Goal: Task Accomplishment & Management: Use online tool/utility

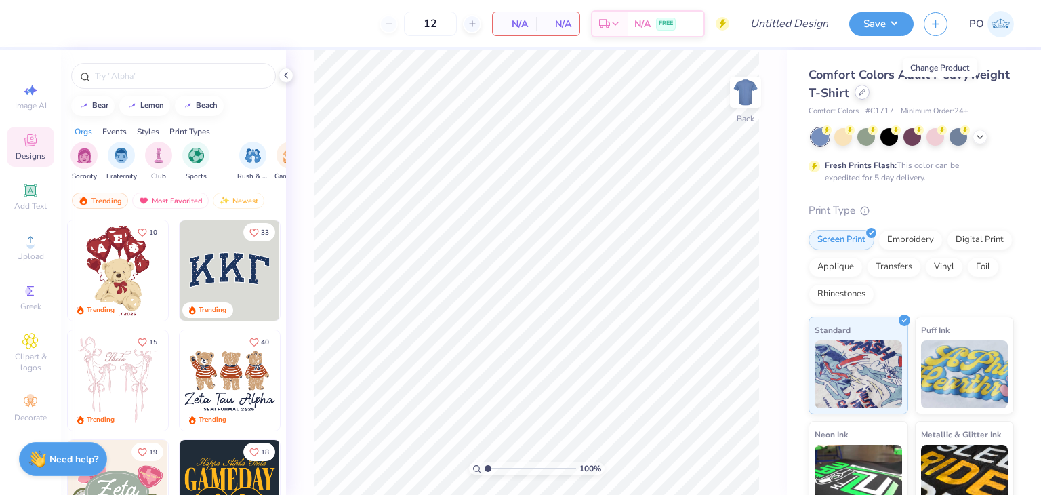
click at [865, 94] on icon at bounding box center [861, 92] width 7 height 7
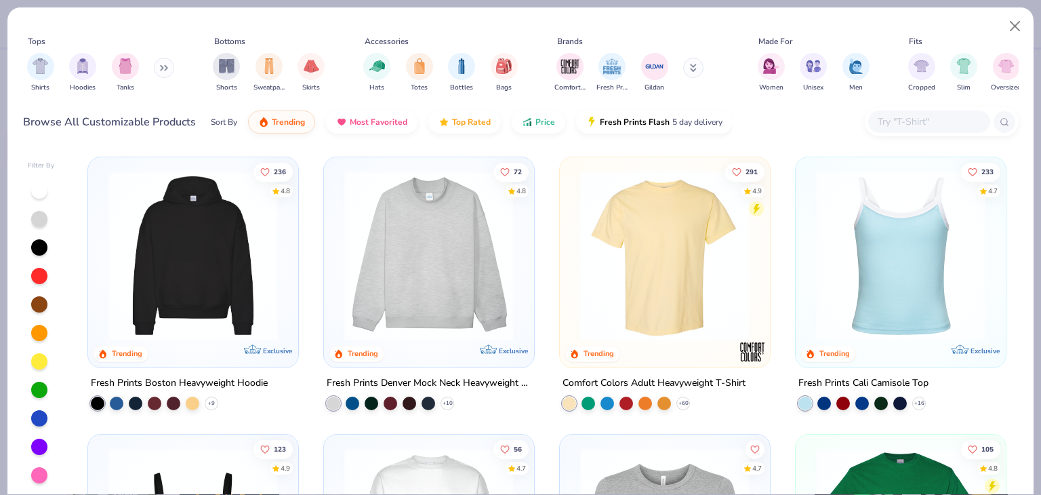
click at [167, 72] on button at bounding box center [164, 68] width 20 height 20
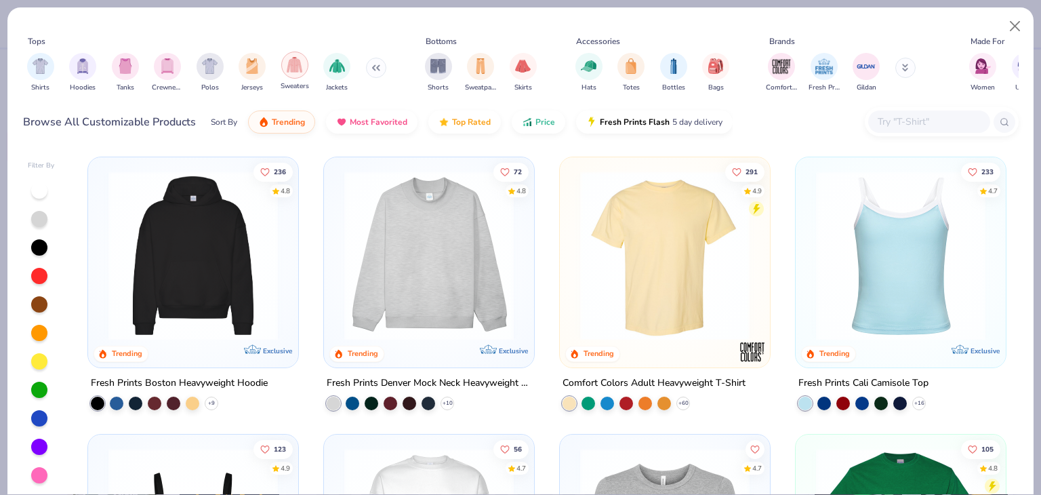
click at [295, 72] on div "filter for Sweaters" at bounding box center [294, 64] width 27 height 27
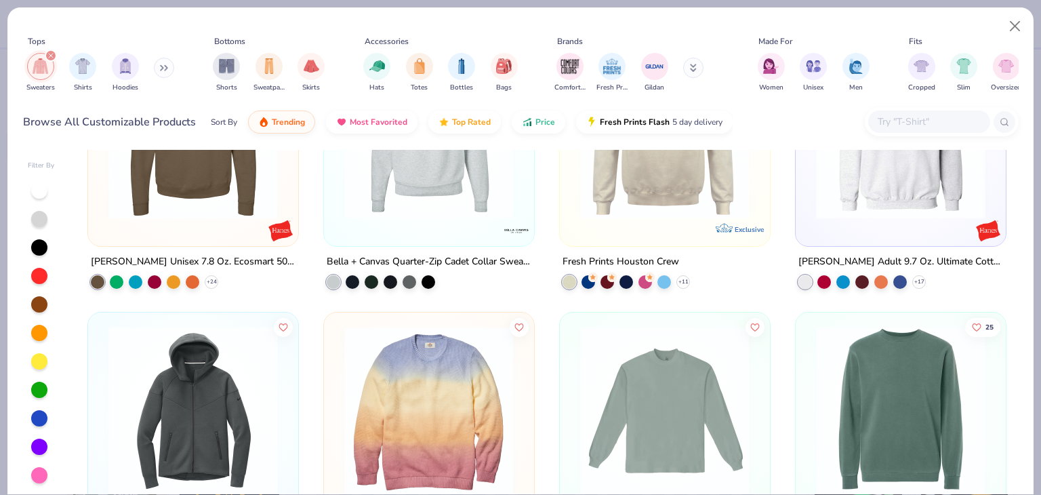
scroll to position [677, 0]
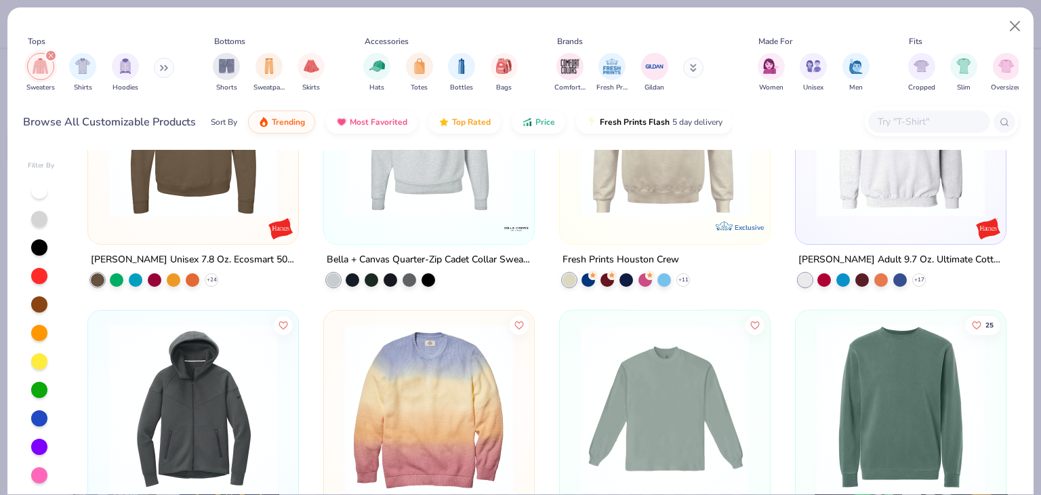
click at [167, 75] on button at bounding box center [164, 68] width 20 height 20
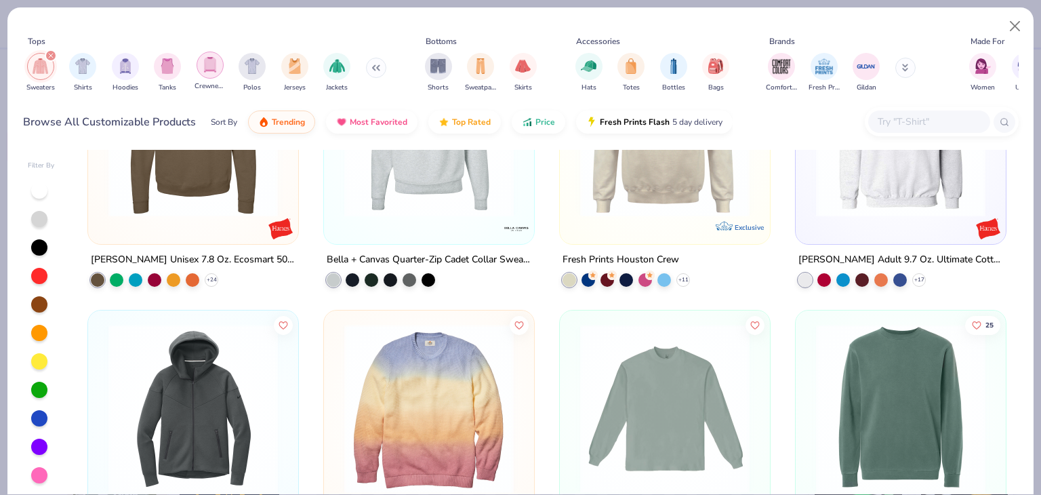
click at [203, 71] on img "filter for Crewnecks" at bounding box center [210, 65] width 15 height 16
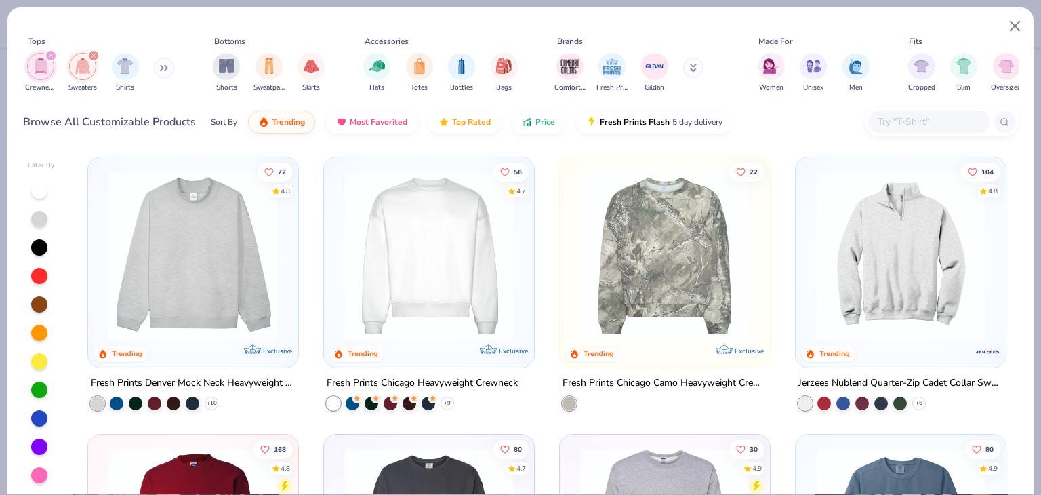
click at [228, 299] on img at bounding box center [193, 255] width 183 height 169
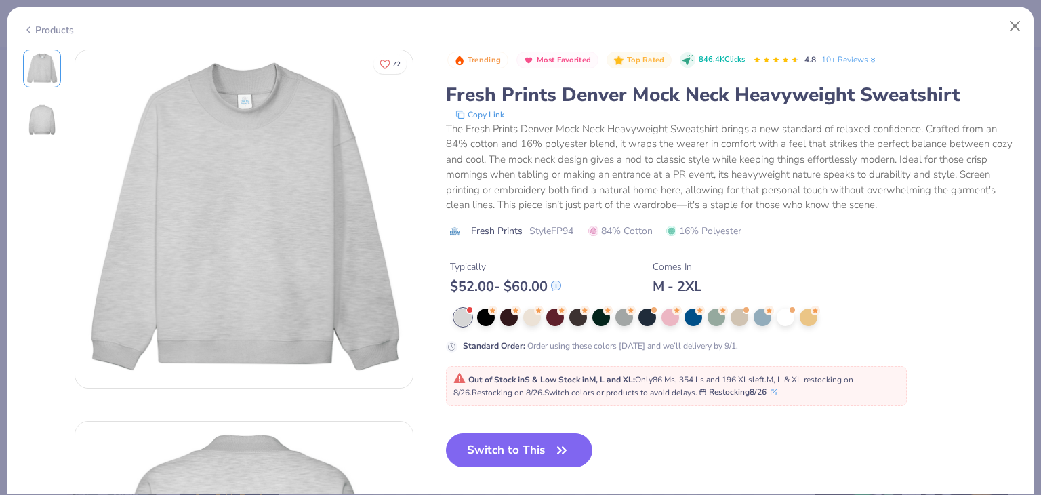
click at [63, 33] on div "Products" at bounding box center [48, 30] width 51 height 14
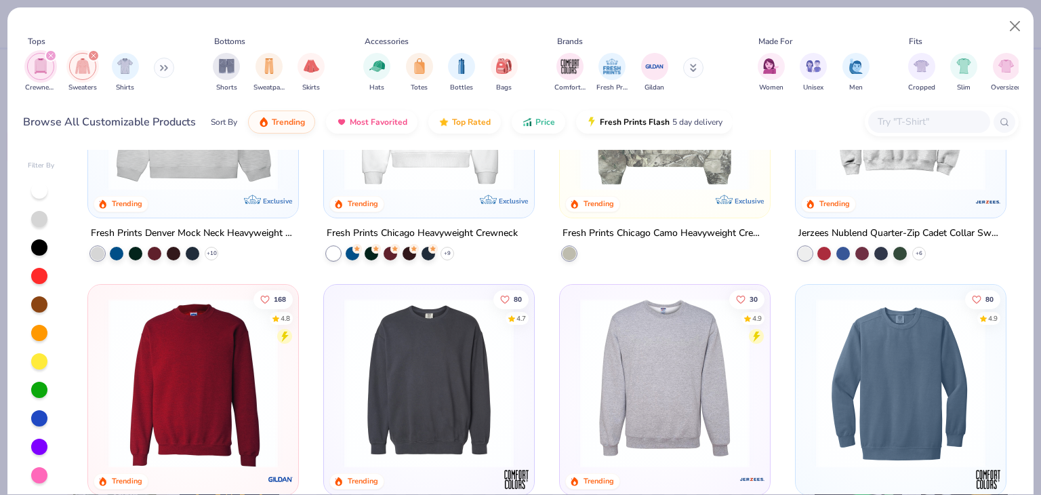
scroll to position [203, 0]
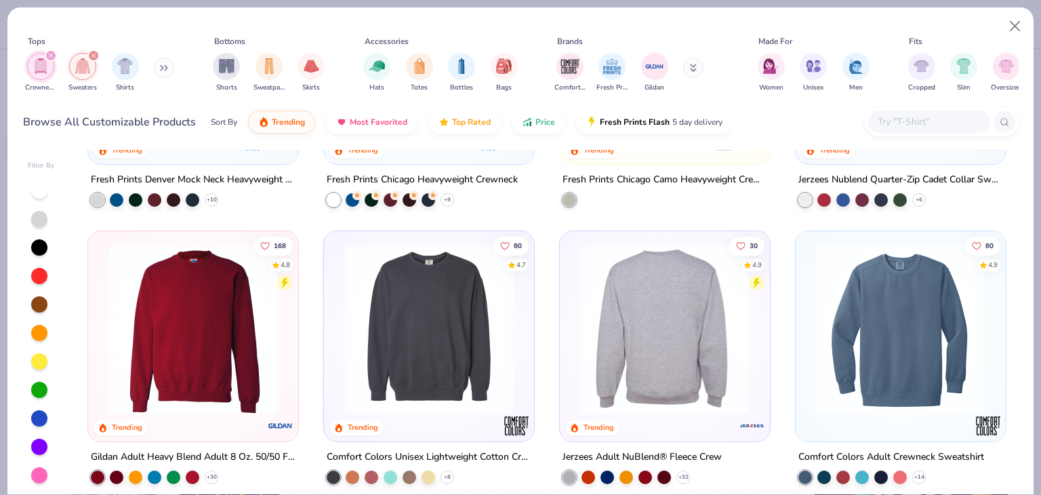
click at [624, 289] on img at bounding box center [664, 329] width 183 height 169
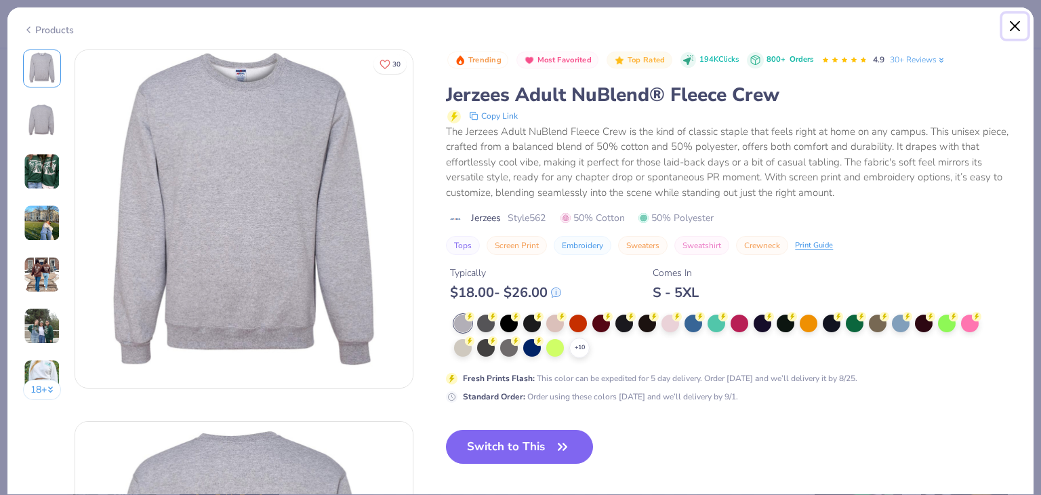
click at [1012, 28] on button "Close" at bounding box center [1015, 27] width 26 height 26
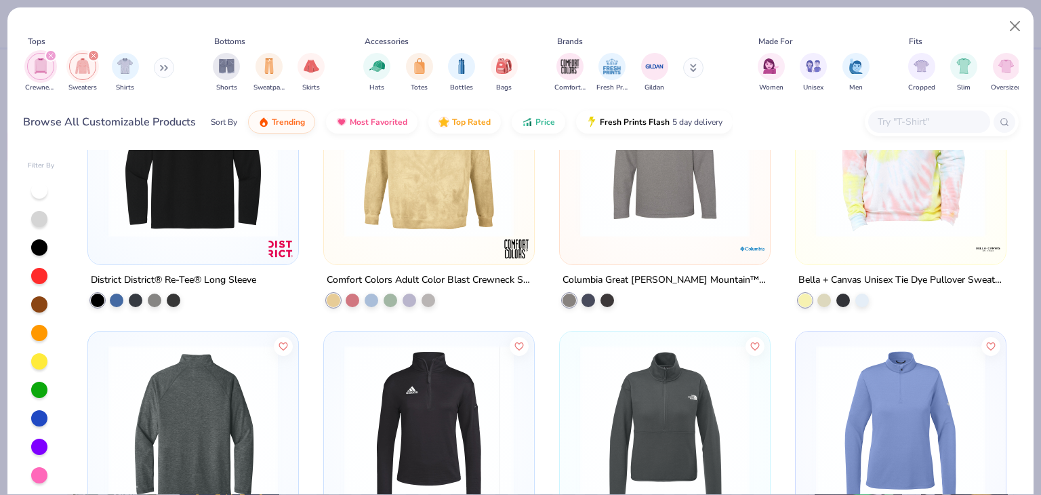
scroll to position [2778, 0]
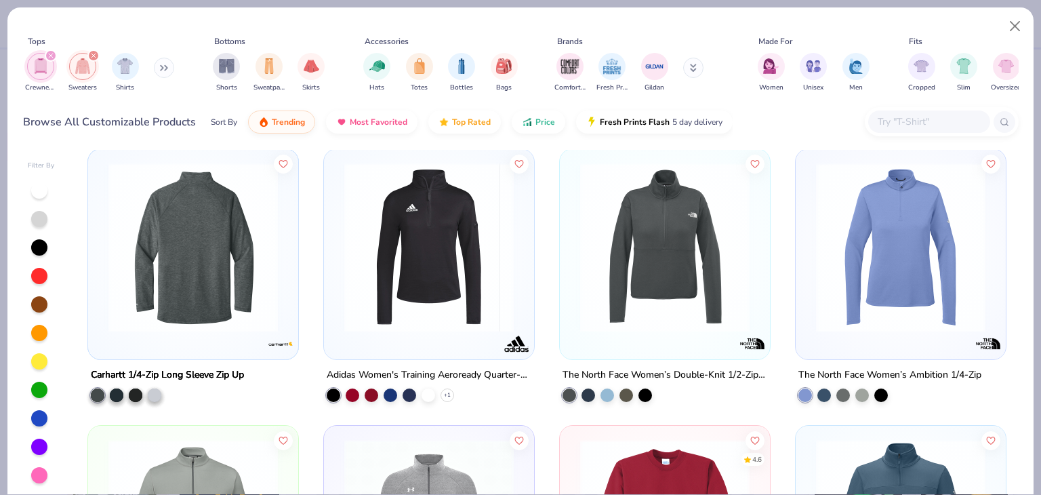
click at [51, 53] on icon "filter for Crewnecks" at bounding box center [50, 55] width 5 height 5
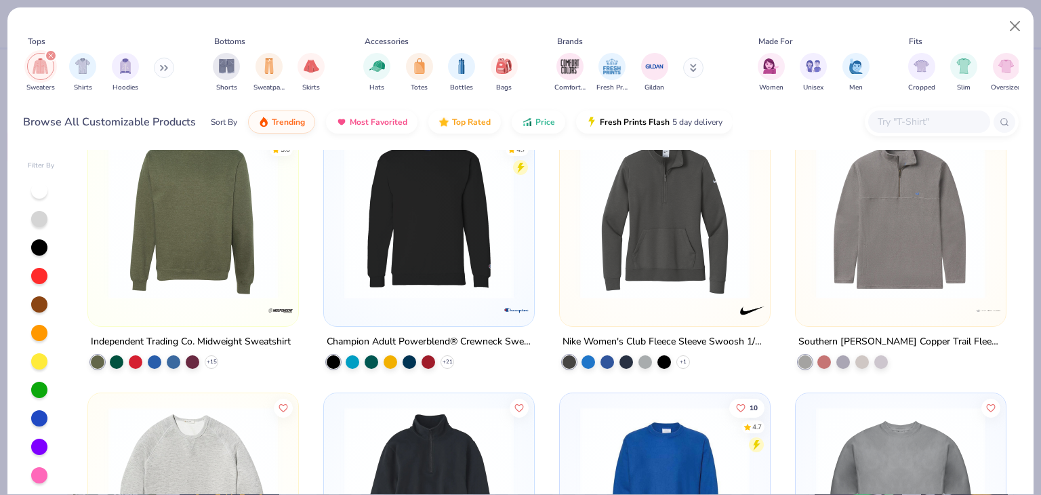
scroll to position [743, 0]
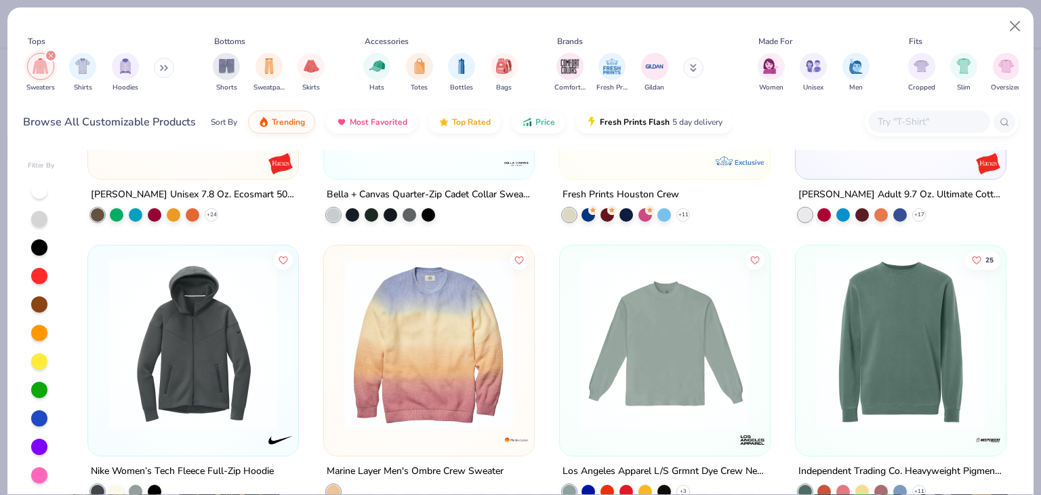
click at [160, 68] on button at bounding box center [164, 68] width 20 height 20
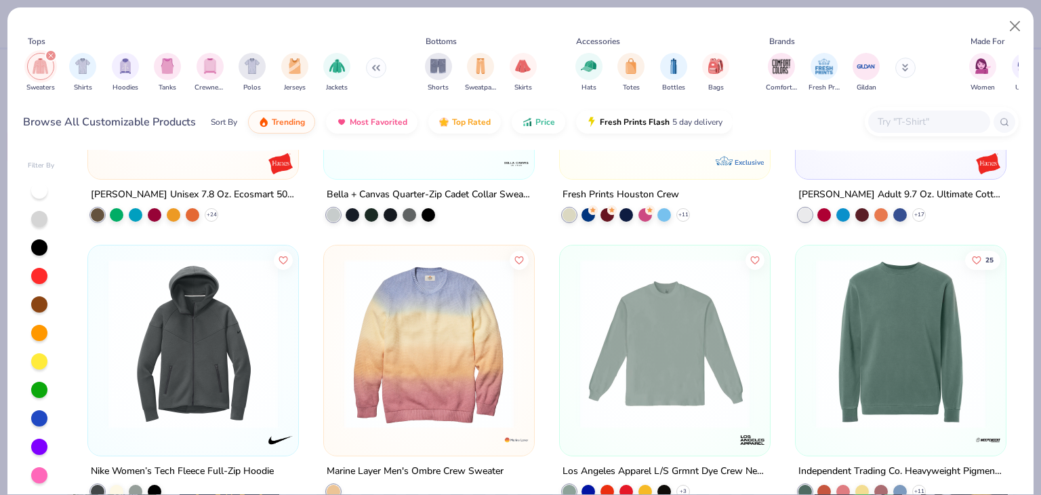
click at [221, 70] on div "filter for Crewnecks" at bounding box center [209, 66] width 27 height 27
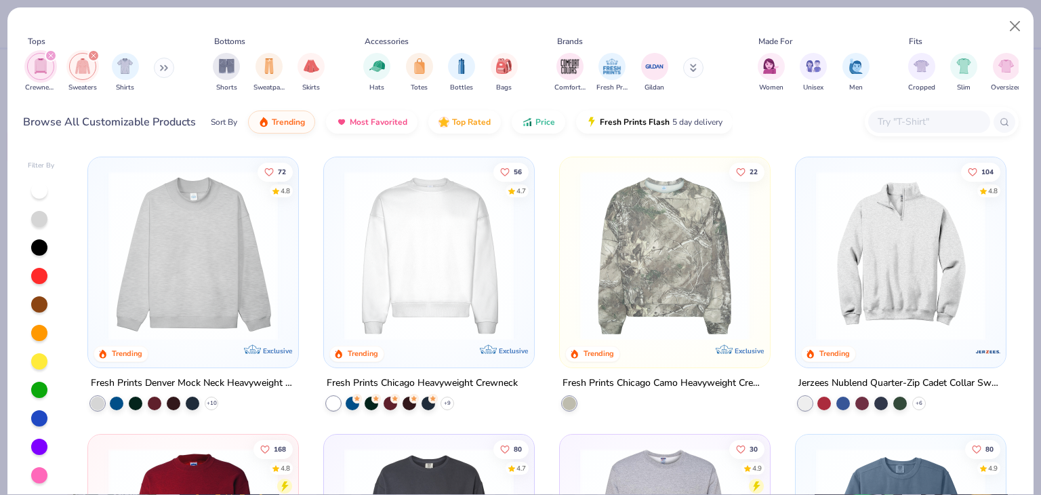
click at [88, 54] on div "filter for Sweaters" at bounding box center [93, 55] width 12 height 12
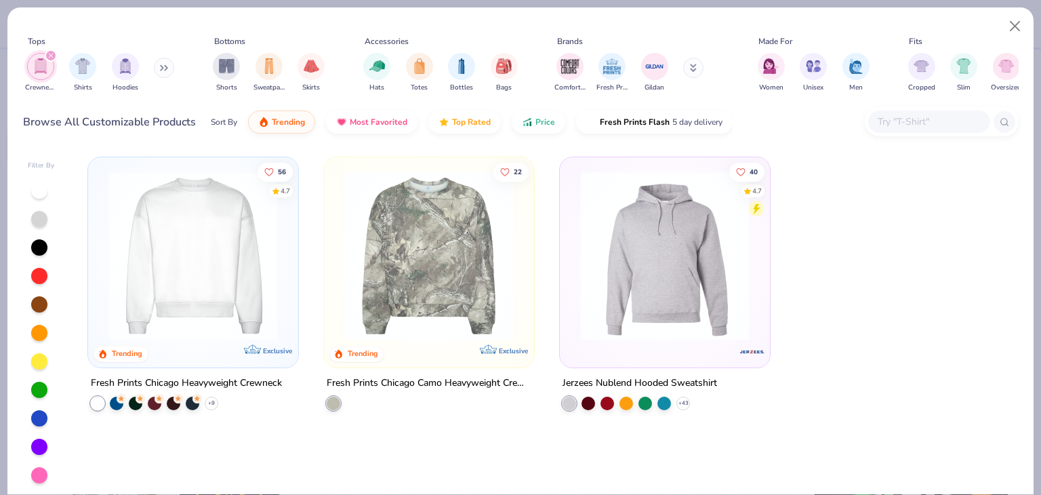
click at [642, 289] on img at bounding box center [664, 255] width 183 height 169
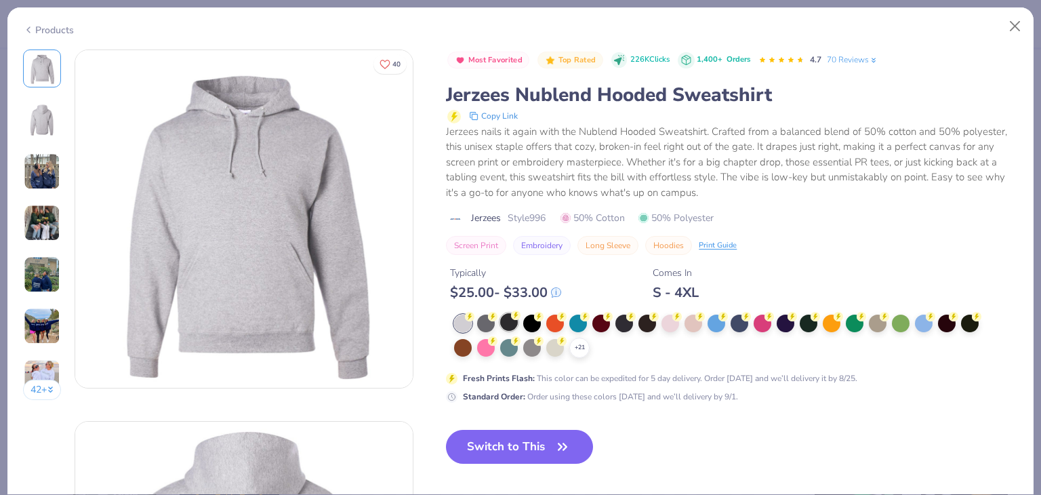
click at [513, 322] on div at bounding box center [509, 322] width 18 height 18
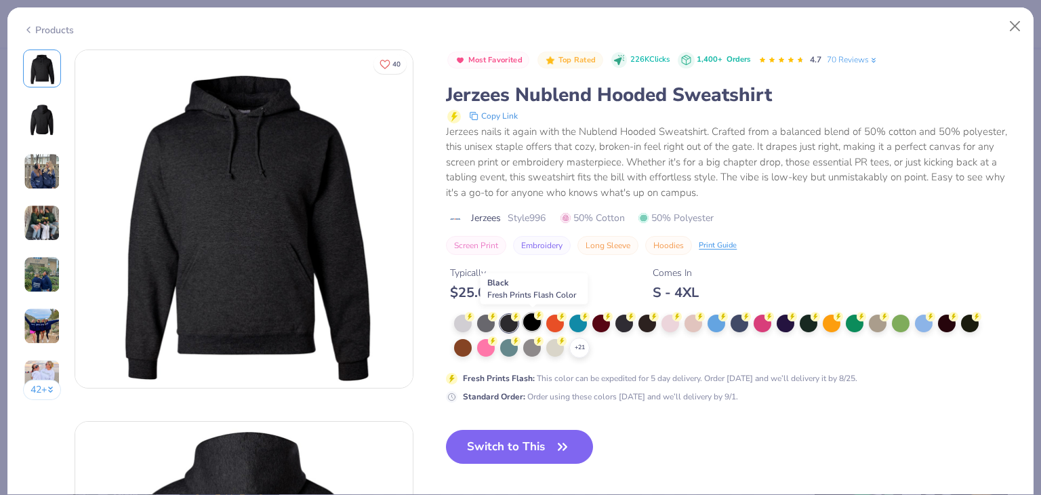
click at [529, 323] on div at bounding box center [532, 322] width 18 height 18
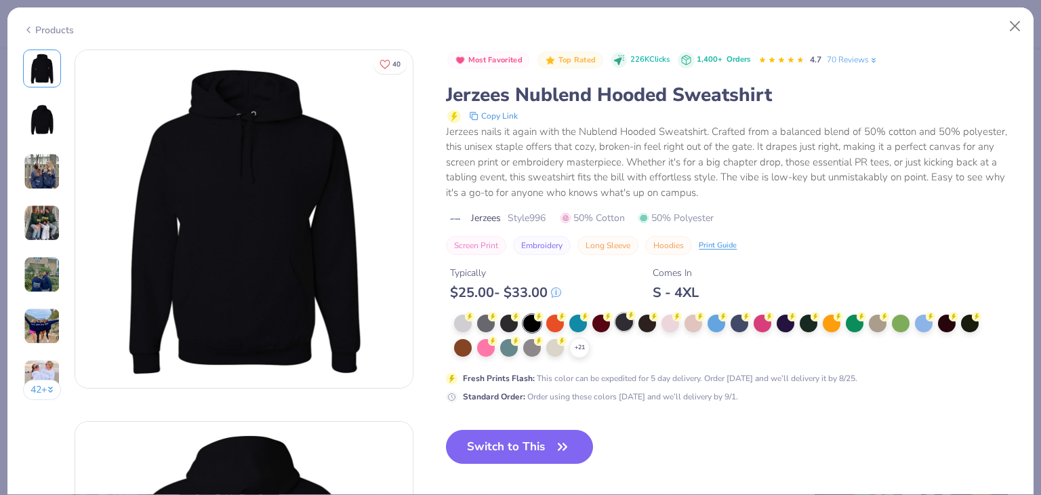
click at [626, 327] on div at bounding box center [624, 322] width 18 height 18
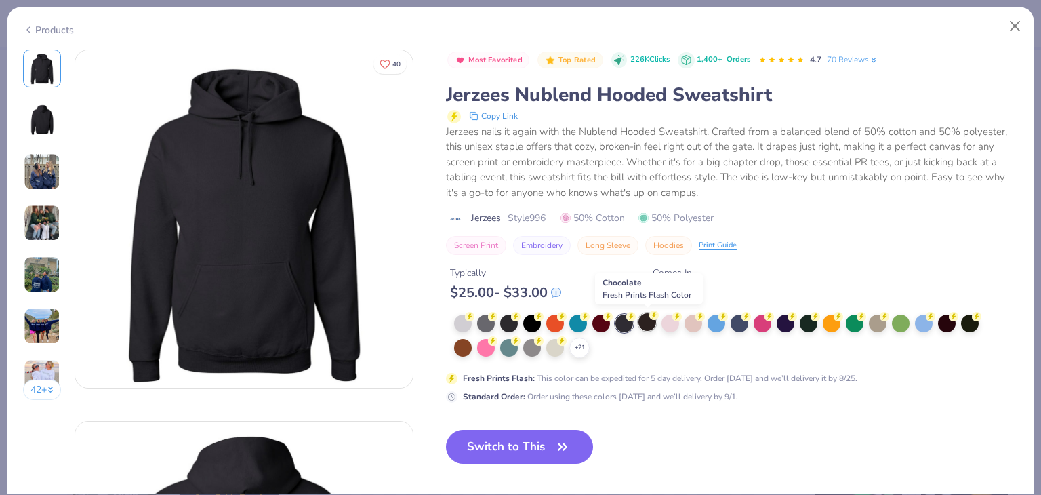
click at [648, 322] on div at bounding box center [647, 322] width 18 height 18
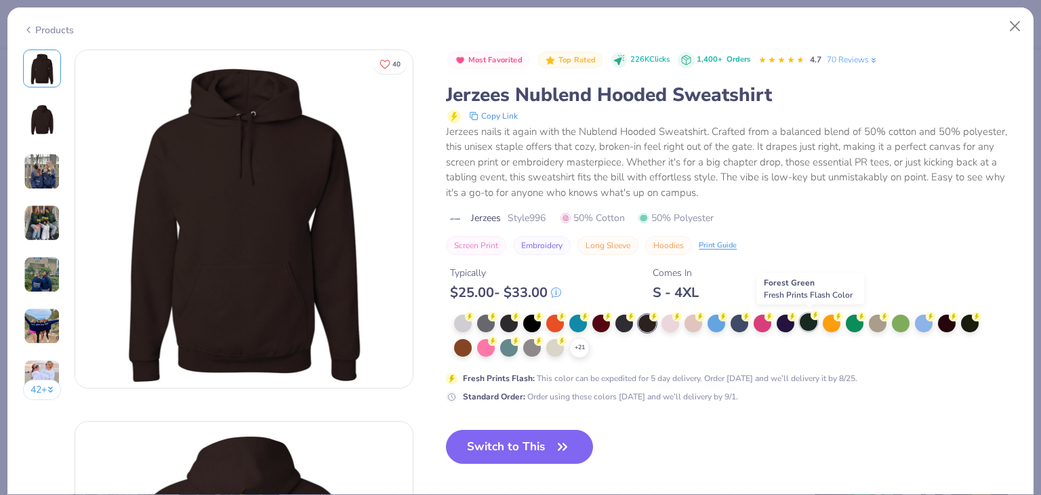
click at [807, 325] on div at bounding box center [808, 322] width 18 height 18
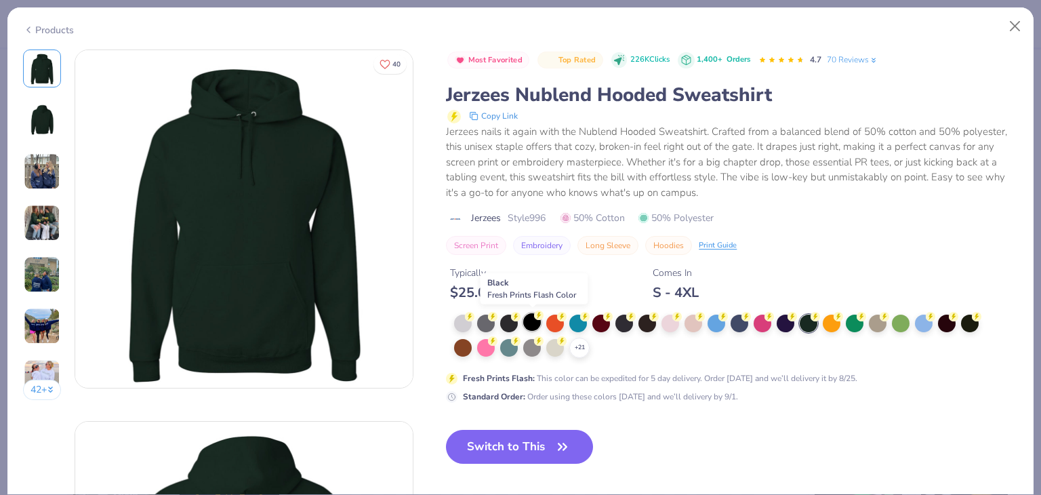
click at [532, 329] on div at bounding box center [532, 322] width 18 height 18
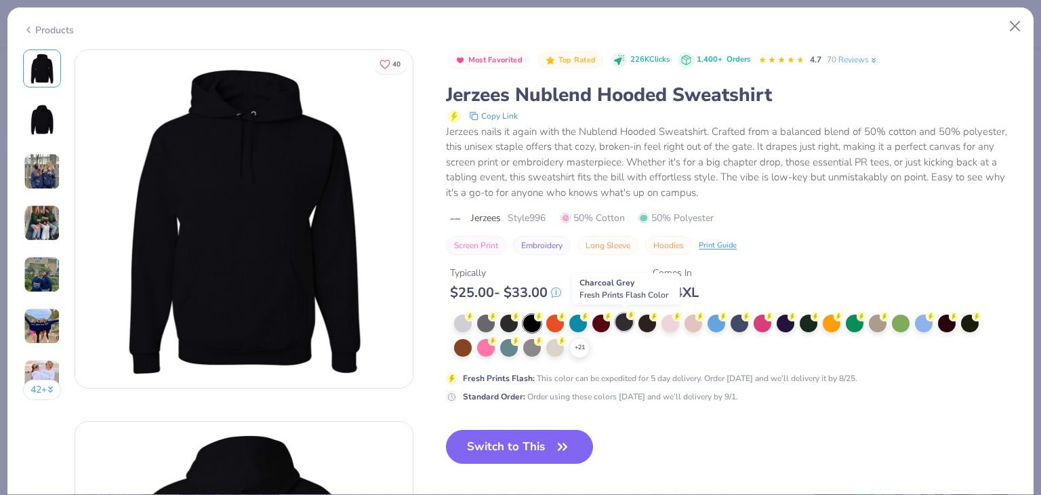
click at [626, 327] on div at bounding box center [624, 322] width 18 height 18
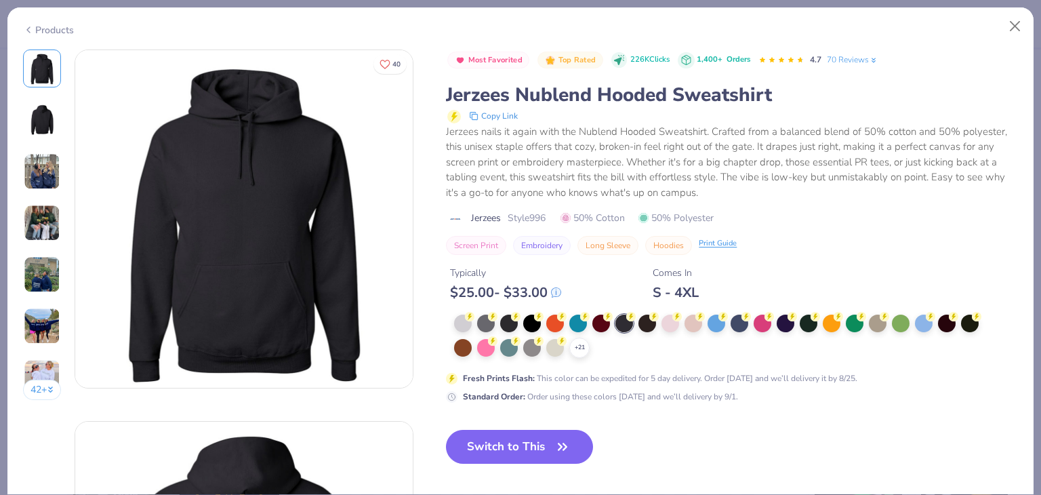
click at [705, 242] on div "Print Guide" at bounding box center [717, 244] width 38 height 12
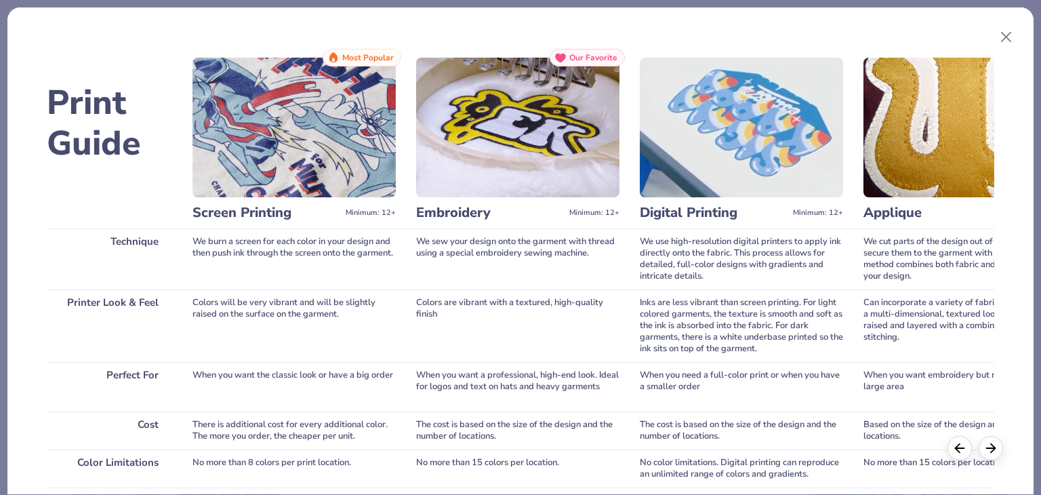
click at [455, 188] on img at bounding box center [517, 128] width 203 height 140
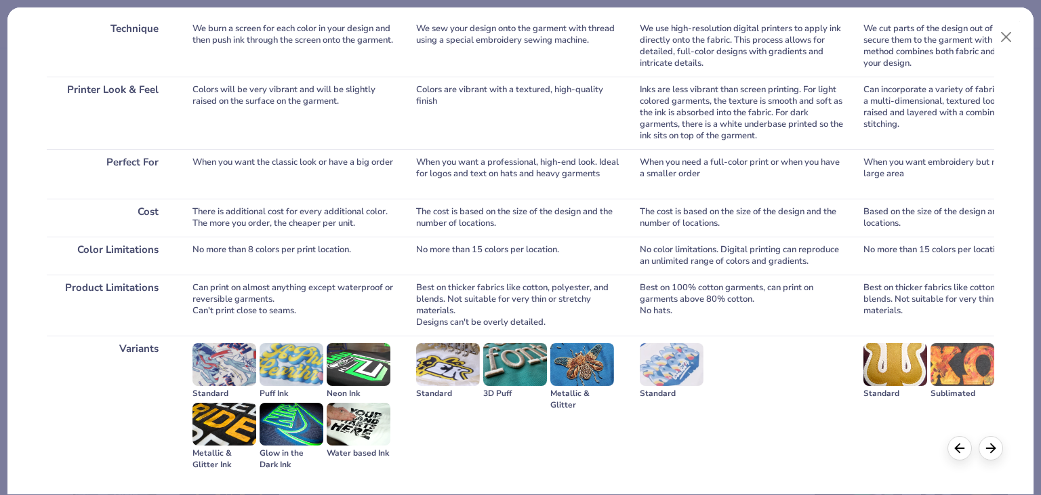
scroll to position [226, 0]
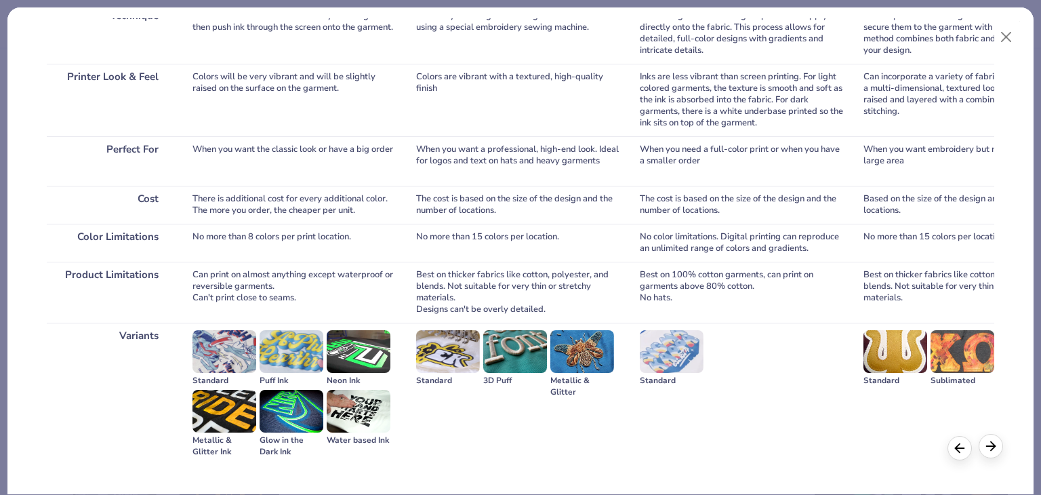
click at [986, 450] on icon at bounding box center [990, 445] width 15 height 15
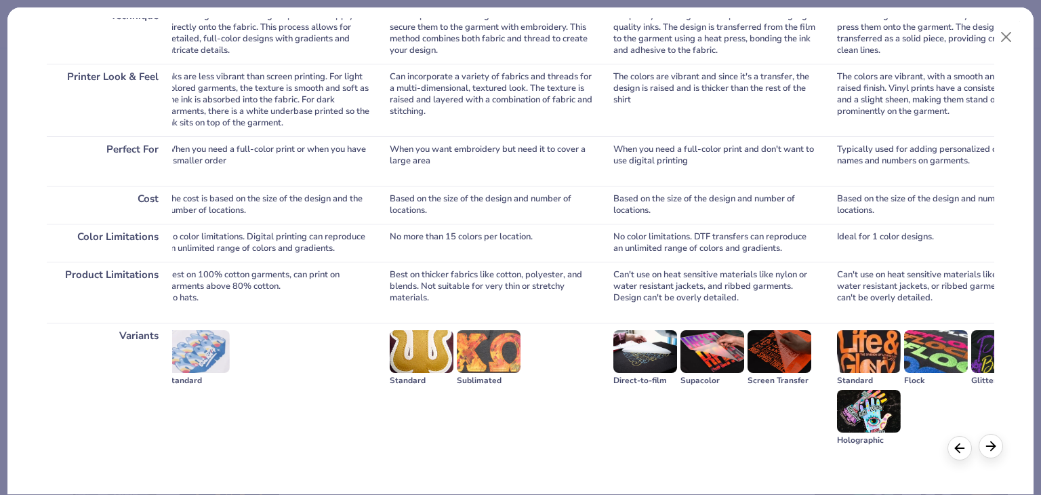
click at [986, 450] on icon at bounding box center [990, 445] width 15 height 15
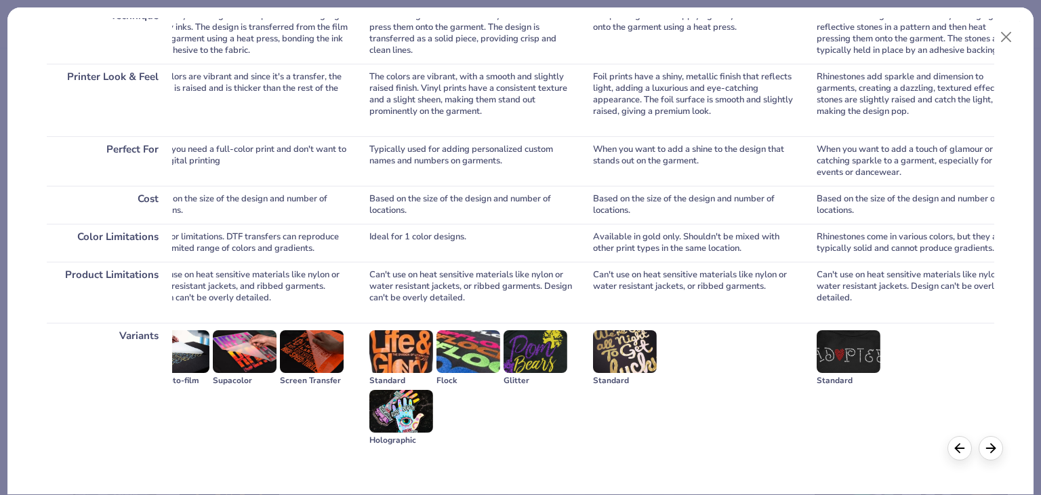
scroll to position [0, 947]
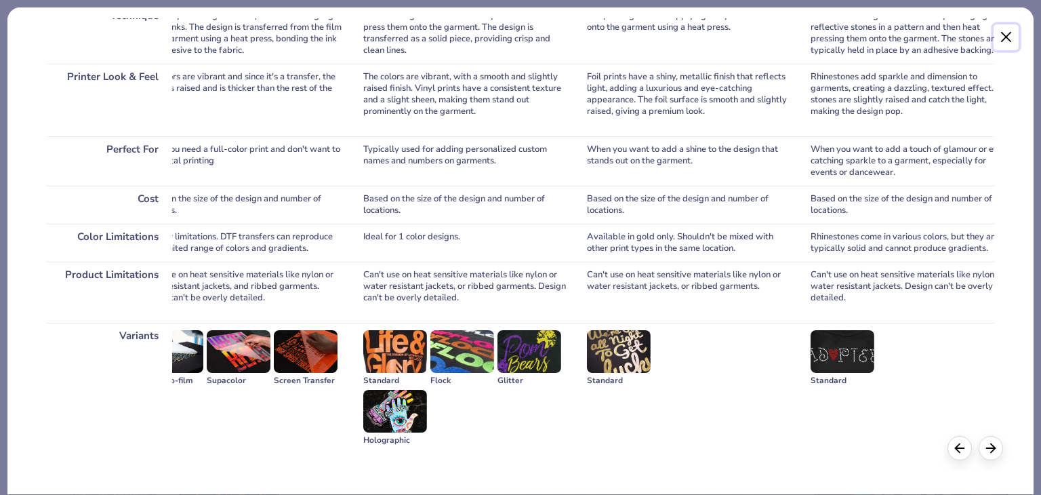
click at [1011, 33] on button "Close" at bounding box center [1006, 37] width 26 height 26
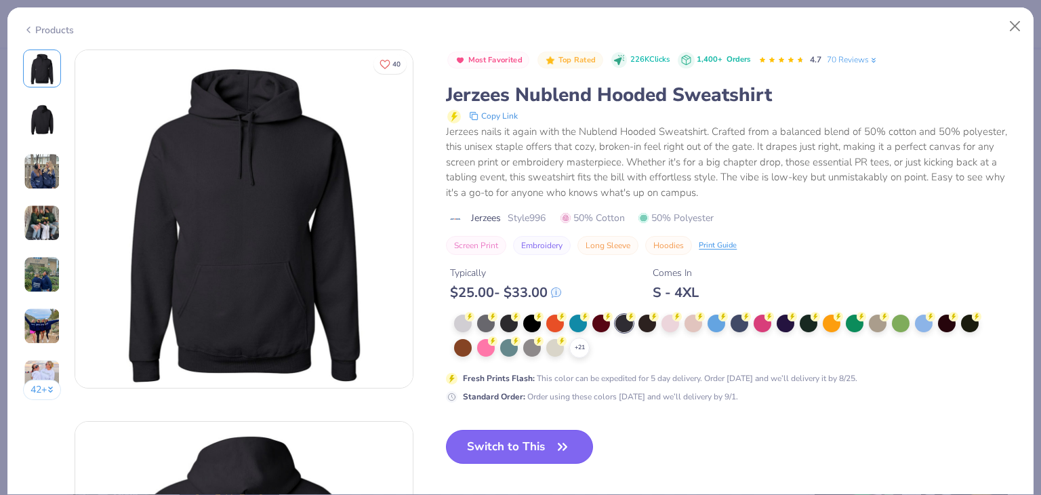
click at [529, 449] on button "Switch to This" at bounding box center [519, 447] width 147 height 34
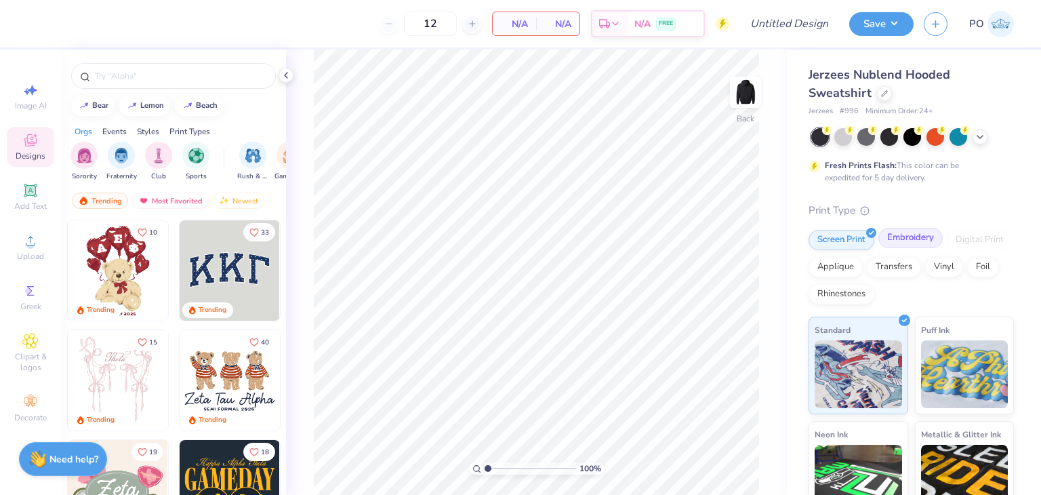
click at [911, 247] on div "Embroidery" at bounding box center [910, 238] width 64 height 20
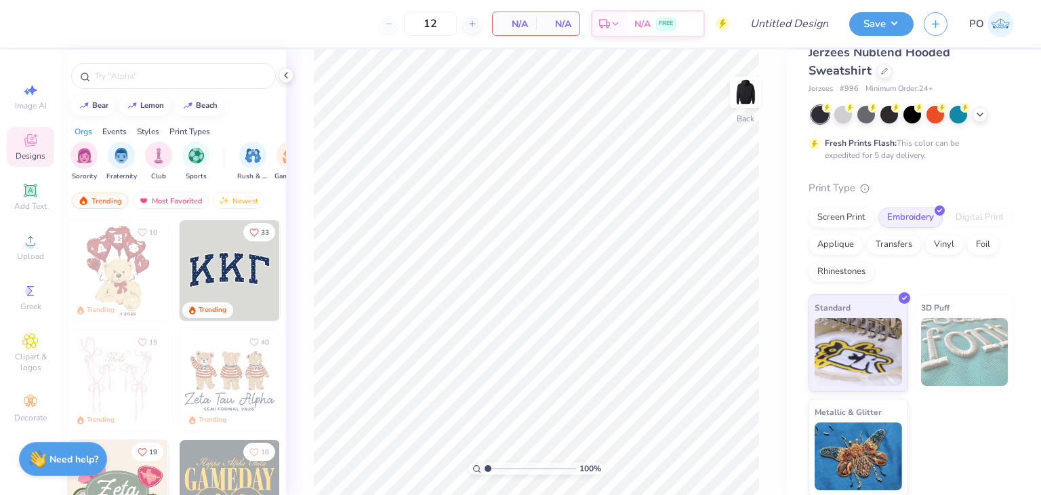
scroll to position [23, 0]
click at [848, 211] on div "Screen Print" at bounding box center [841, 215] width 66 height 20
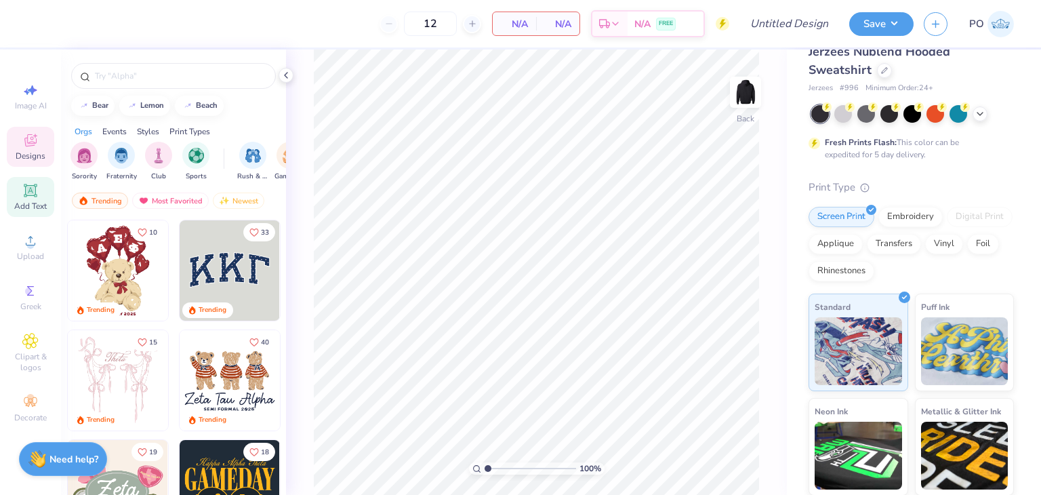
click at [37, 203] on span "Add Text" at bounding box center [30, 206] width 33 height 11
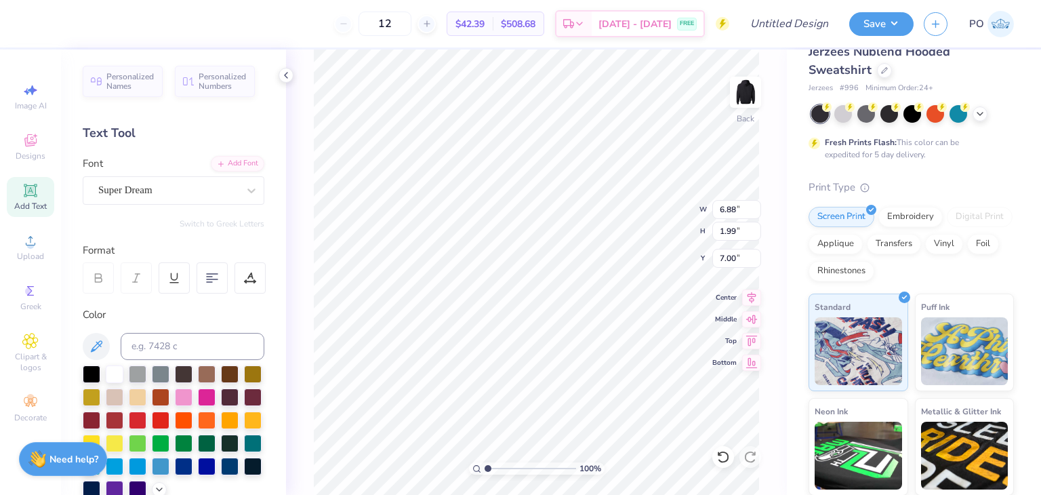
scroll to position [11, 2]
type textarea "T"
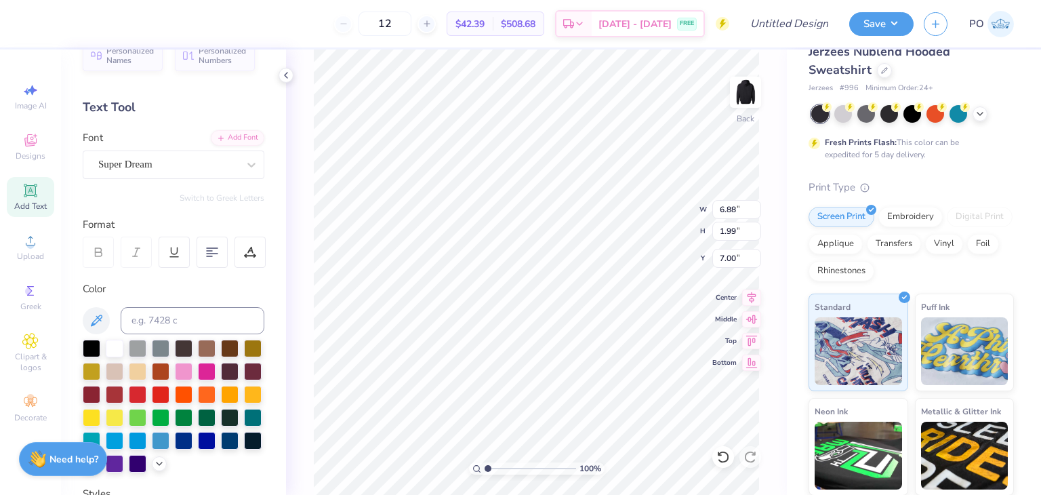
scroll to position [68, 0]
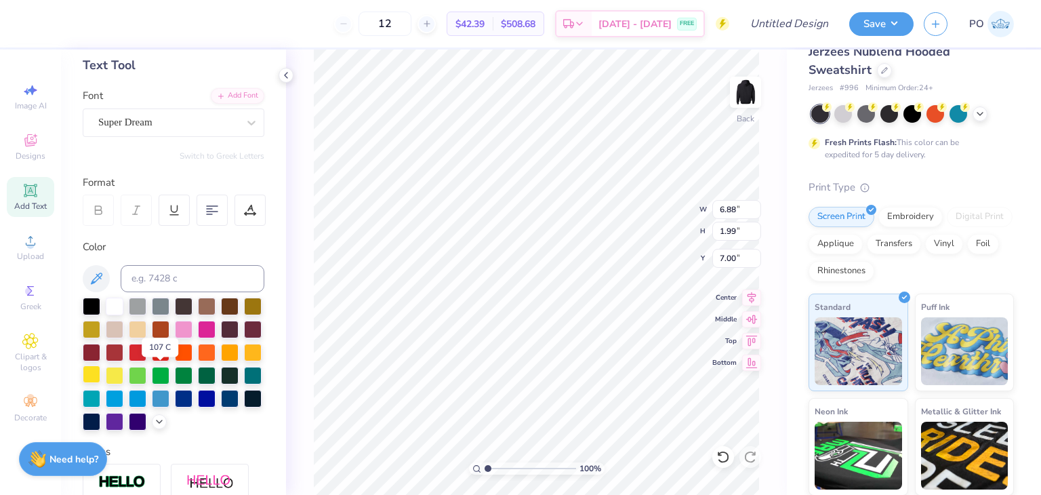
type textarea "CPP Club Volleyball"
click at [100, 373] on div at bounding box center [92, 374] width 18 height 18
click at [123, 371] on div at bounding box center [115, 374] width 18 height 18
click at [182, 125] on div "Super Dream" at bounding box center [168, 122] width 142 height 21
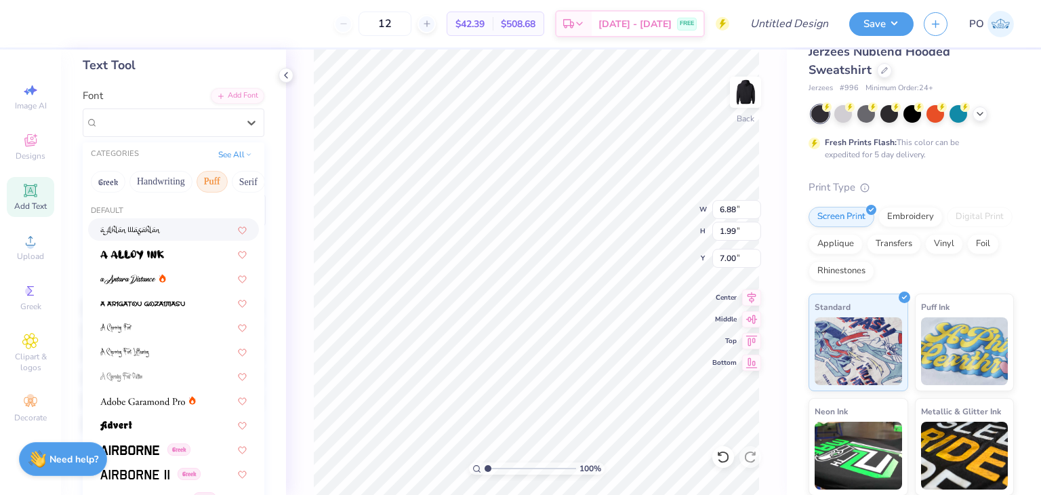
click at [207, 180] on button "Puff" at bounding box center [211, 182] width 31 height 22
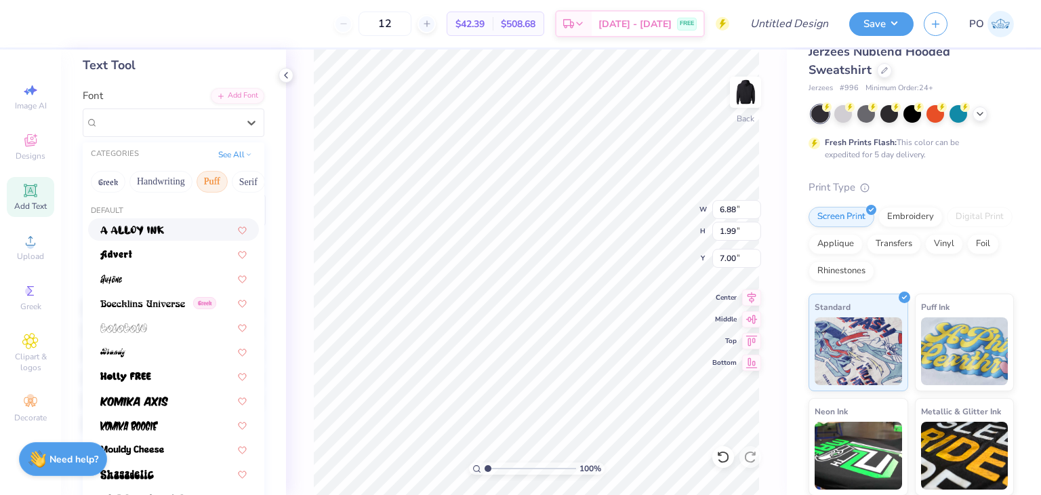
drag, startPoint x: 250, startPoint y: 184, endPoint x: 152, endPoint y: 195, distance: 98.9
click at [152, 195] on div "Greek Handwriting Puff Serif Bold Calligraphy Retro Sans Serif Minimal Fantasy …" at bounding box center [174, 182] width 182 height 30
click at [232, 150] on button "See All" at bounding box center [235, 153] width 42 height 14
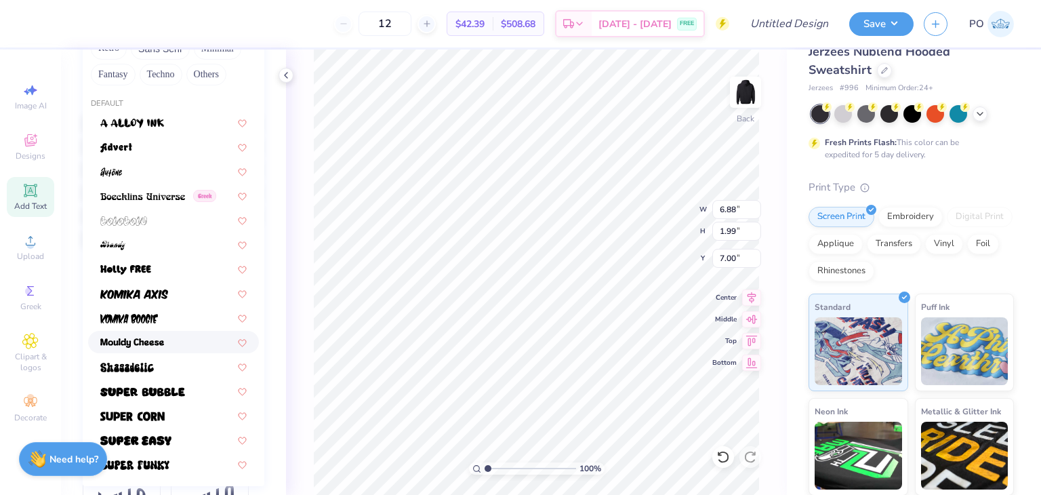
scroll to position [247, 0]
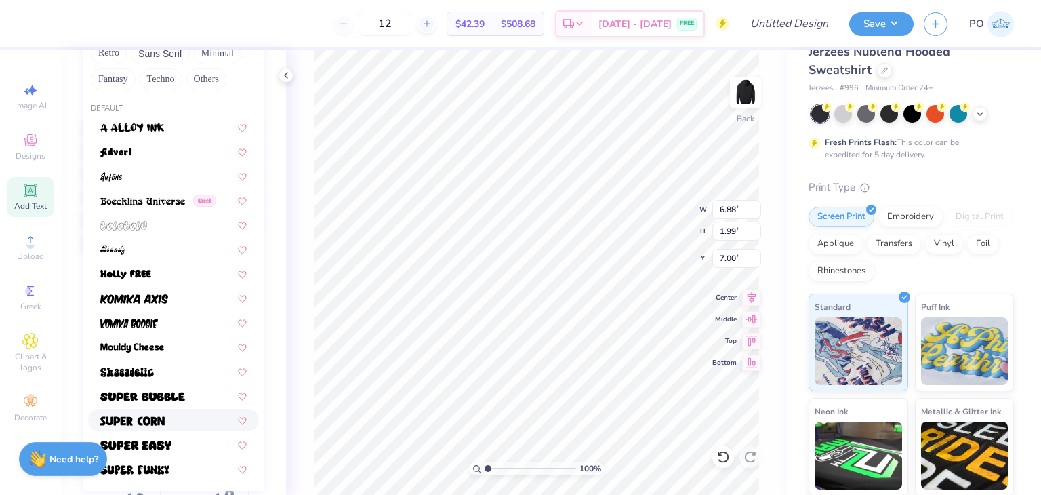
click at [173, 415] on div at bounding box center [173, 420] width 146 height 14
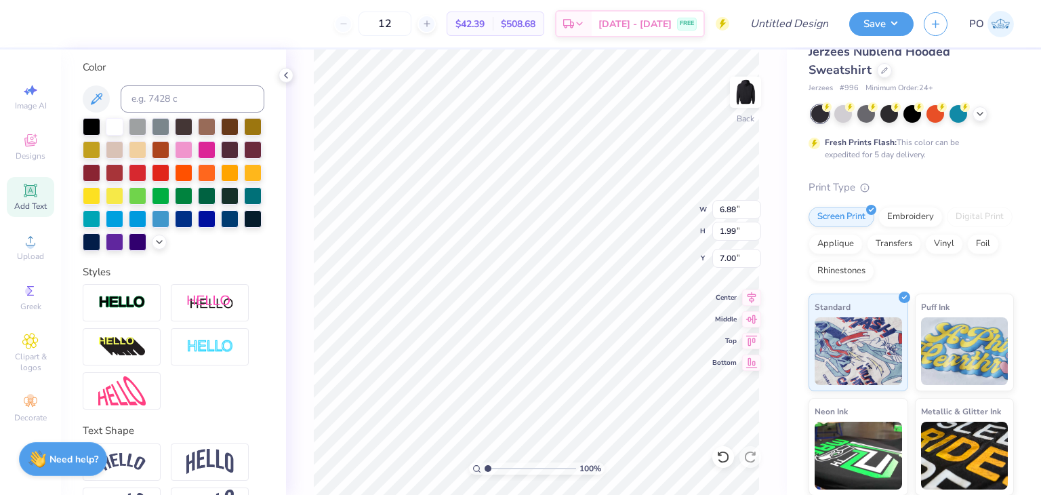
scroll to position [0, 0]
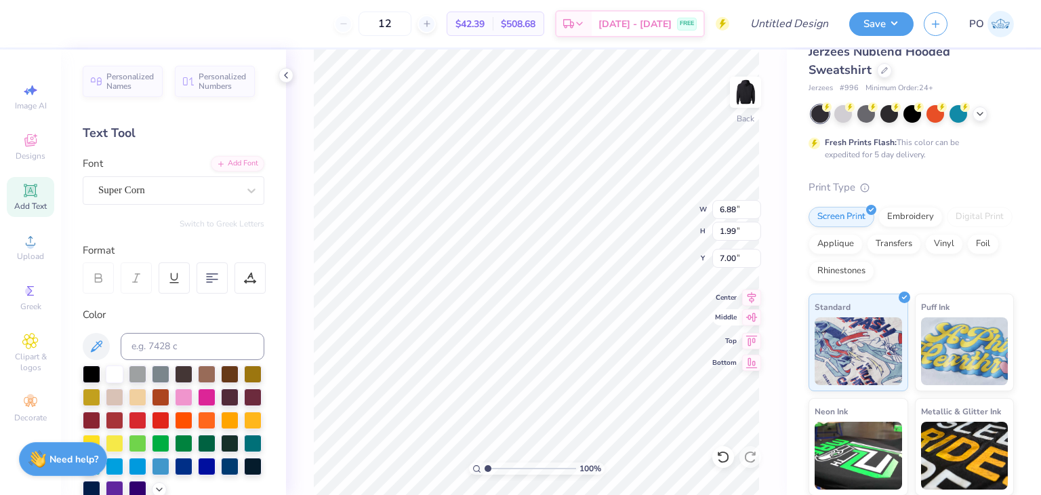
click at [751, 316] on icon at bounding box center [752, 317] width 12 height 9
type input "13.39"
type input "5.29"
type input "5.35"
click at [749, 316] on icon at bounding box center [751, 317] width 19 height 16
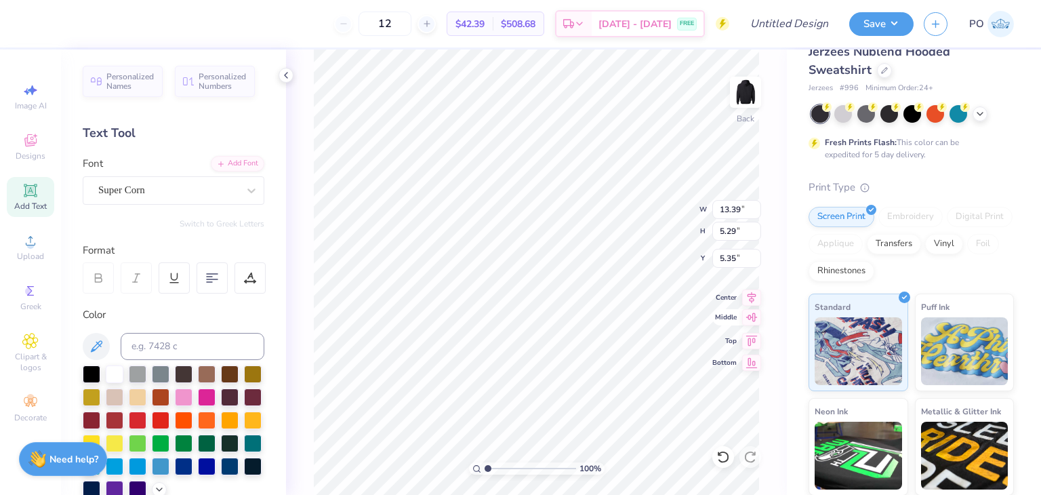
scroll to position [11, 1]
click at [754, 320] on icon at bounding box center [751, 317] width 19 height 16
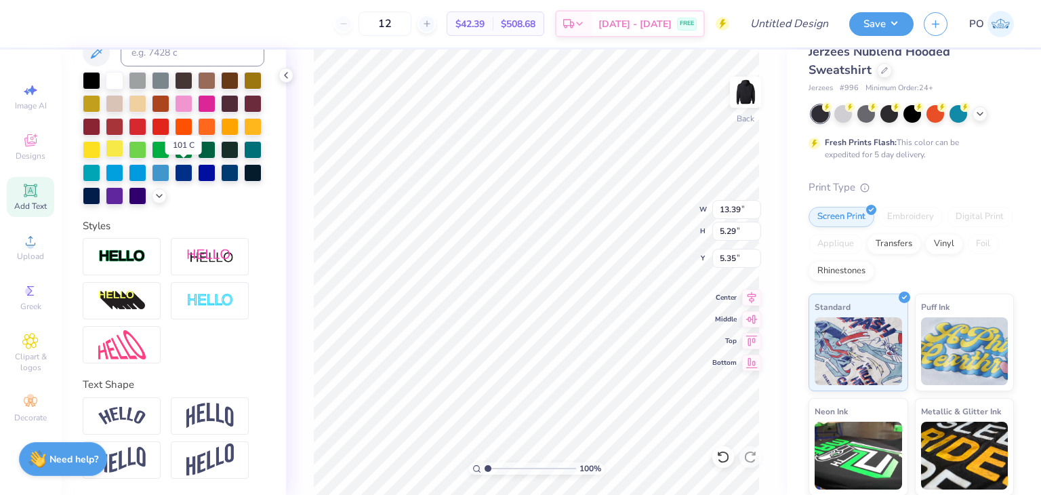
scroll to position [315, 0]
click at [148, 253] on div at bounding box center [122, 256] width 78 height 37
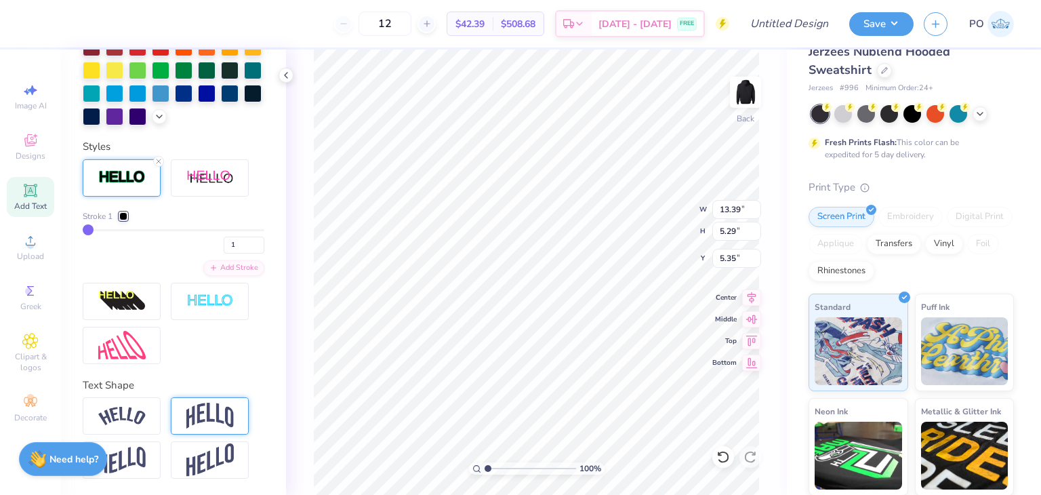
scroll to position [447, 0]
click at [126, 217] on div at bounding box center [123, 216] width 8 height 8
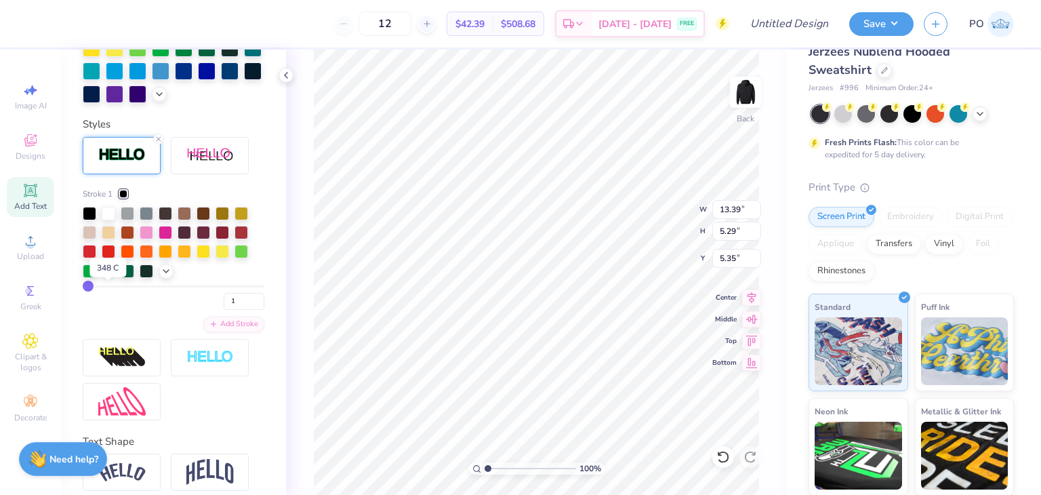
click at [106, 276] on div at bounding box center [109, 270] width 14 height 14
type input "3"
type input "4"
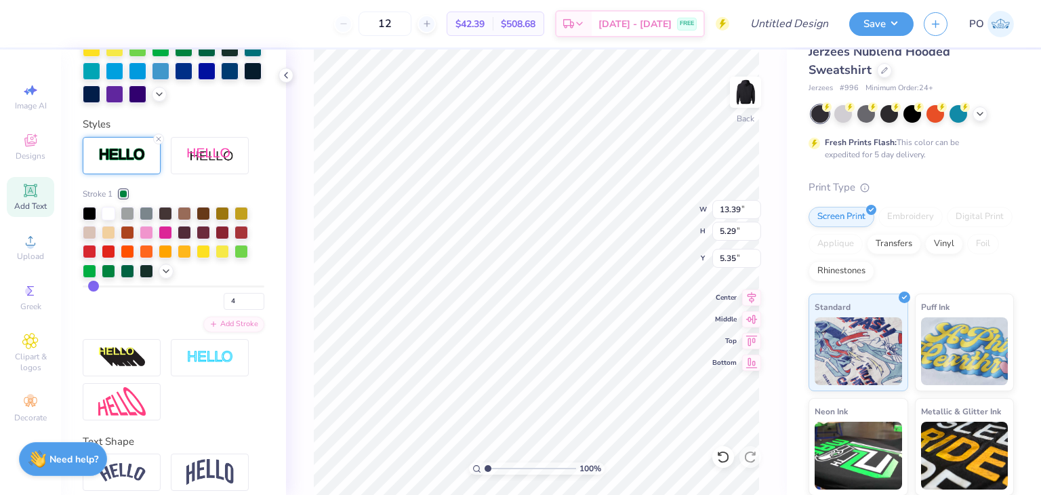
type input "5"
type input "6"
type input "7"
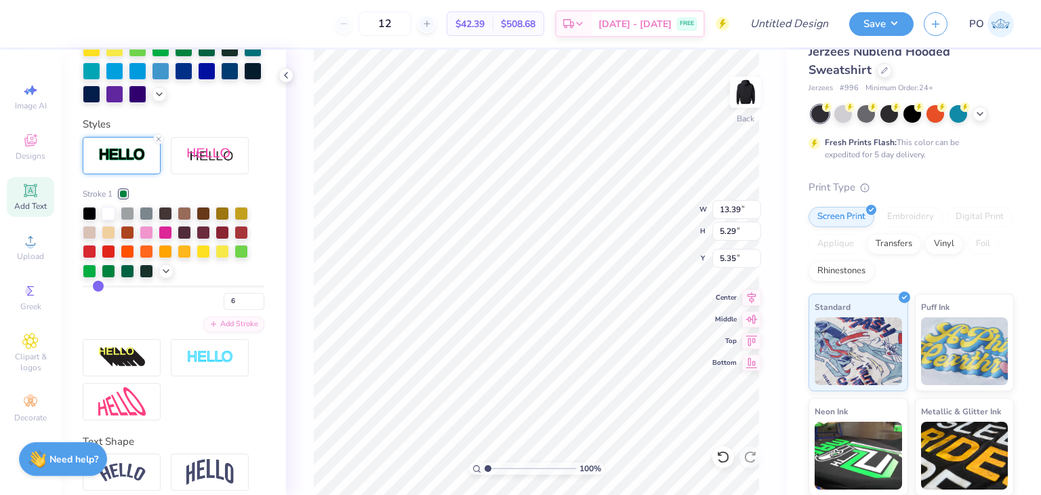
type input "7"
type input "8"
type input "9"
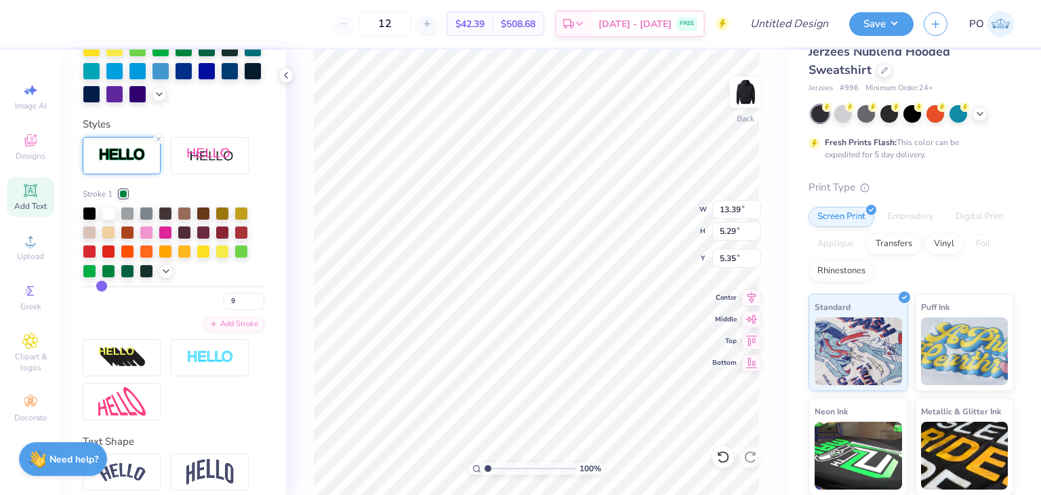
type input "10"
type input "11"
type input "12"
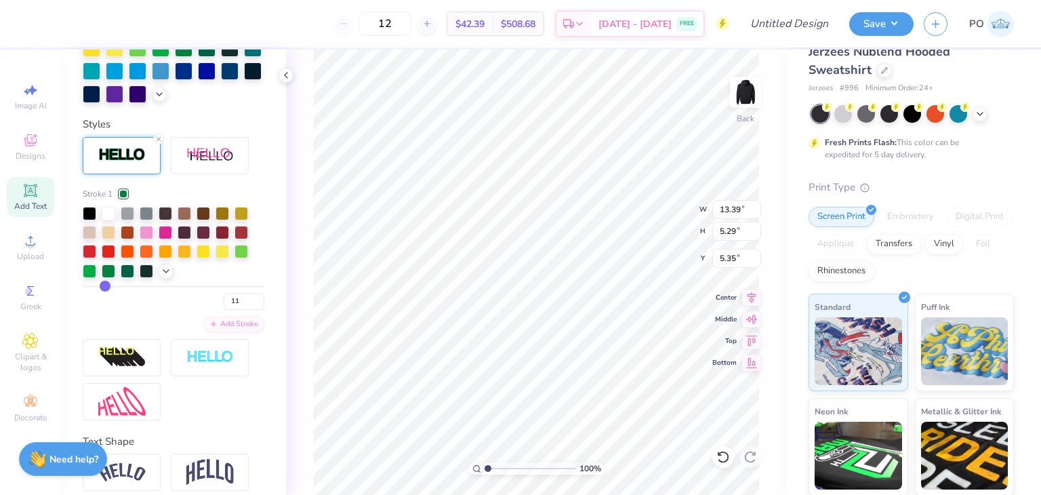
type input "12"
type input "13"
type input "14"
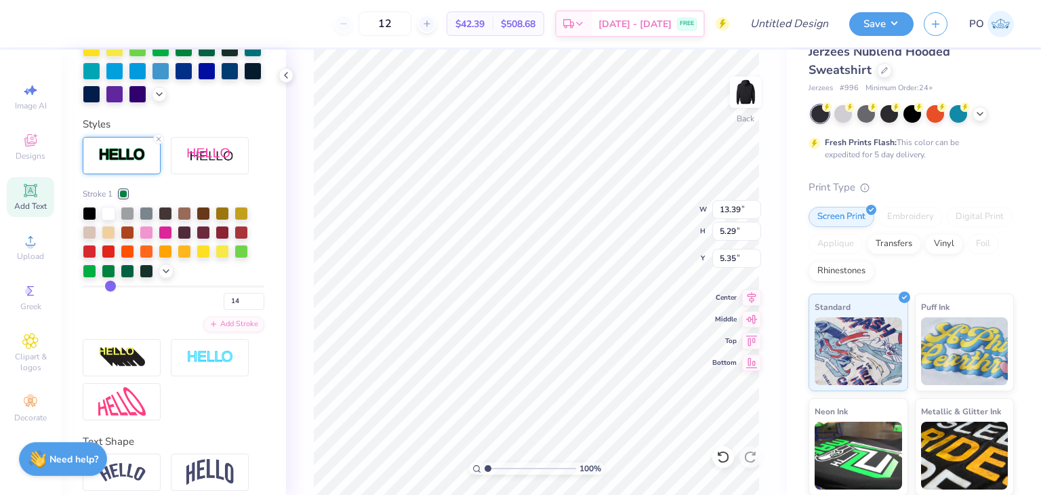
drag, startPoint x: 91, startPoint y: 312, endPoint x: 108, endPoint y: 310, distance: 17.7
type input "14"
click at [108, 287] on input "range" at bounding box center [174, 286] width 182 height 2
type input "13"
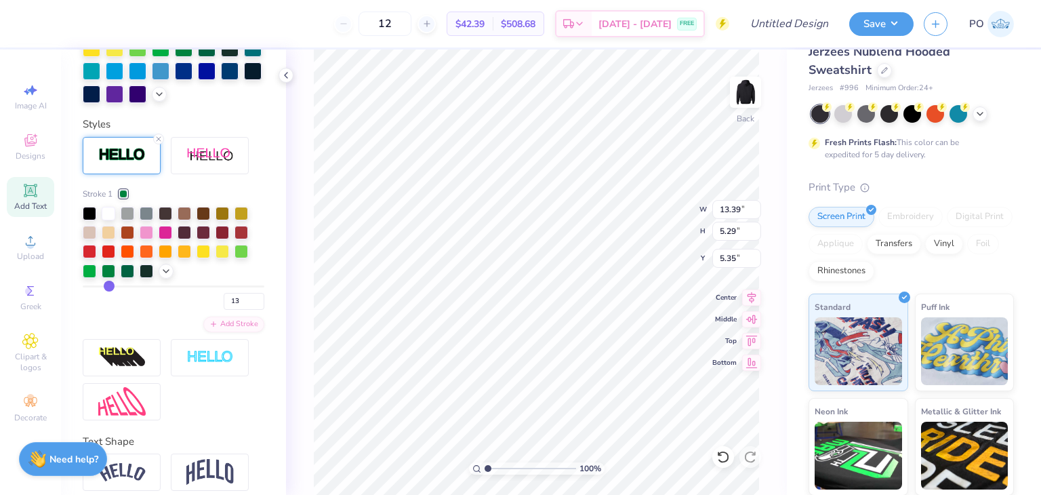
type input "12"
type input "11"
type input "10"
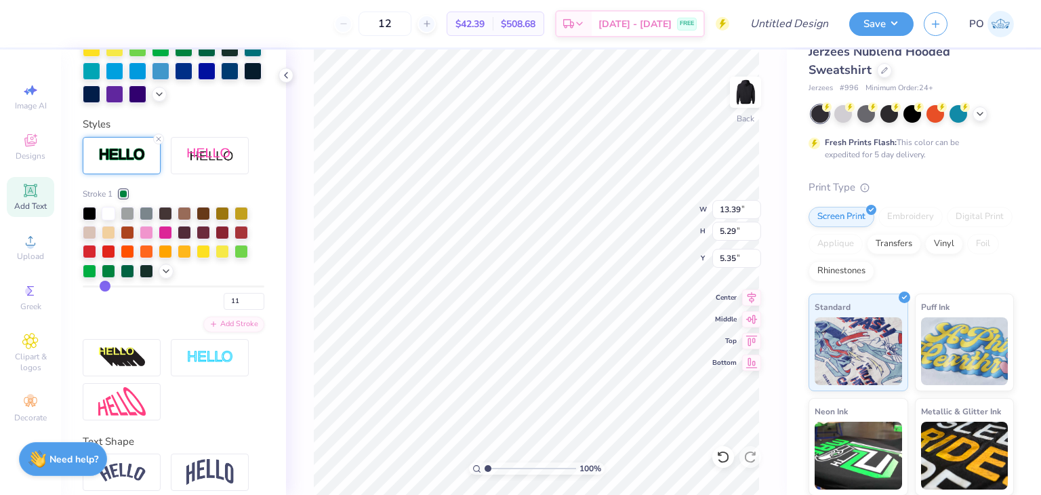
type input "10"
type input "9"
type input "8"
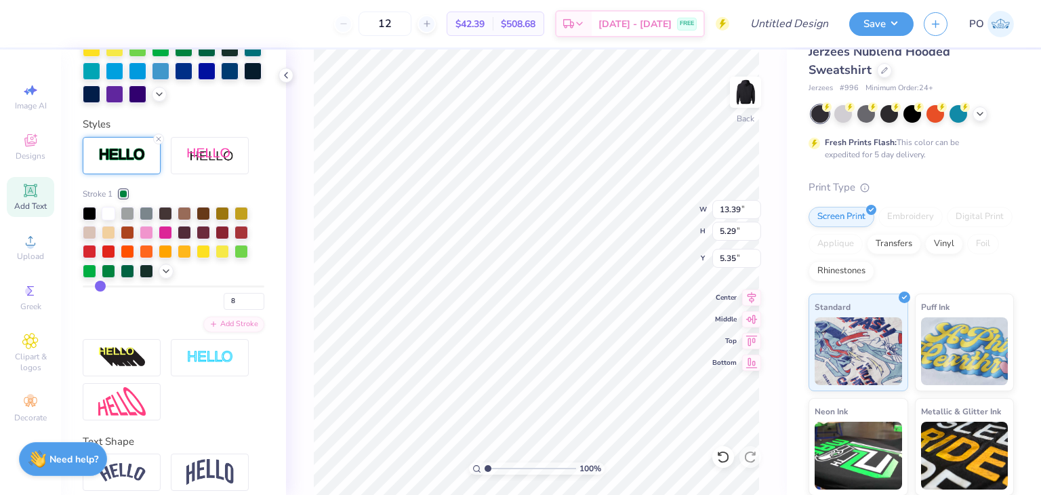
type input "7"
type input "6"
drag, startPoint x: 110, startPoint y: 308, endPoint x: 96, endPoint y: 308, distance: 14.2
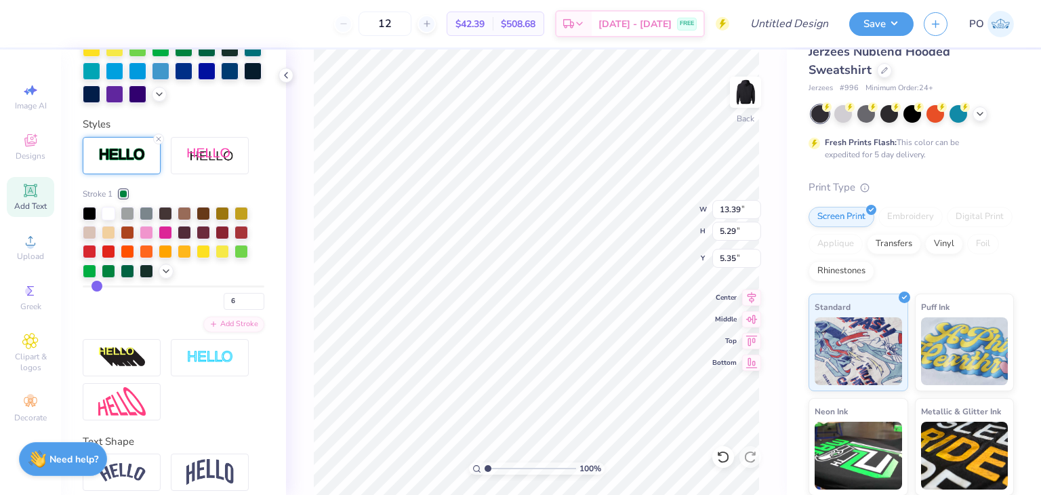
type input "6"
click at [96, 287] on input "range" at bounding box center [174, 286] width 182 height 2
type input "5"
type input "4"
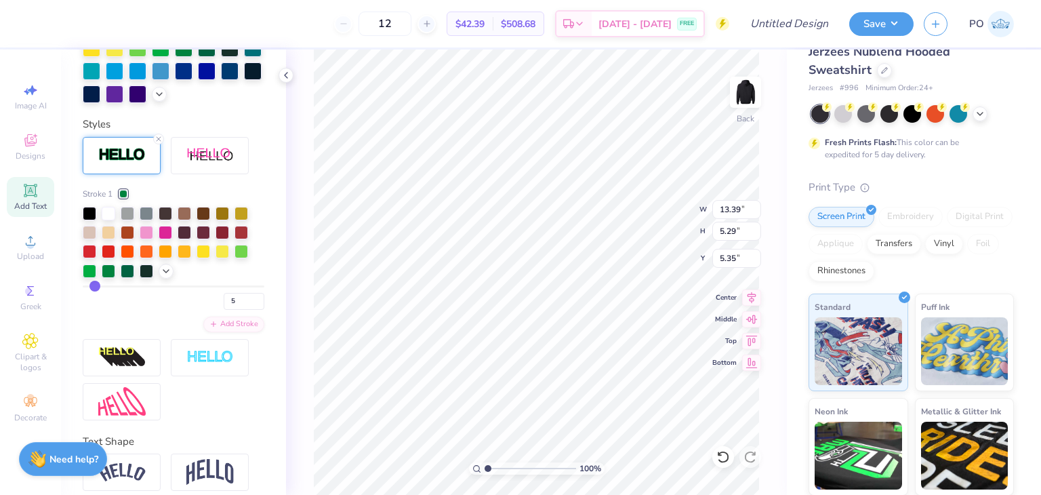
type input "4"
type input "3"
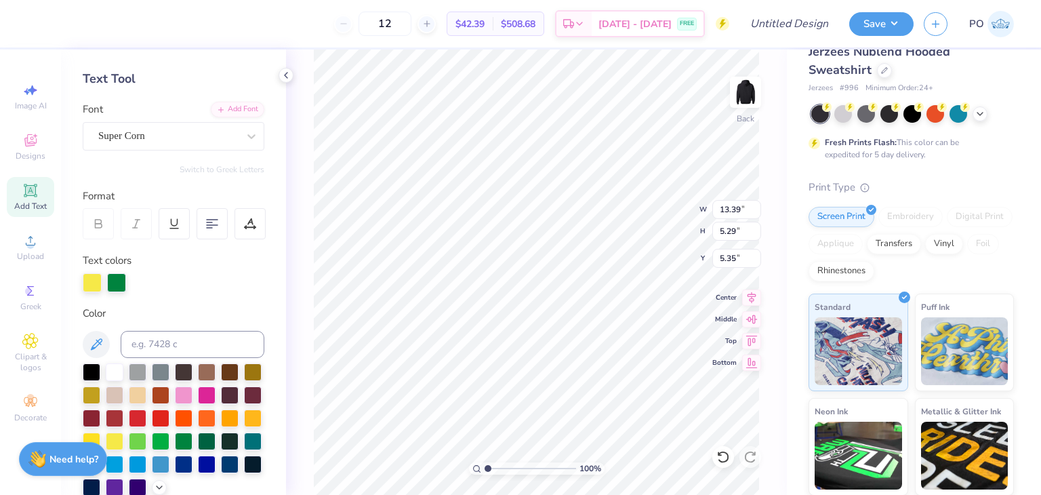
scroll to position [51, 0]
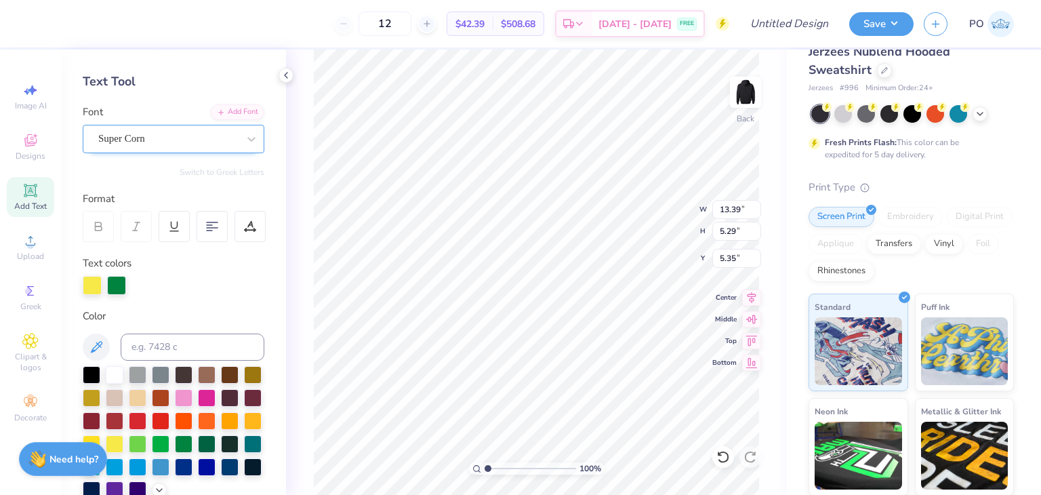
click at [184, 131] on div "Super Corn" at bounding box center [168, 138] width 142 height 21
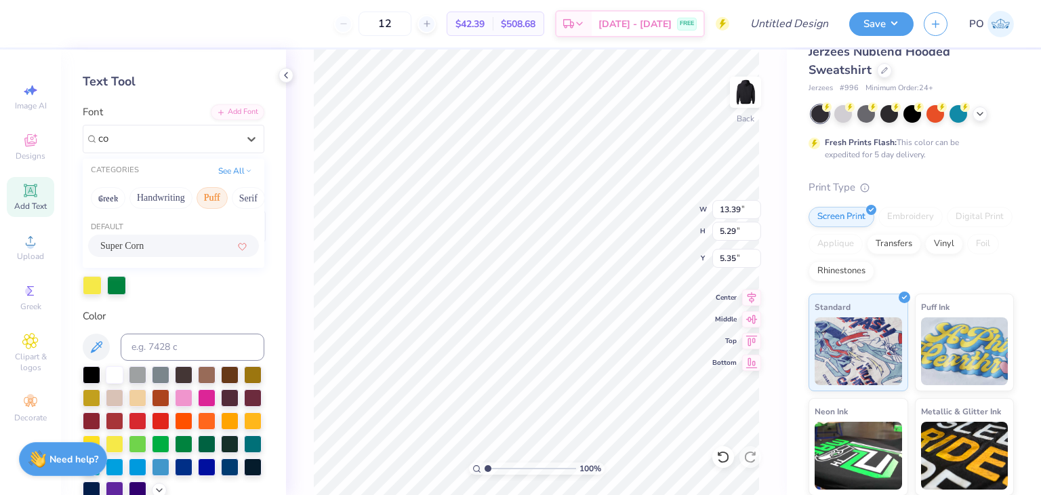
type input "c"
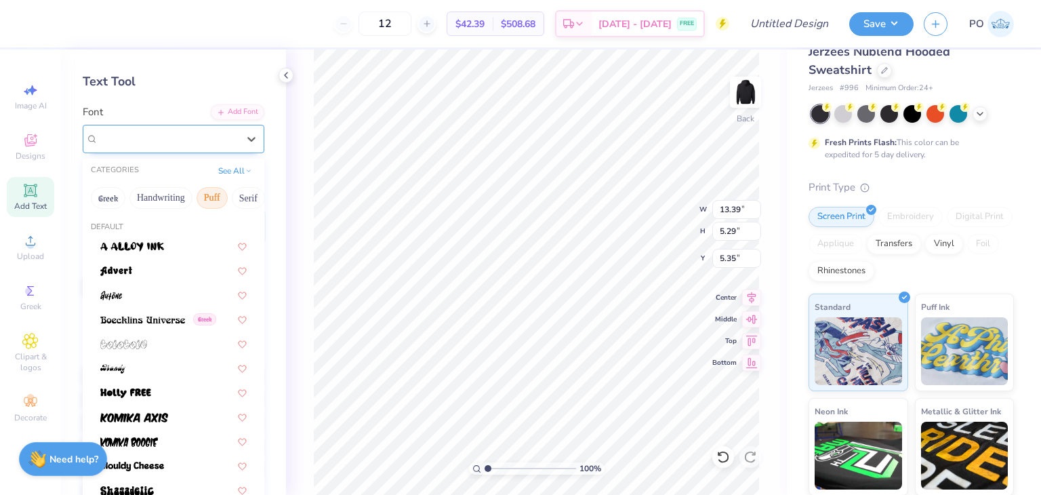
click at [157, 142] on div "Super Corn" at bounding box center [168, 139] width 140 height 16
click at [174, 199] on button "Handwriting" at bounding box center [160, 198] width 63 height 22
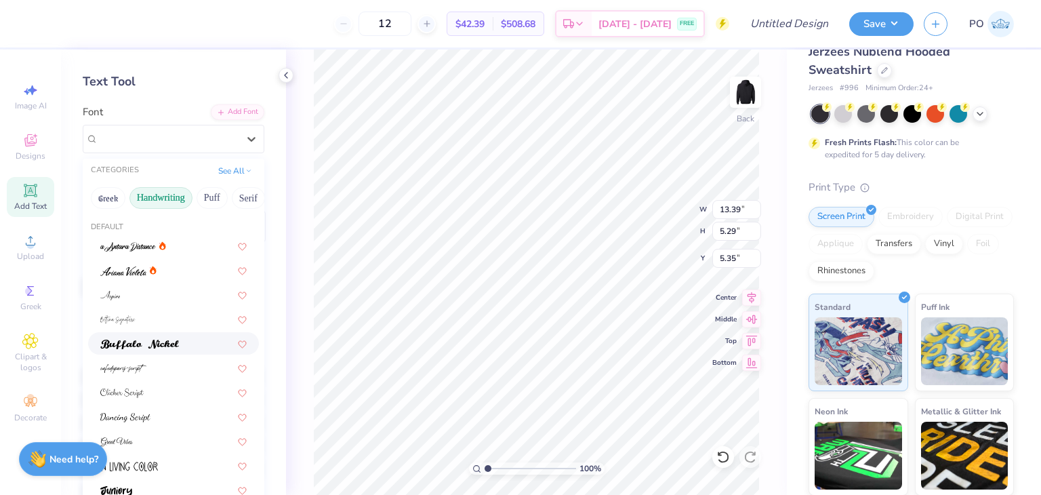
click at [161, 337] on span at bounding box center [139, 343] width 79 height 14
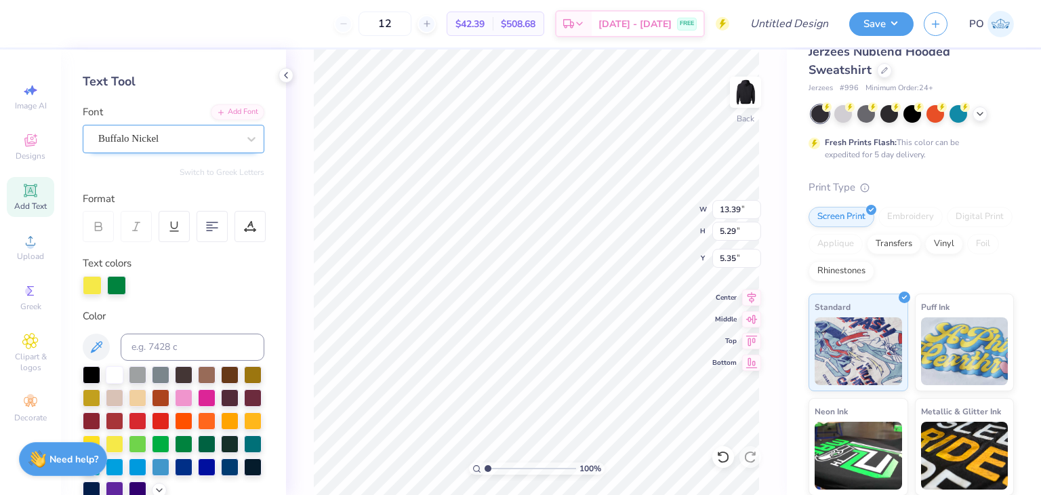
click at [173, 136] on div "Buffalo Nickel" at bounding box center [168, 138] width 142 height 21
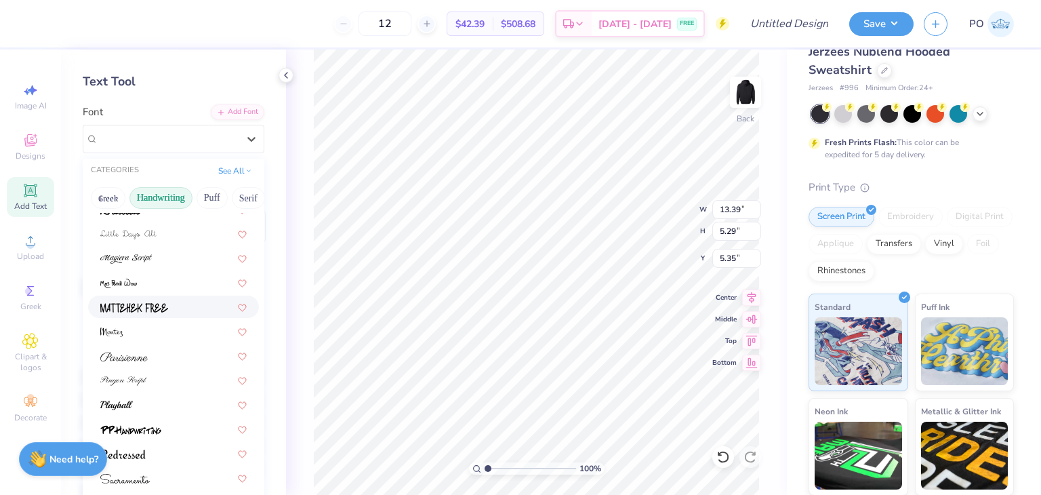
scroll to position [307, 0]
click at [207, 199] on button "Puff" at bounding box center [211, 198] width 31 height 22
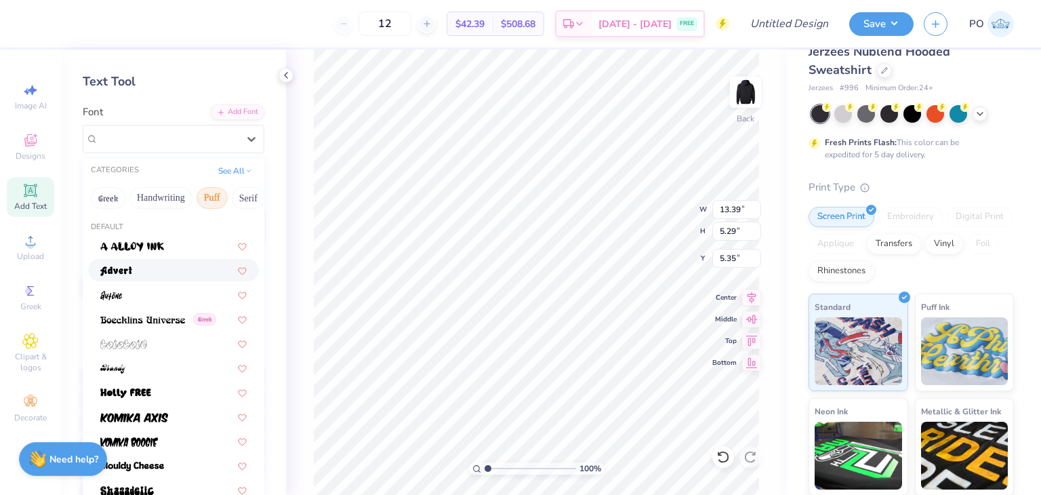
click at [157, 263] on div at bounding box center [173, 270] width 146 height 14
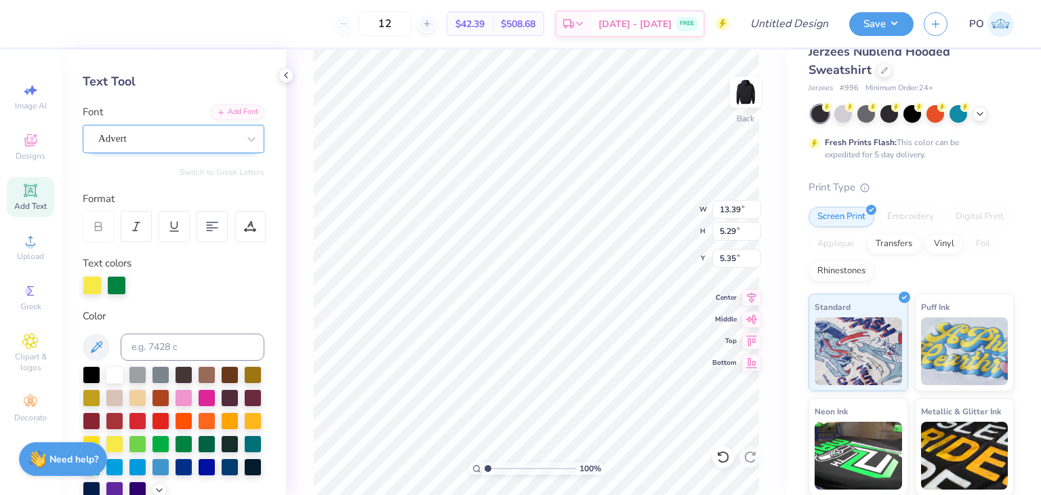
click at [168, 133] on div "Advert" at bounding box center [168, 138] width 142 height 21
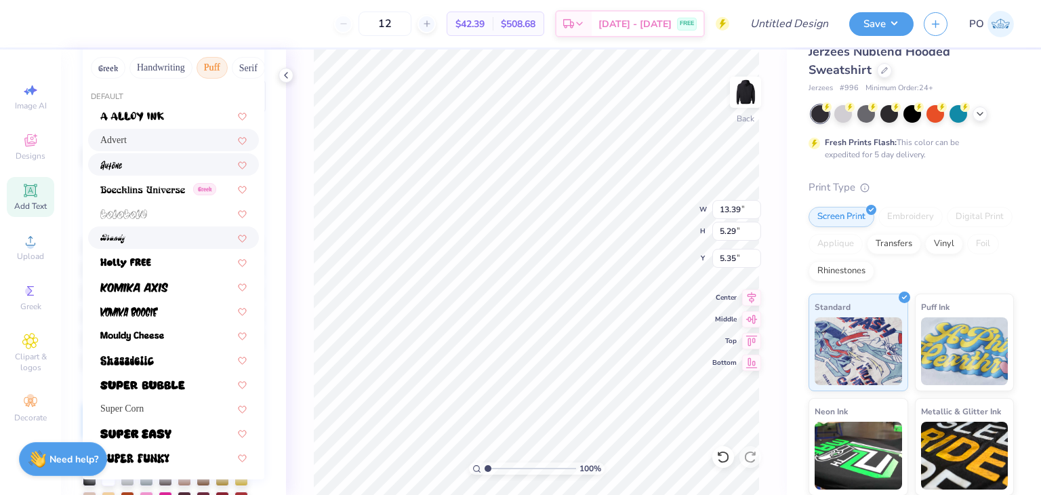
scroll to position [187, 0]
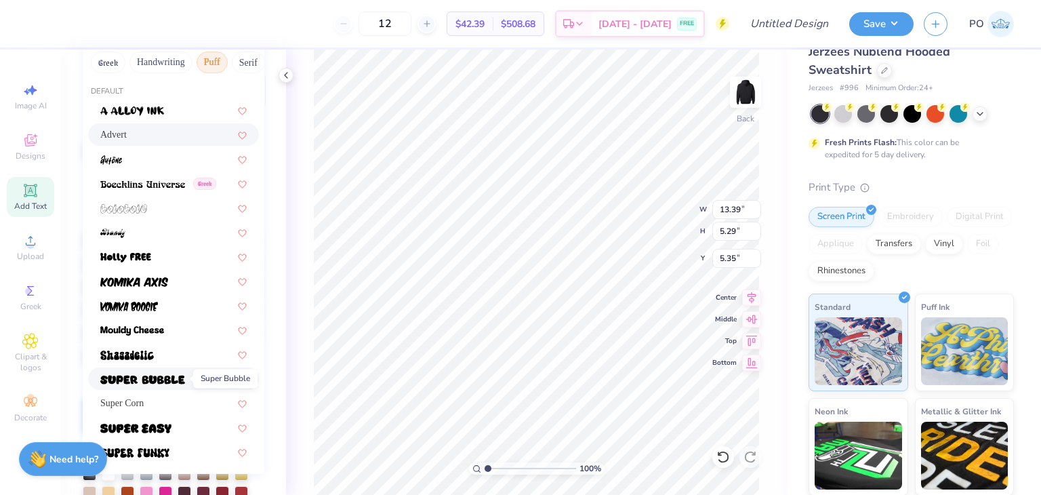
click at [143, 383] on img at bounding box center [142, 379] width 85 height 9
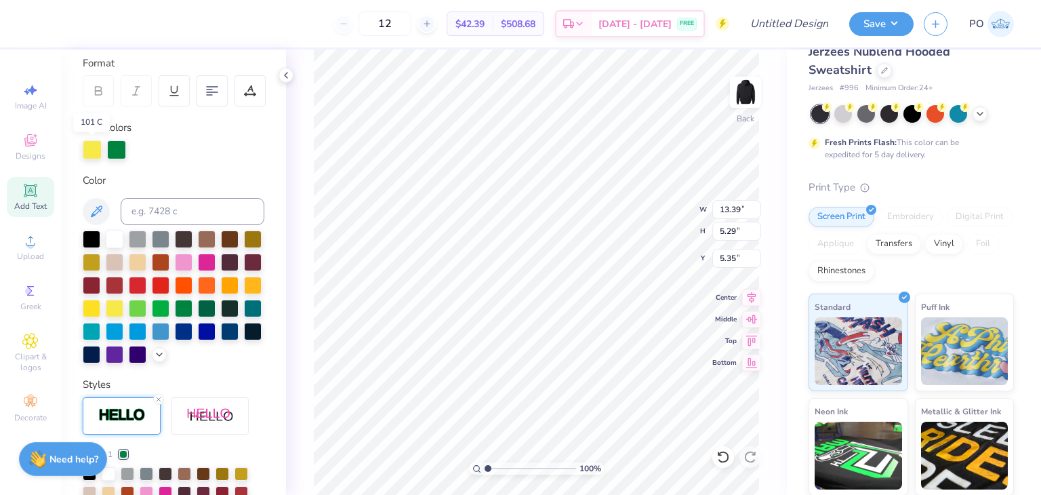
click at [92, 152] on div at bounding box center [92, 149] width 19 height 19
click at [175, 316] on div at bounding box center [184, 307] width 18 height 18
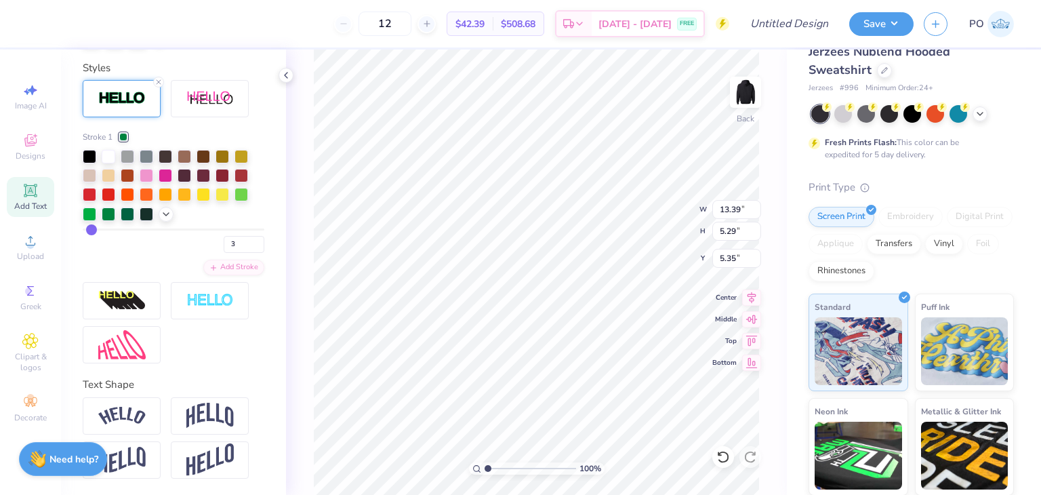
scroll to position [473, 0]
click at [217, 200] on div at bounding box center [222, 193] width 14 height 14
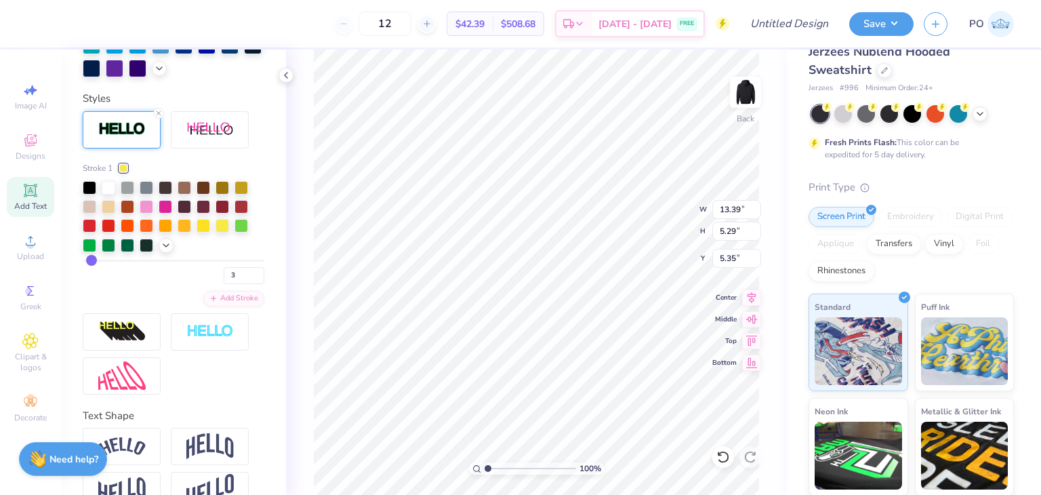
scroll to position [526, 0]
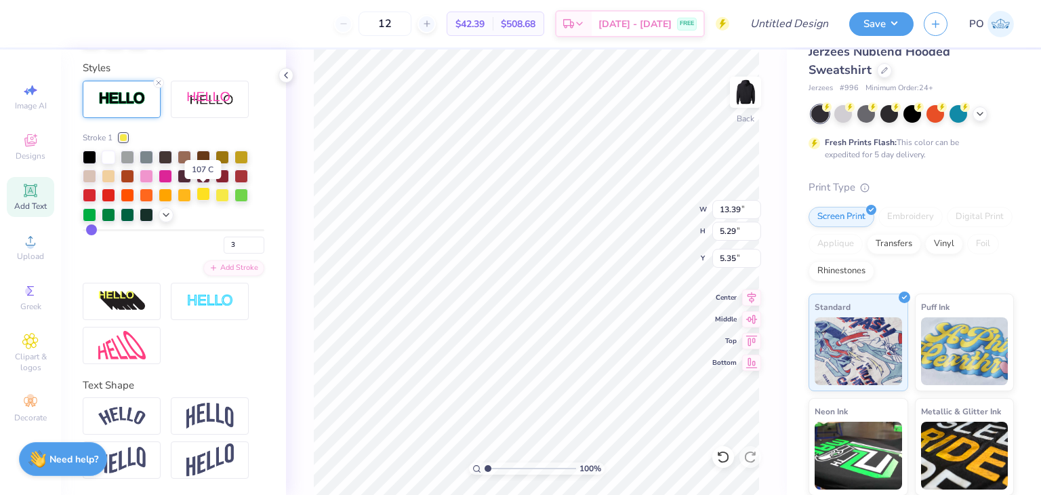
click at [206, 194] on div at bounding box center [203, 194] width 14 height 14
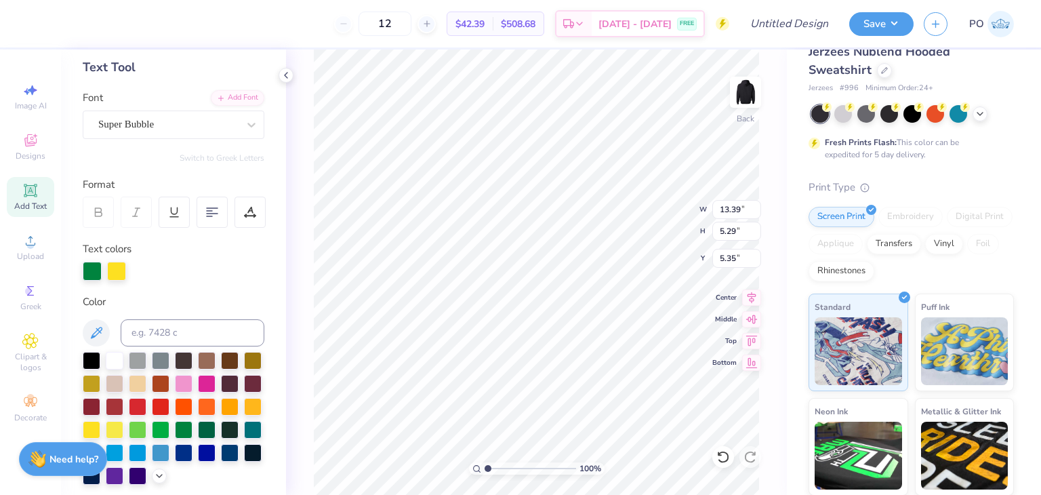
scroll to position [51, 0]
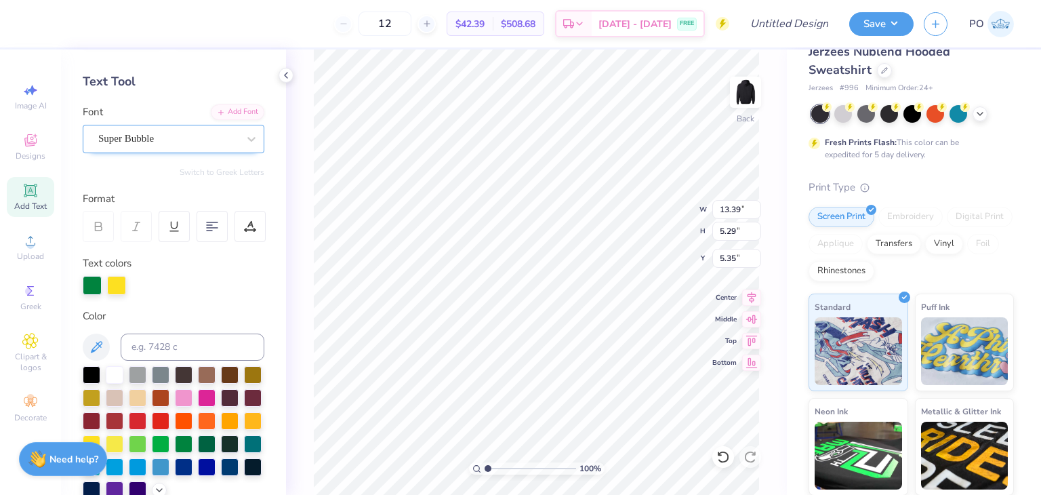
click at [209, 144] on div "Super Bubble" at bounding box center [168, 138] width 142 height 21
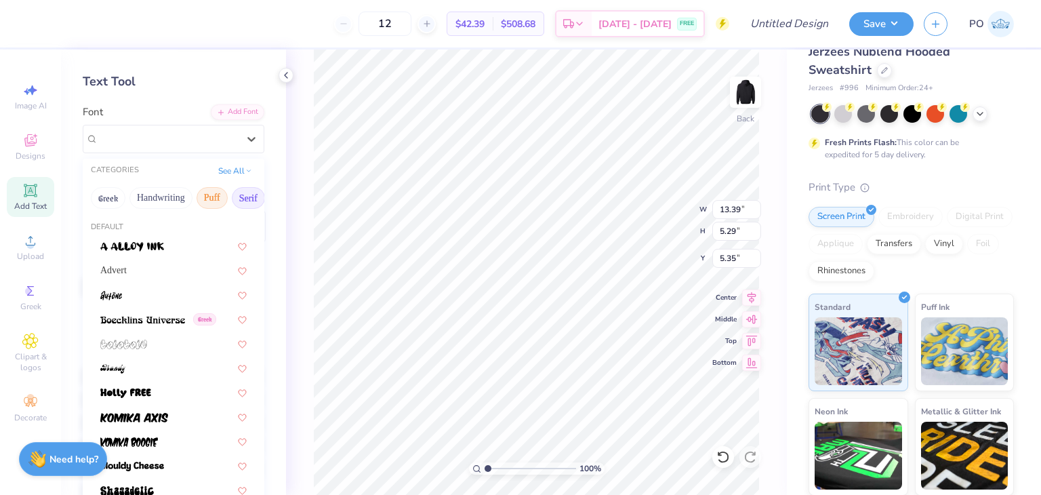
click at [239, 198] on button "Serif" at bounding box center [248, 198] width 33 height 22
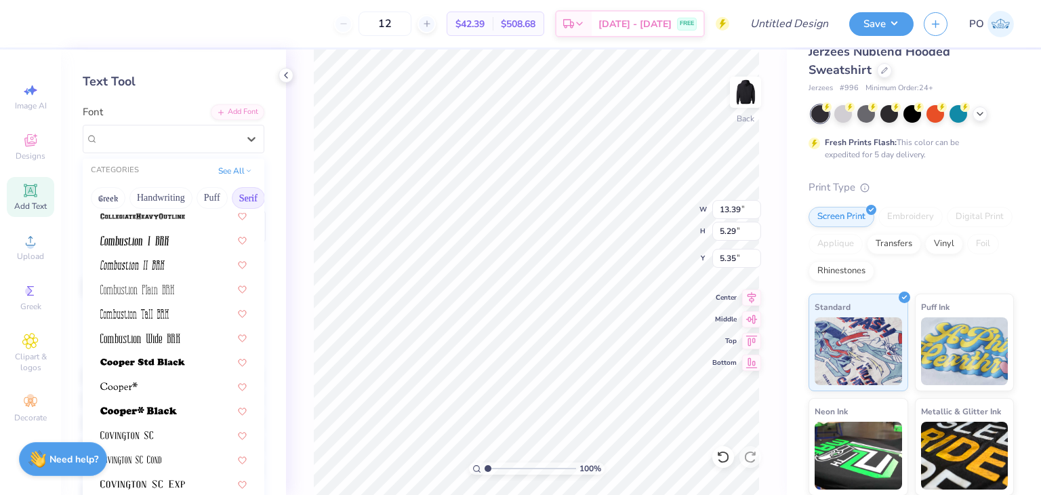
scroll to position [474, 0]
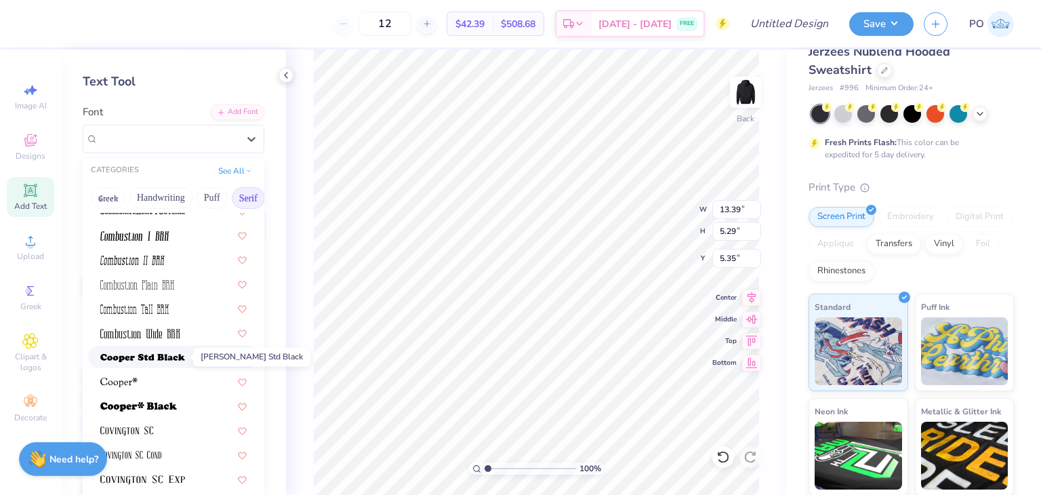
click at [168, 353] on img at bounding box center [142, 357] width 85 height 9
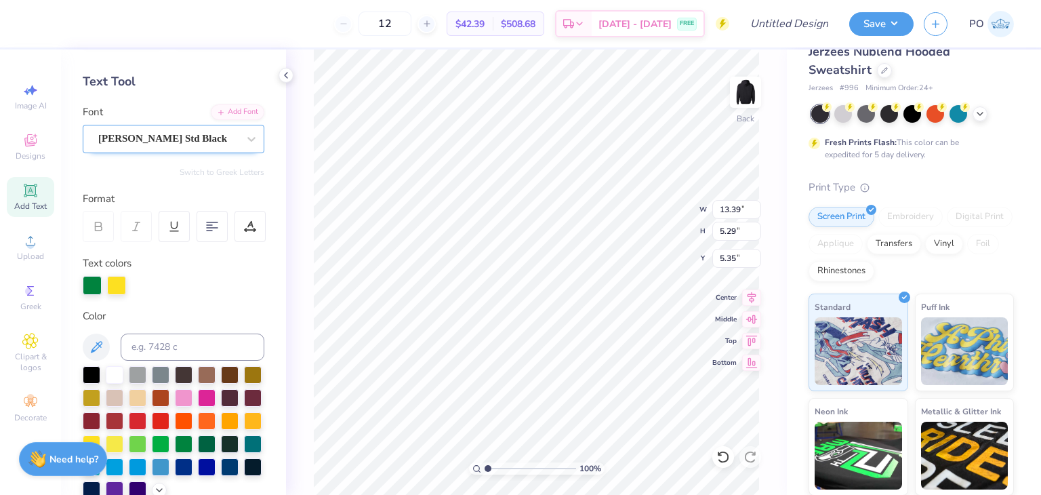
click at [213, 142] on div "[PERSON_NAME] Std Black" at bounding box center [168, 138] width 142 height 21
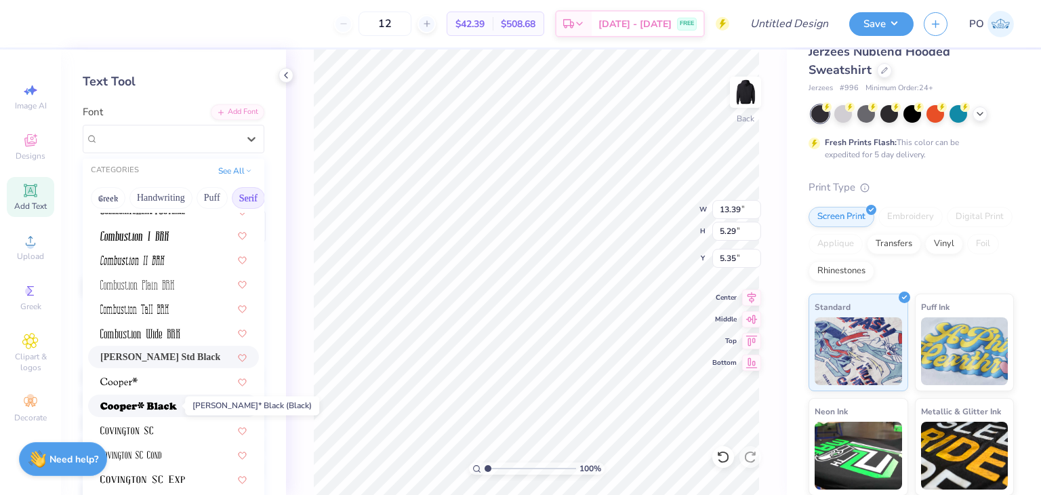
click at [171, 400] on span at bounding box center [138, 405] width 77 height 14
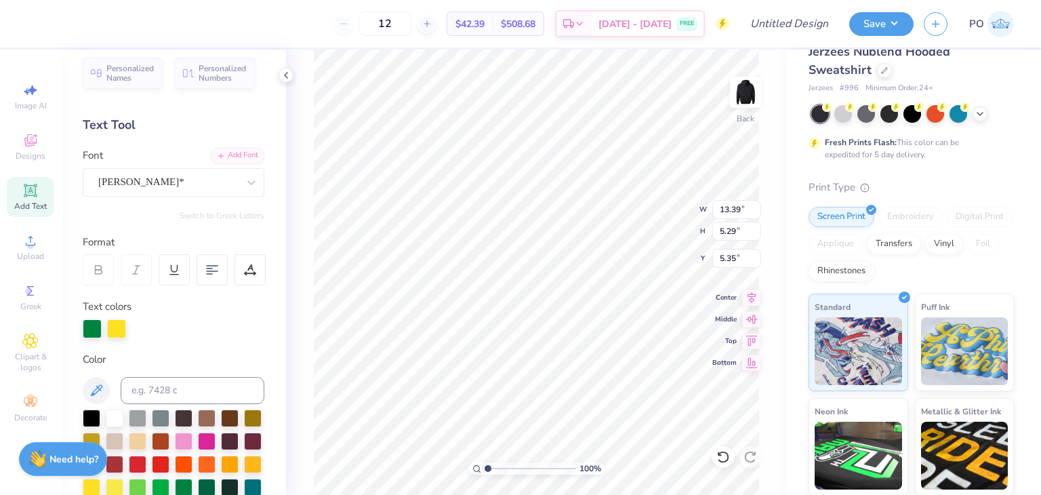
scroll to position [0, 0]
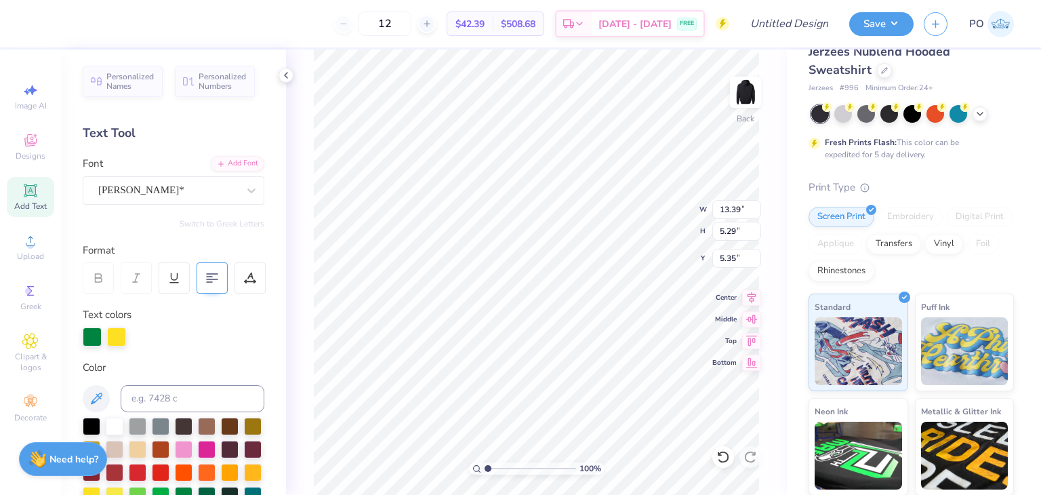
click at [217, 279] on 380 at bounding box center [212, 279] width 11 height 0
click at [253, 283] on div at bounding box center [249, 277] width 31 height 31
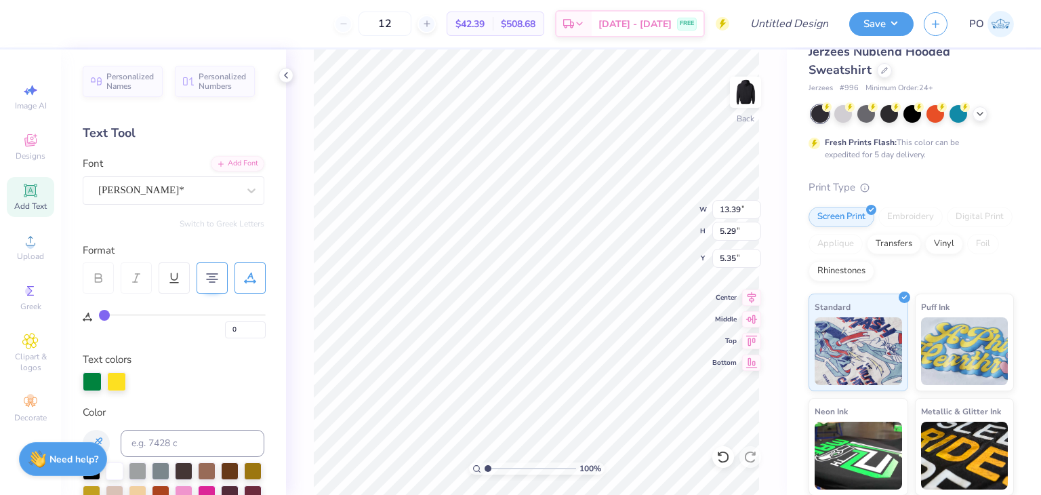
type input "1"
type input "0"
drag, startPoint x: 106, startPoint y: 313, endPoint x: 62, endPoint y: 318, distance: 45.0
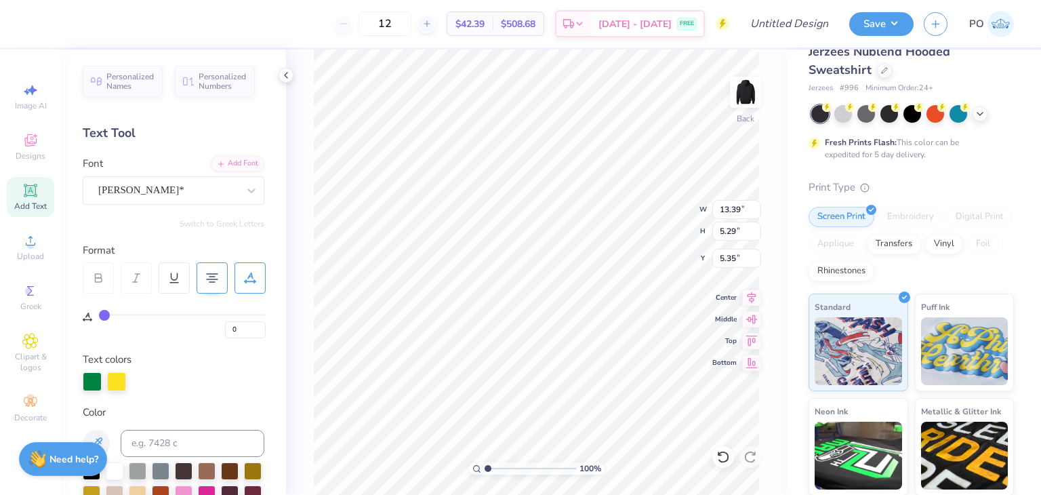
click at [99, 316] on input "range" at bounding box center [182, 315] width 167 height 2
type input "13.40"
type input "5.42"
type input "3.58"
click at [34, 242] on icon at bounding box center [30, 240] width 16 height 16
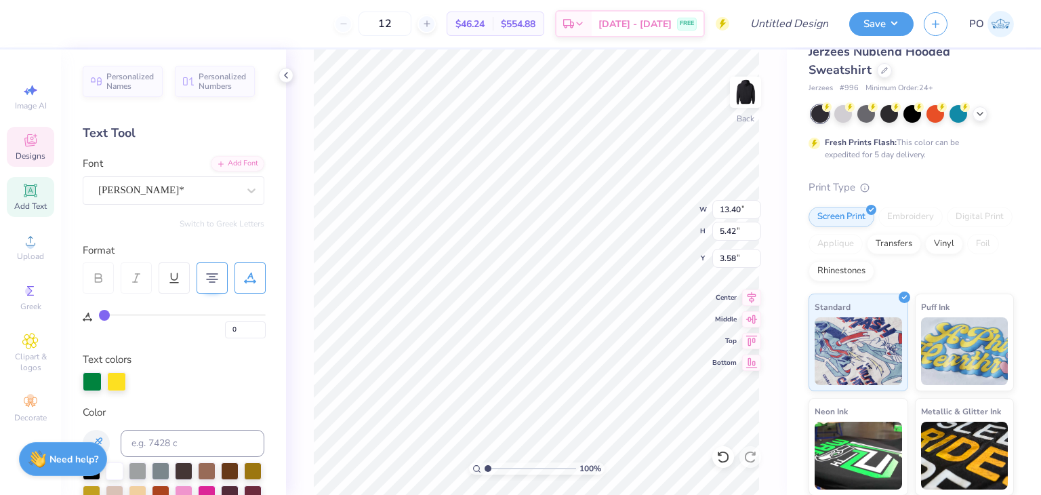
click at [38, 151] on span "Designs" at bounding box center [31, 155] width 30 height 11
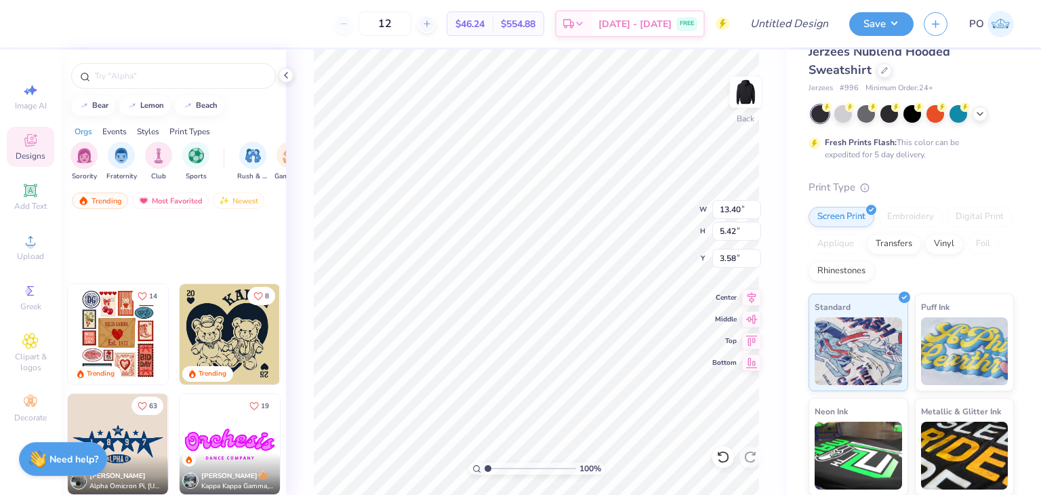
scroll to position [1355, 0]
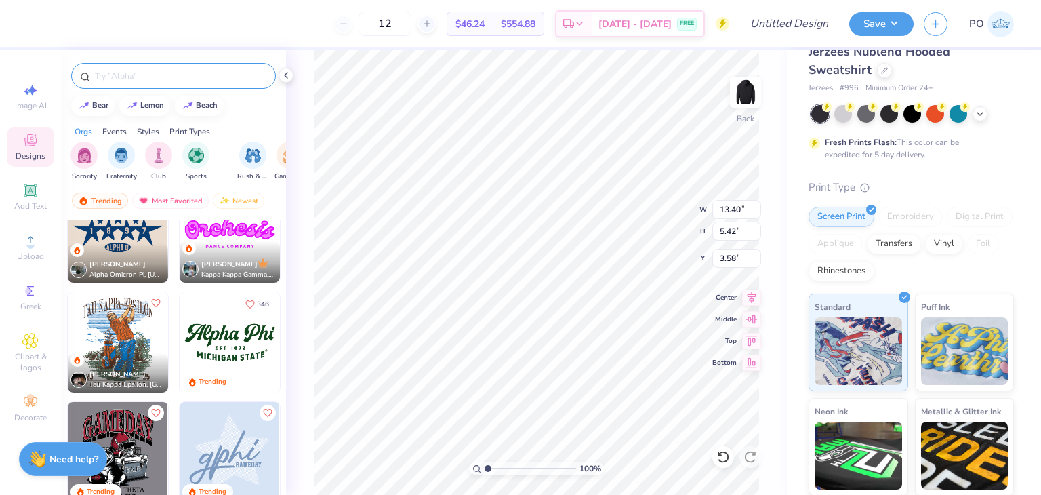
click at [205, 77] on input "text" at bounding box center [179, 76] width 173 height 14
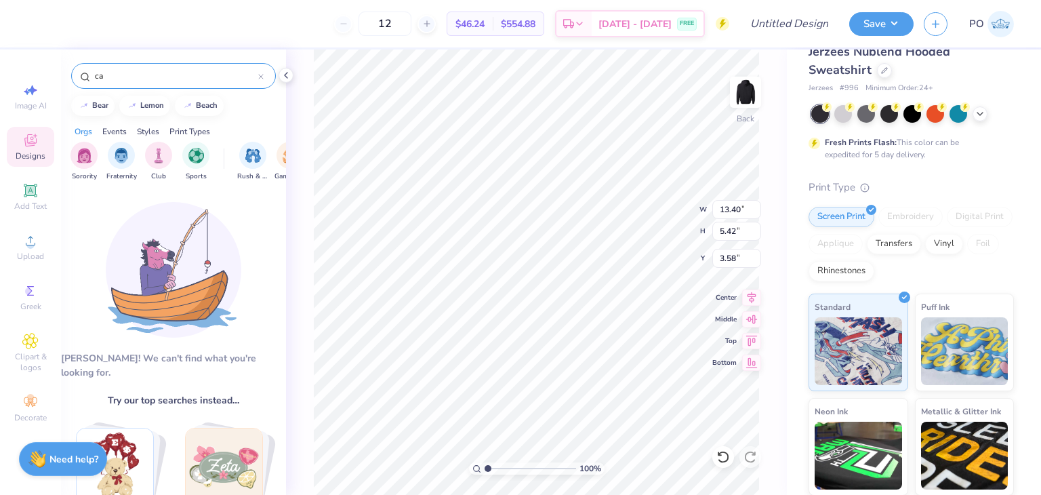
type input "c"
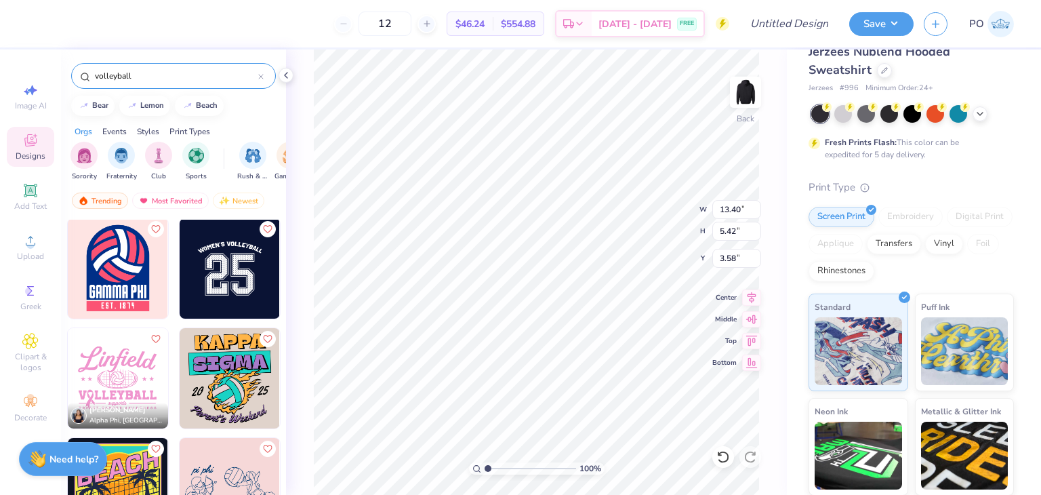
scroll to position [0, 0]
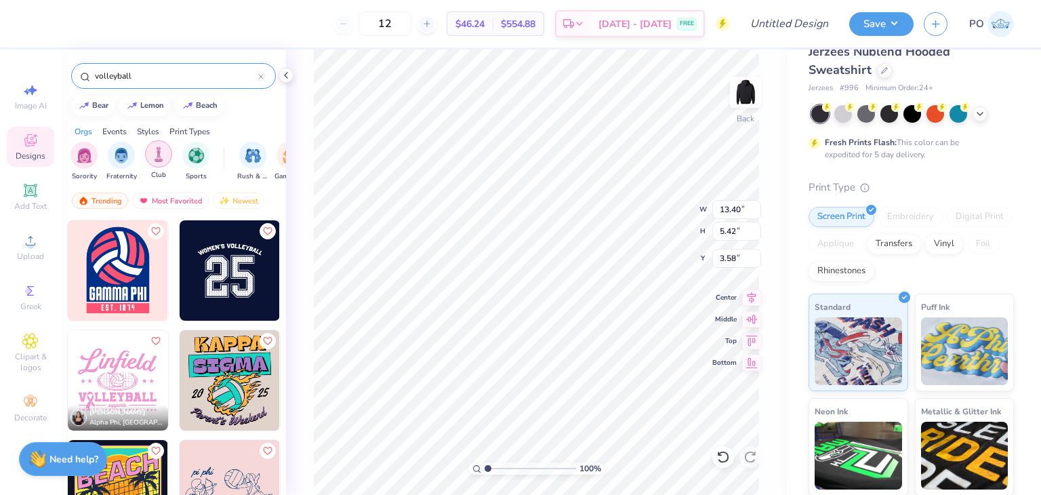
type input "volleyball"
click at [158, 155] on img "filter for Club" at bounding box center [158, 154] width 15 height 16
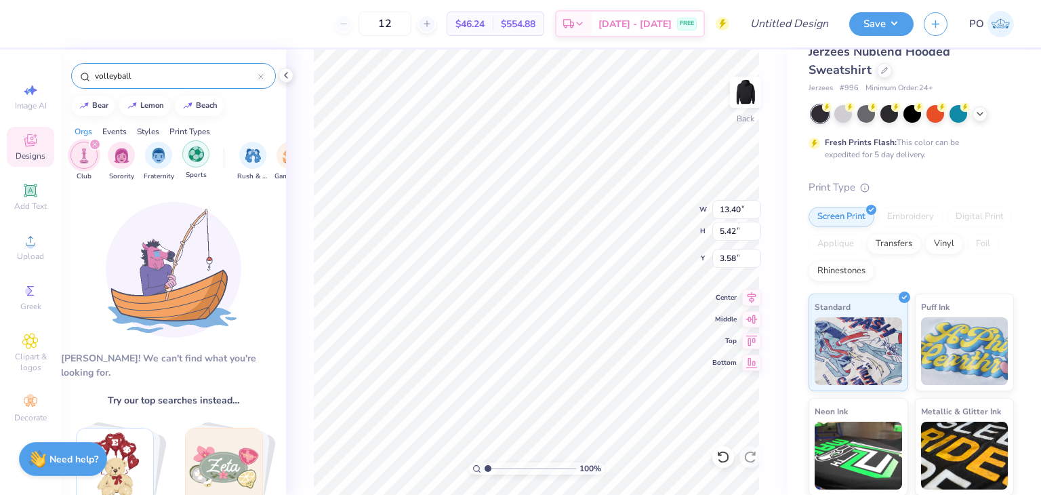
click at [205, 160] on div "filter for Sports" at bounding box center [195, 153] width 27 height 27
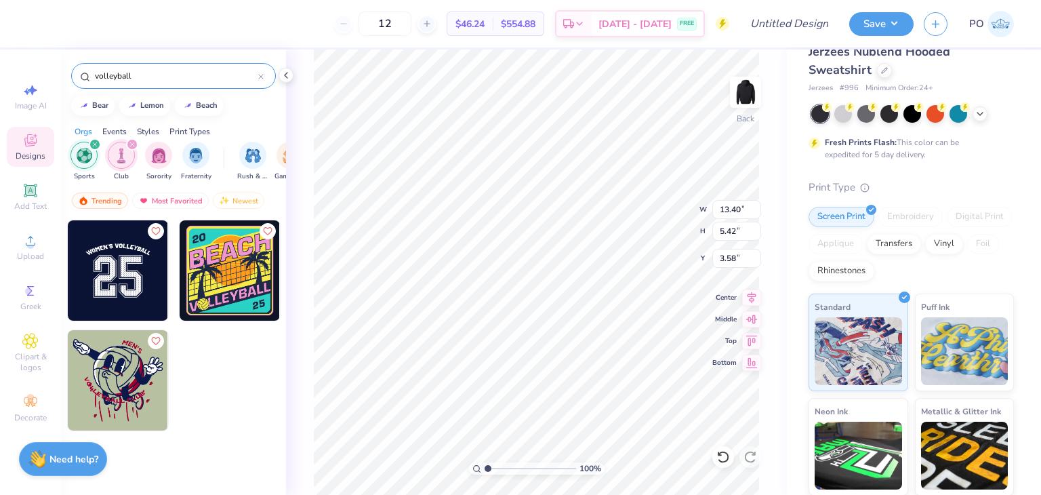
click at [394, 93] on div "12 $46.24 Per Item $554.88 Total Est. Delivery [DATE] - [DATE] FREE Design Titl…" at bounding box center [520, 247] width 1041 height 495
click at [33, 403] on icon at bounding box center [32, 404] width 5 height 5
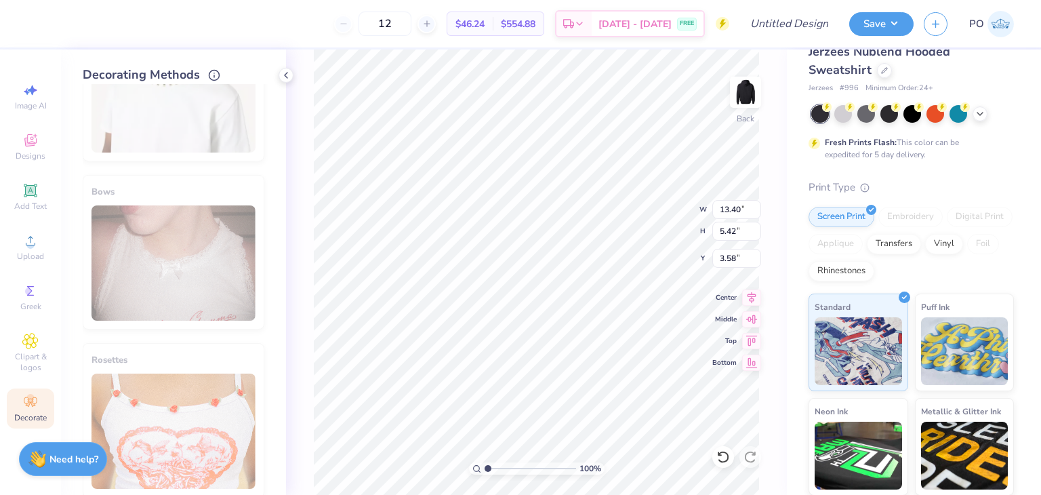
scroll to position [774, 0]
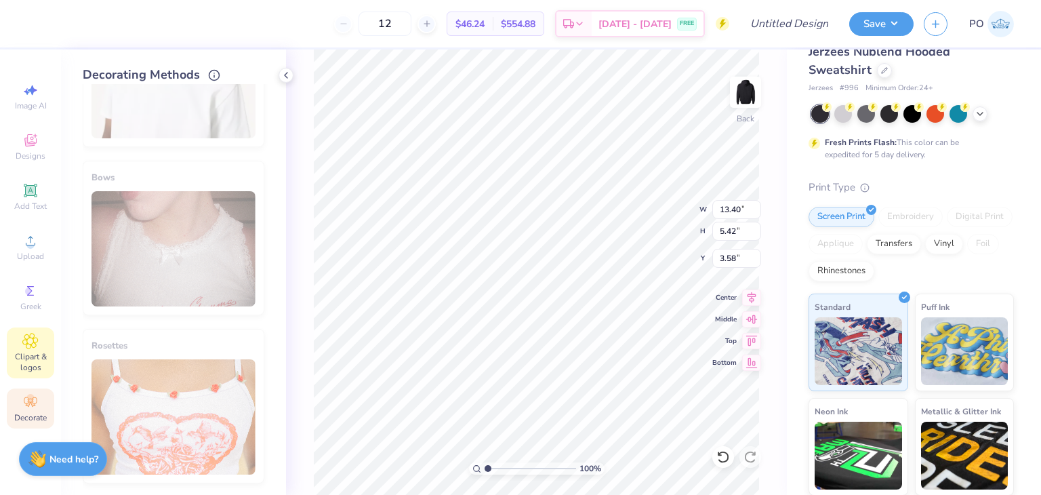
click at [43, 364] on span "Clipart & logos" at bounding box center [30, 362] width 47 height 22
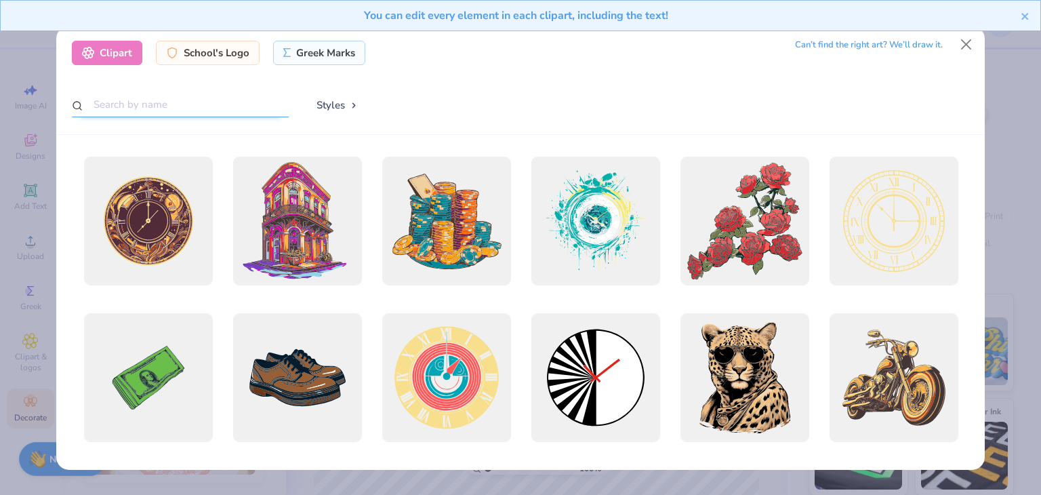
click at [214, 110] on input "text" at bounding box center [180, 104] width 217 height 25
type input "cal poly pomona"
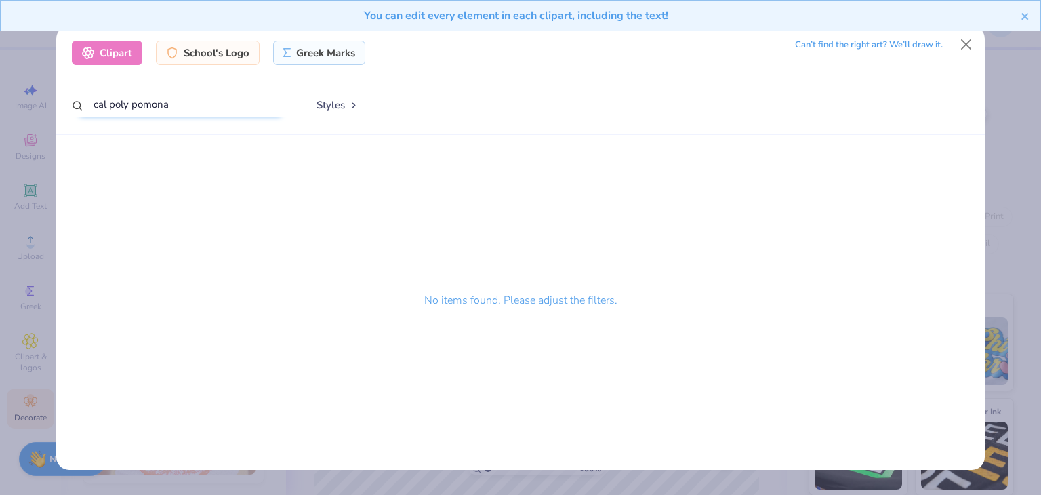
drag, startPoint x: 180, startPoint y: 117, endPoint x: 119, endPoint y: 76, distance: 73.7
click at [0, 122] on div "Clipart School's Logo Greek Marks Can’t find the right art? We’ll draw it. cal …" at bounding box center [520, 247] width 1041 height 495
click at [234, 56] on div "School's Logo" at bounding box center [208, 51] width 104 height 24
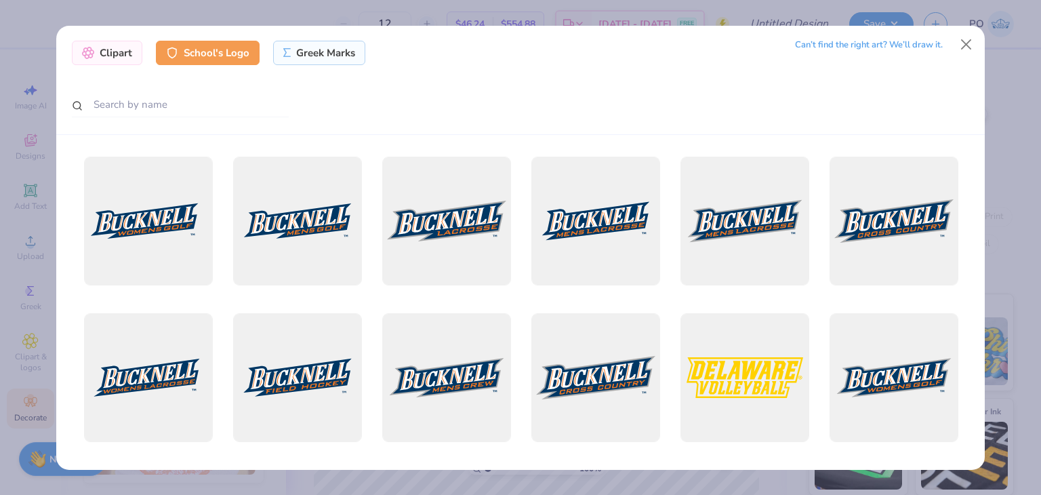
click at [238, 117] on div at bounding box center [180, 105] width 217 height 26
click at [238, 109] on input "text" at bounding box center [180, 104] width 217 height 25
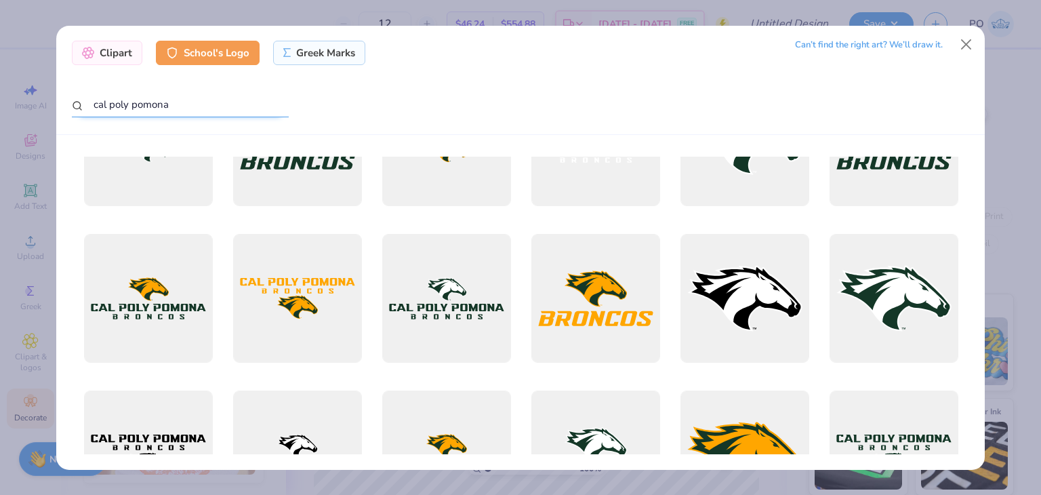
scroll to position [68, 0]
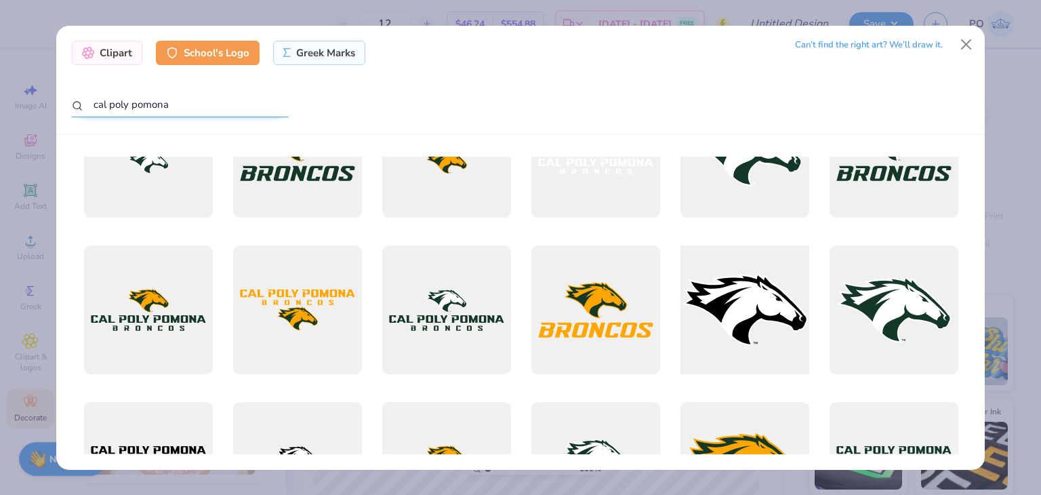
type input "cal poly pomona"
click at [753, 338] on div at bounding box center [744, 310] width 142 height 142
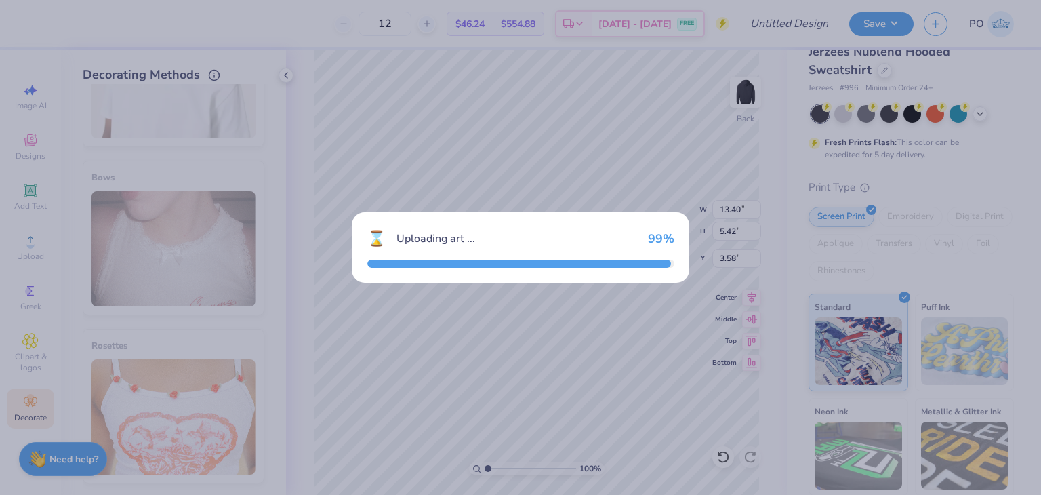
type input "14.66"
type input "8.39"
type input "3.00"
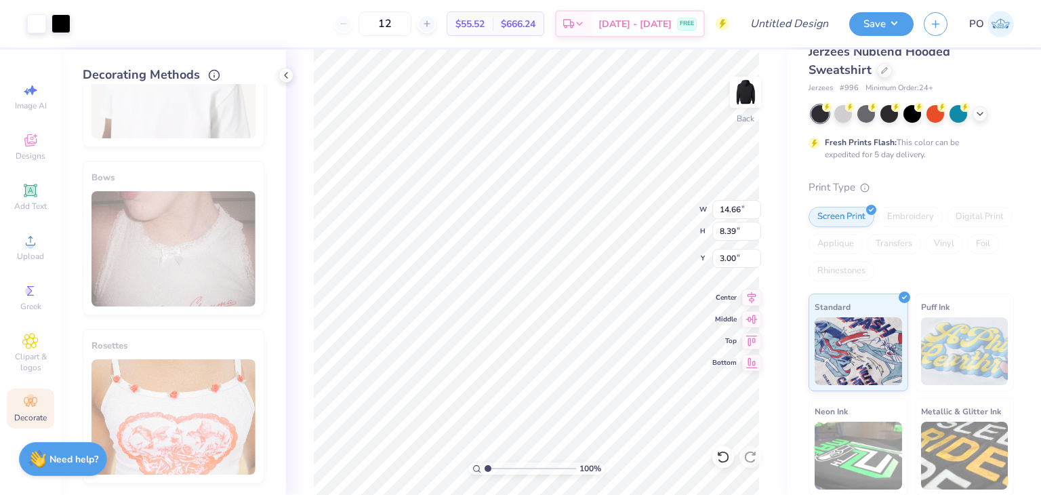
type input "9.21"
type input "5.27"
type input "9.00"
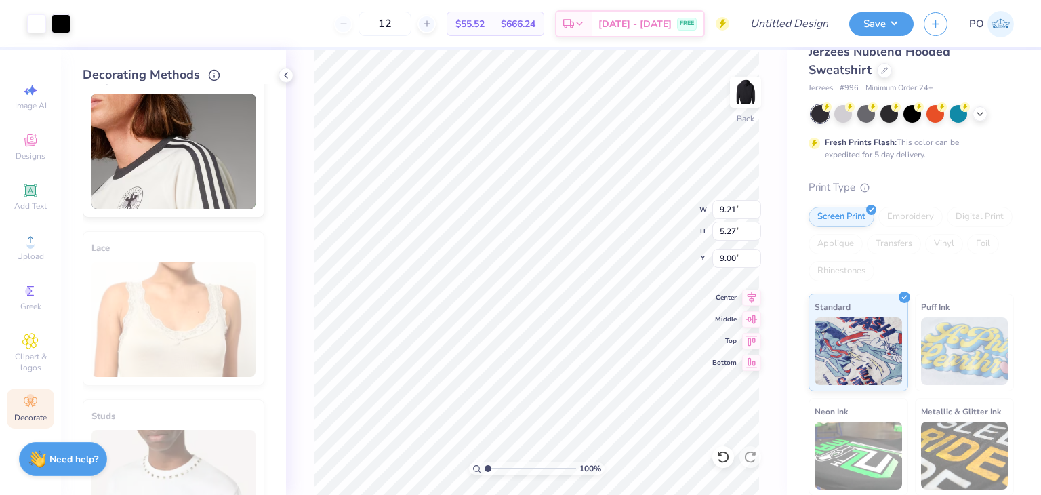
scroll to position [0, 0]
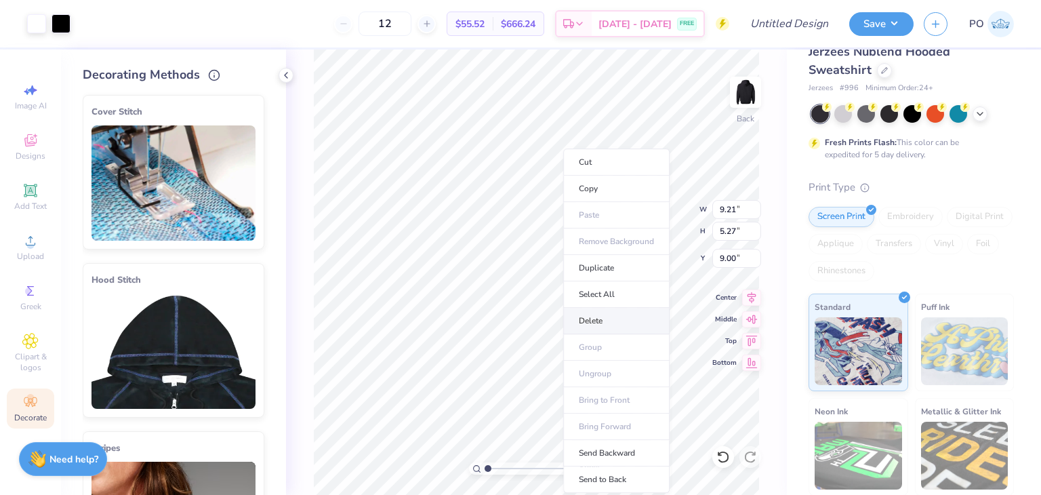
click at [609, 322] on li "Delete" at bounding box center [616, 321] width 106 height 26
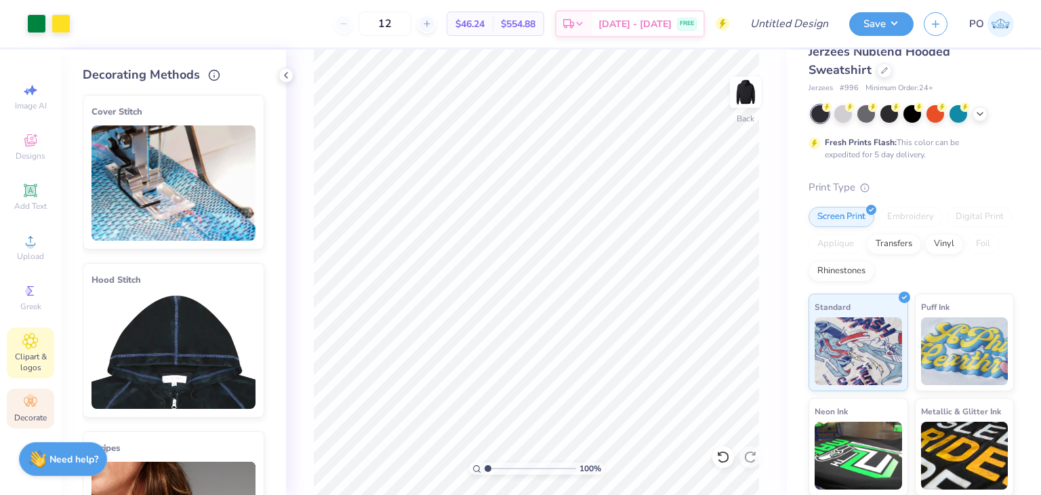
click at [37, 342] on icon at bounding box center [30, 341] width 16 height 16
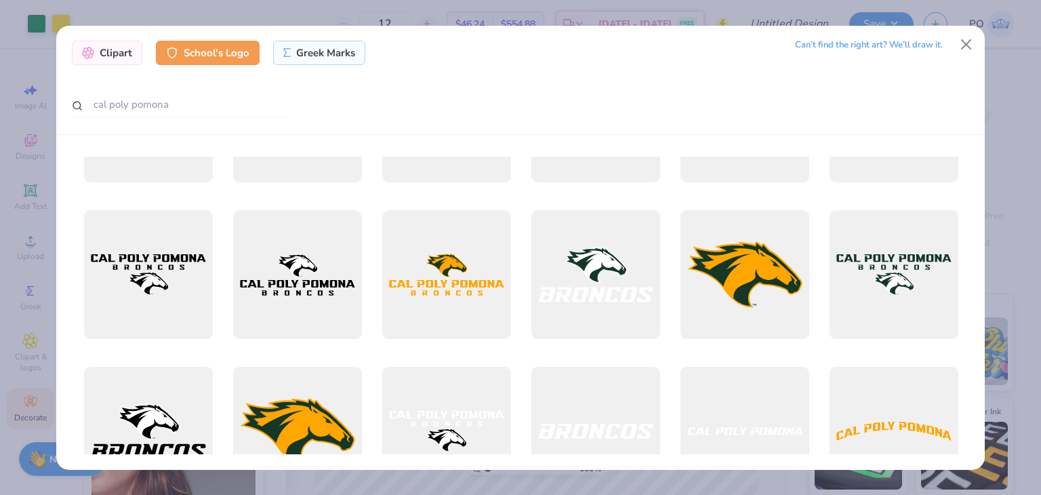
scroll to position [271, 0]
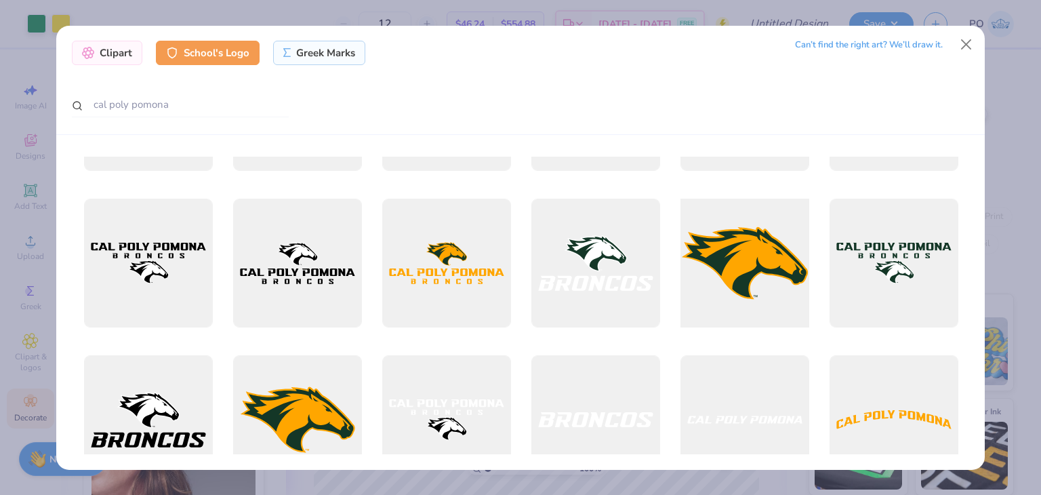
click at [736, 284] on div at bounding box center [744, 263] width 142 height 142
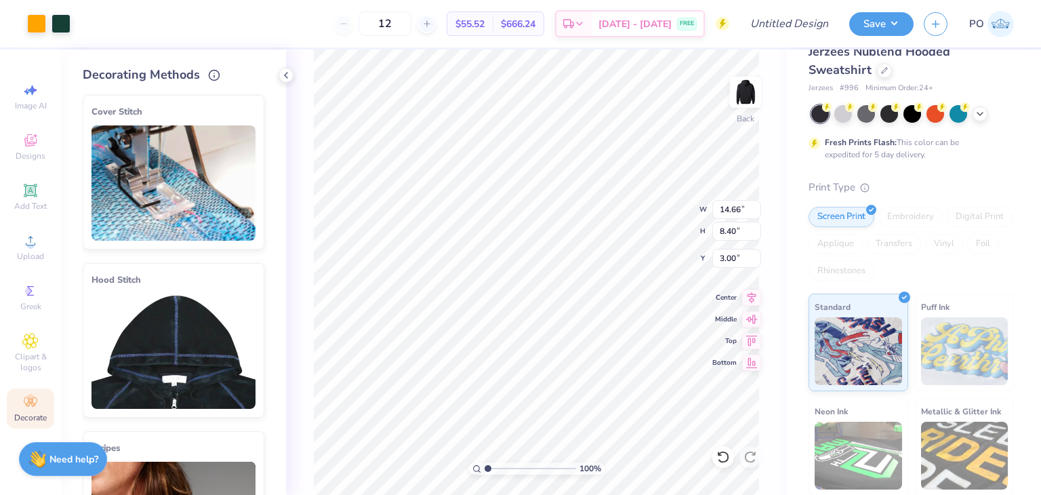
type input "11.79"
type input "6.75"
type input "9.56"
type input "5.47"
type input "9.42"
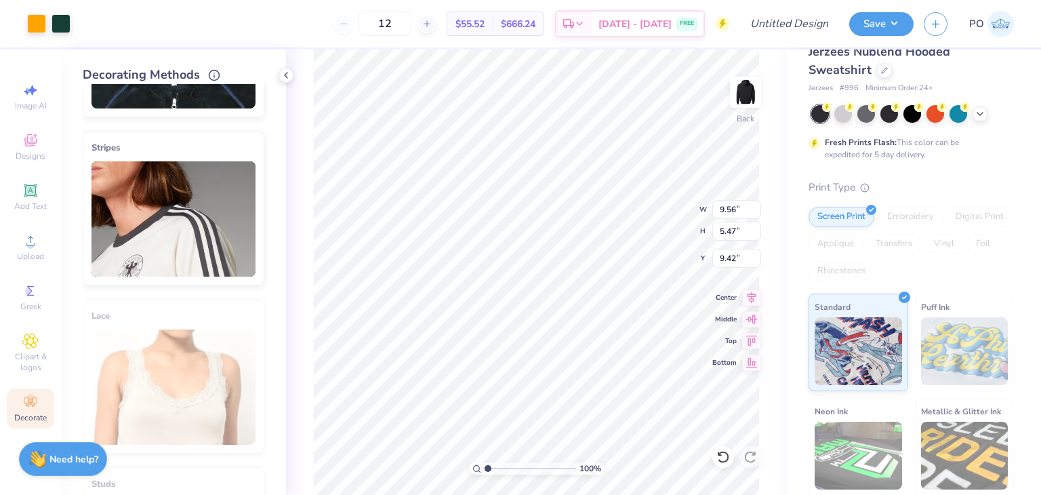
scroll to position [0, 0]
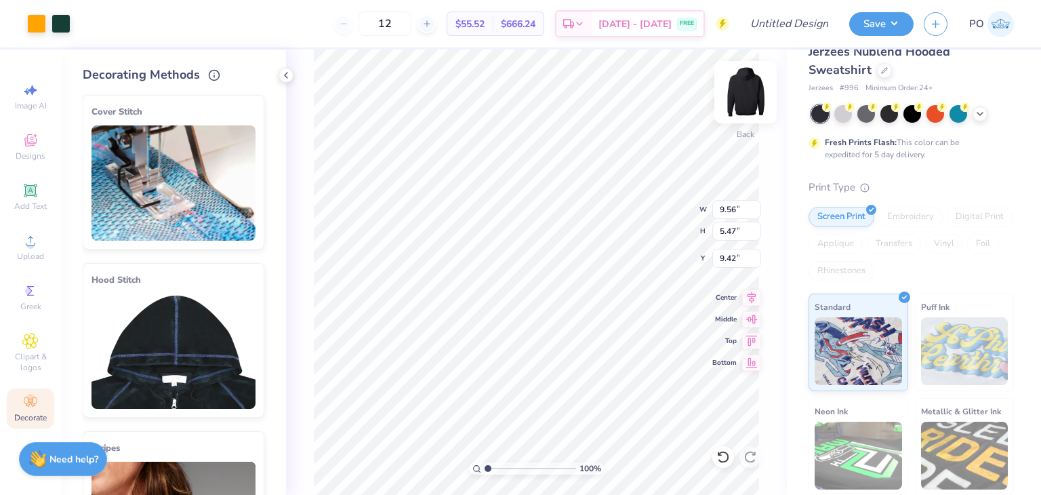
click at [747, 91] on img at bounding box center [745, 92] width 54 height 54
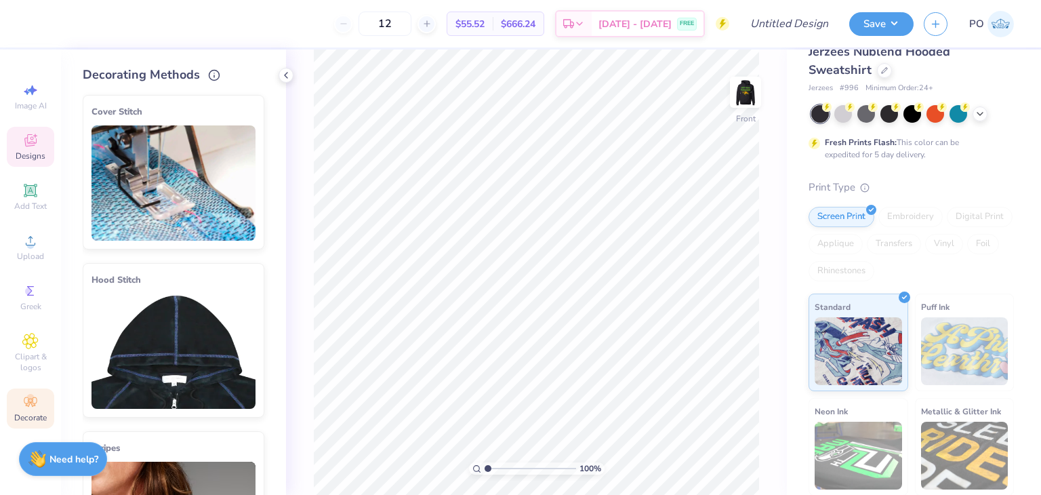
click at [30, 135] on icon at bounding box center [30, 140] width 16 height 16
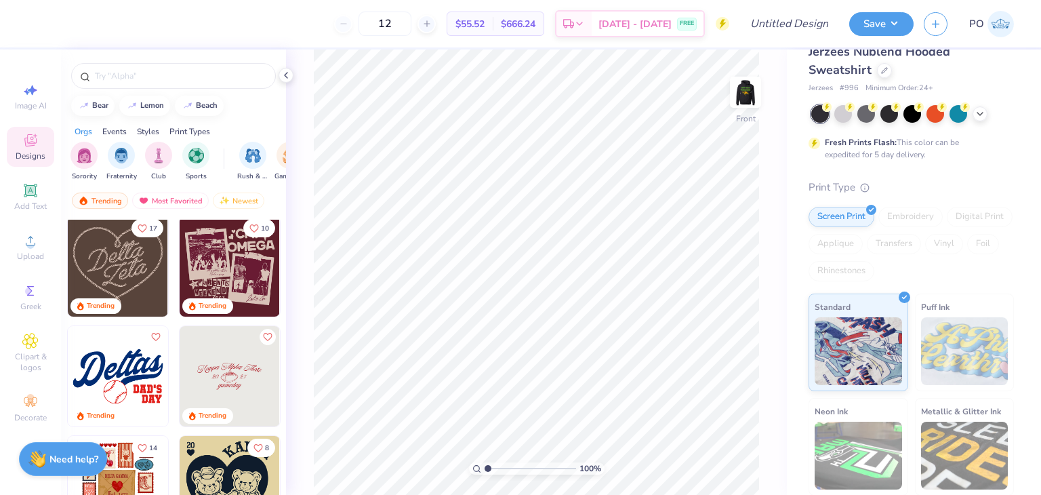
scroll to position [1152, 0]
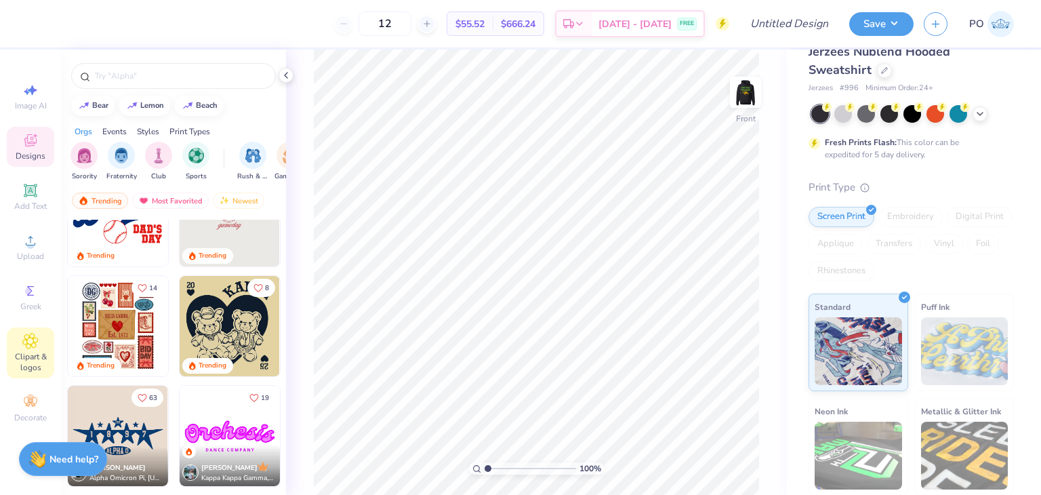
click at [22, 335] on icon at bounding box center [30, 341] width 16 height 16
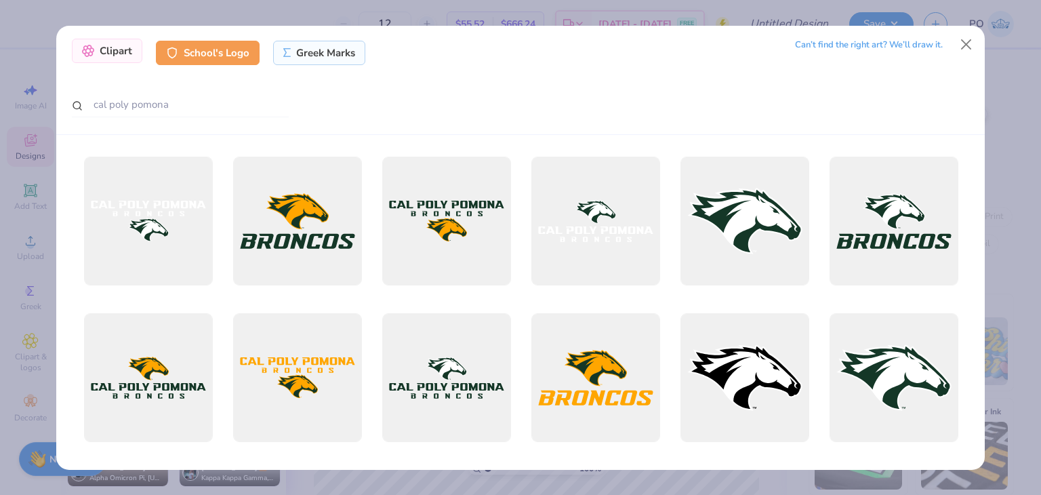
click at [131, 56] on div "Clipart" at bounding box center [107, 51] width 70 height 24
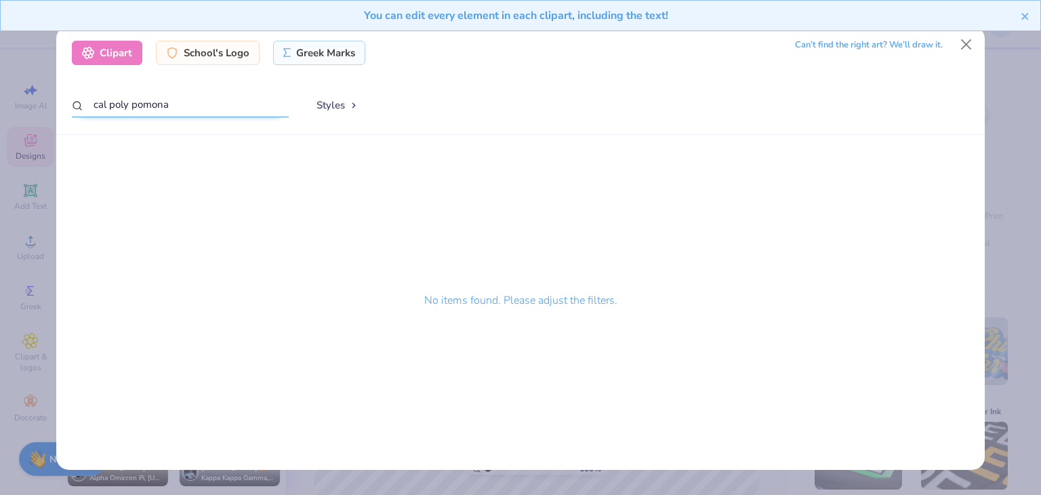
click at [171, 101] on input "cal poly pomona" at bounding box center [180, 104] width 217 height 25
drag, startPoint x: 182, startPoint y: 114, endPoint x: 0, endPoint y: 120, distance: 181.6
click at [0, 120] on div "Clipart School's Logo Greek Marks Can’t find the right art? We’ll draw it. cal …" at bounding box center [520, 247] width 1041 height 495
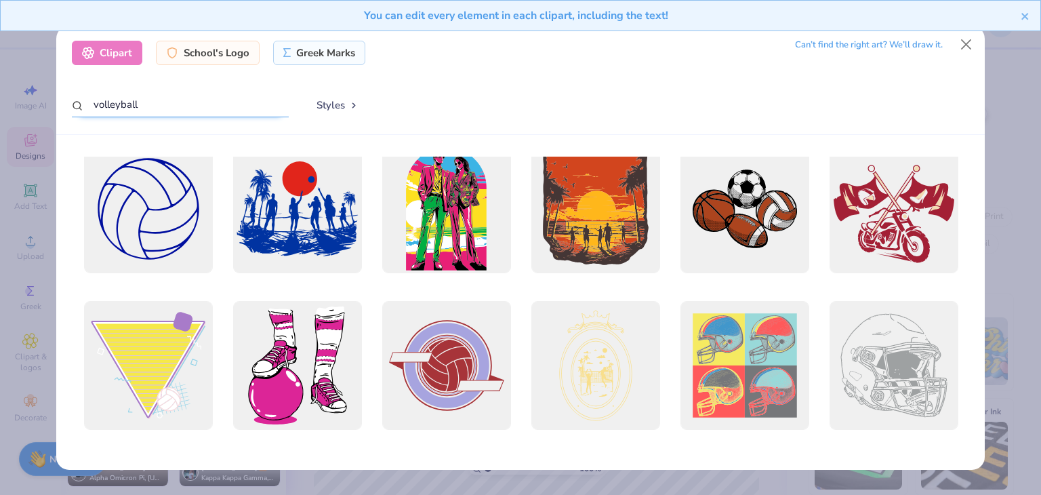
scroll to position [171, 0]
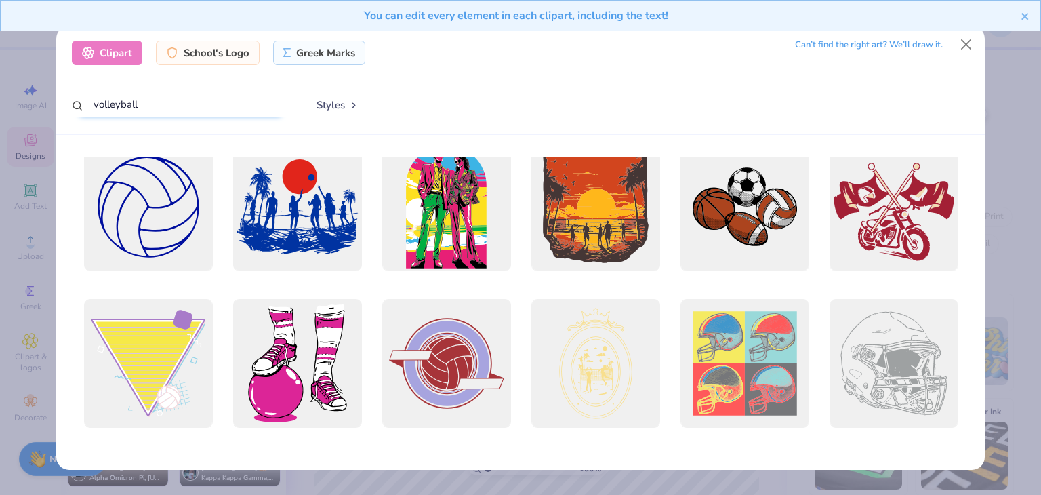
type input "volleyball"
click at [338, 106] on button "Styles" at bounding box center [337, 105] width 70 height 26
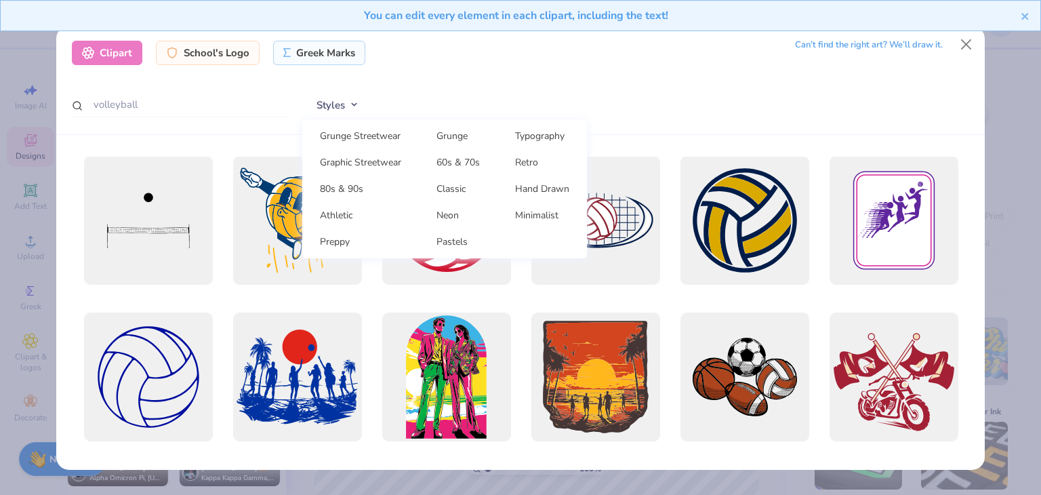
scroll to position [0, 0]
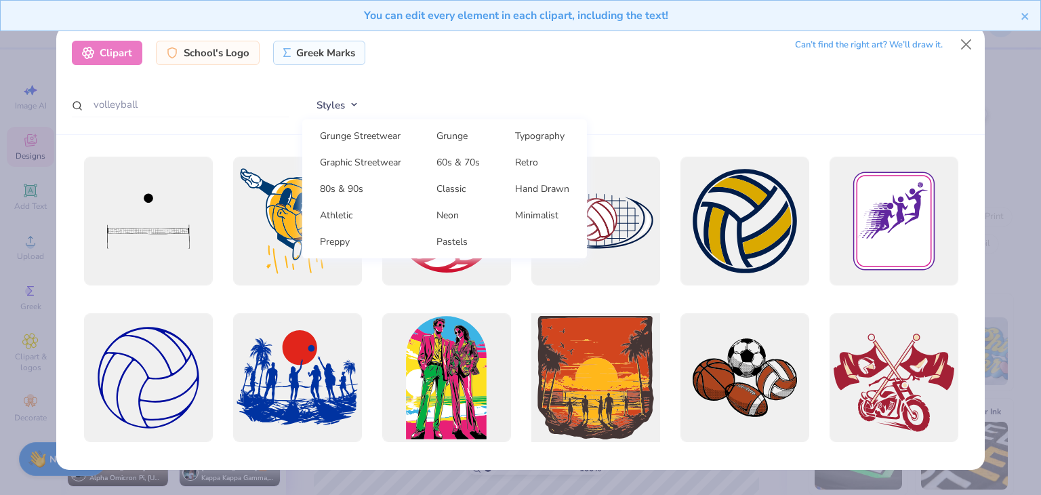
click at [573, 370] on div at bounding box center [595, 378] width 142 height 142
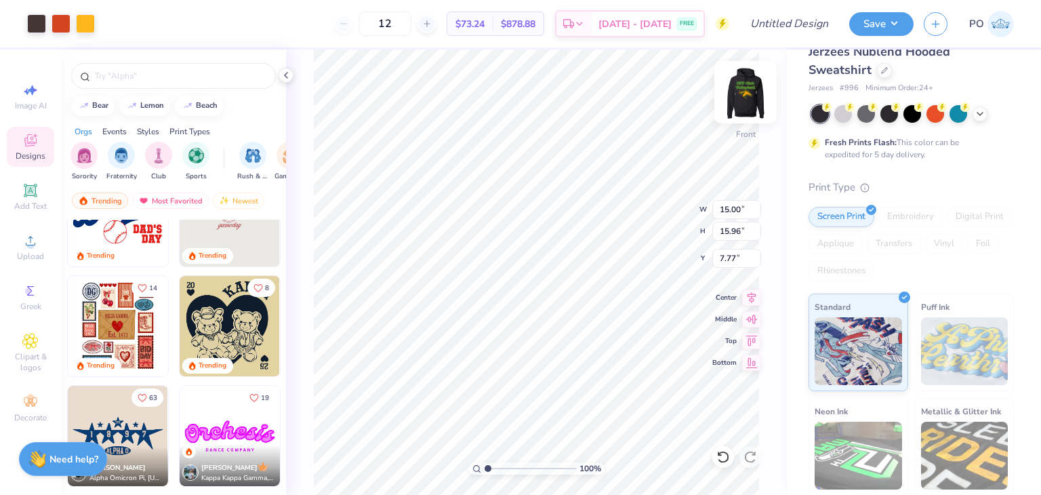
click at [750, 96] on img at bounding box center [745, 92] width 54 height 54
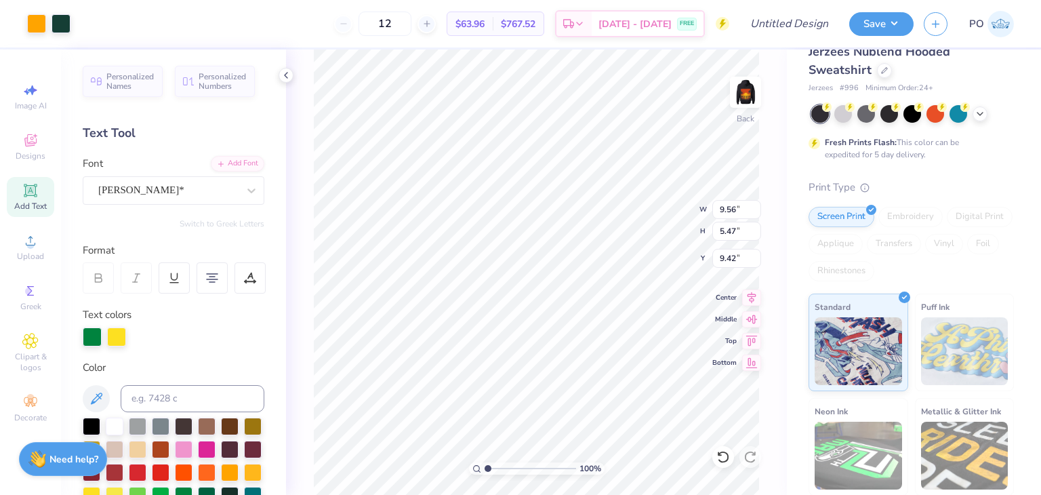
type input "4.18"
click at [742, 104] on img at bounding box center [745, 92] width 54 height 54
type input "9.27"
type input "3.75"
type input "5.00"
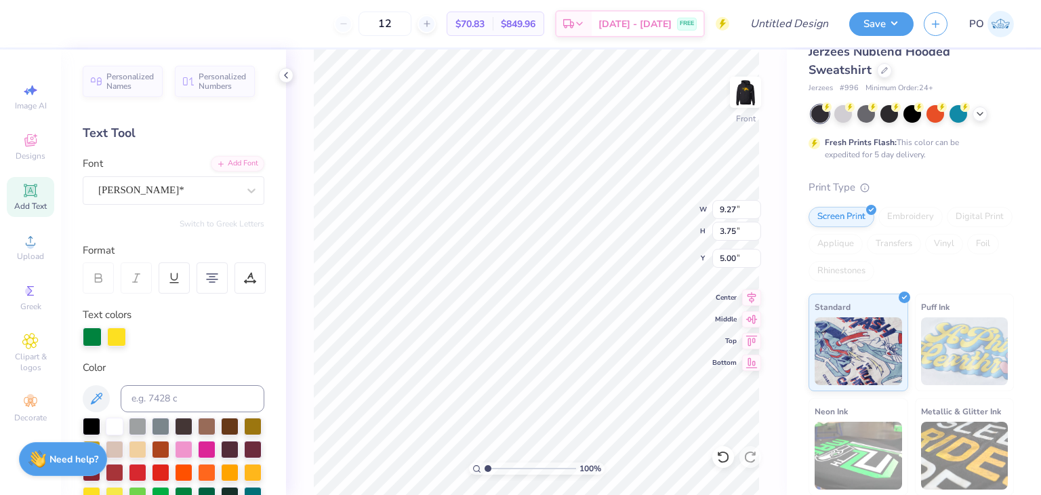
scroll to position [11, 3]
type textarea "CPP Club Volleyball"
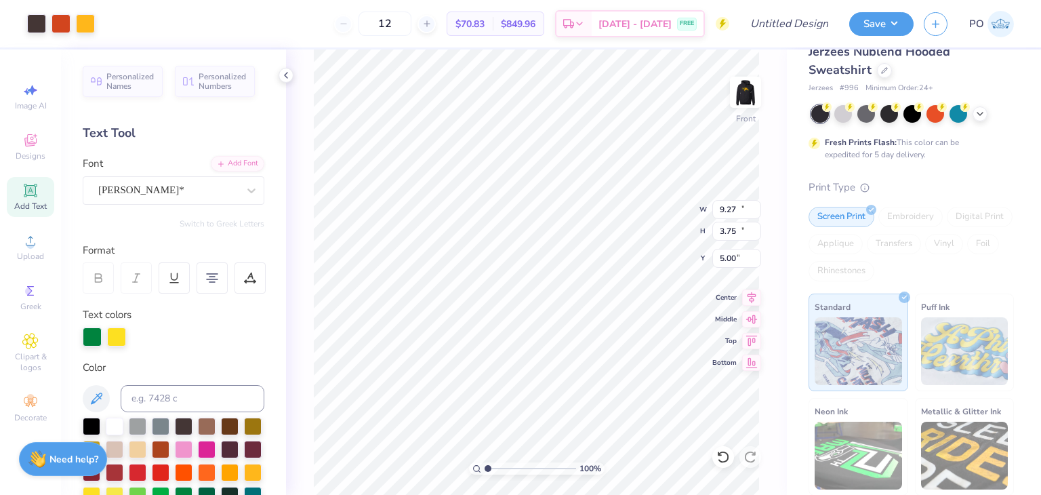
type input "15.00"
type input "15.96"
type input "7.77"
type input "15.88"
type input "1.45"
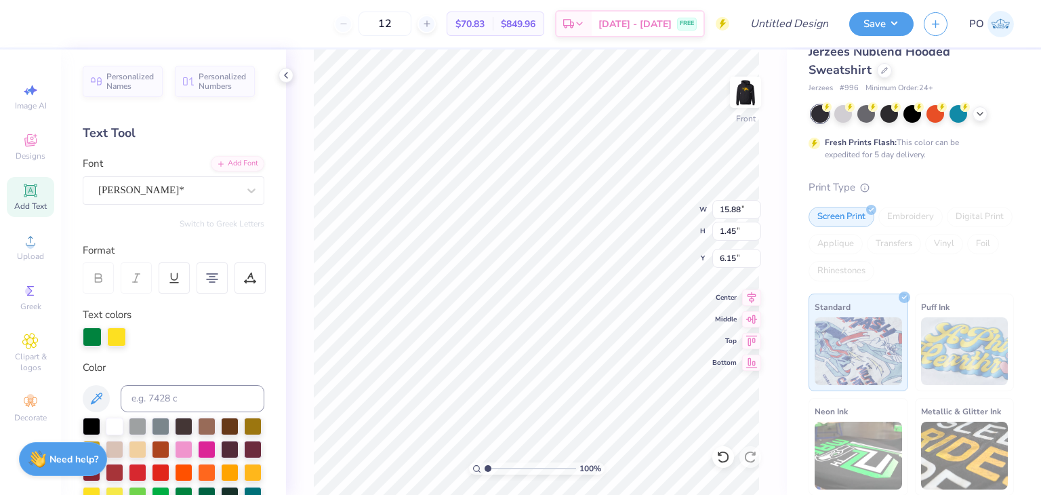
type input "5.00"
click at [70, 24] on div at bounding box center [60, 22] width 19 height 19
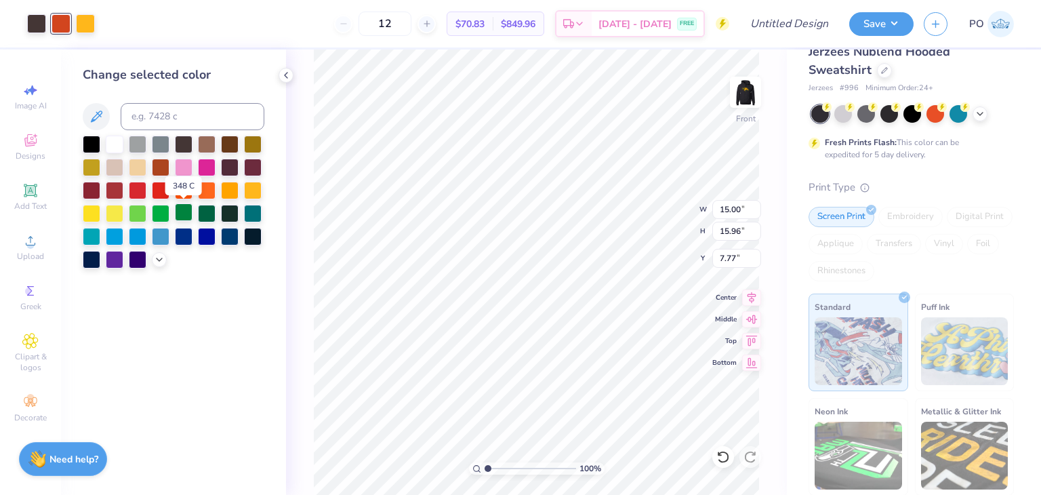
click at [188, 215] on div at bounding box center [184, 212] width 18 height 18
click at [751, 101] on img at bounding box center [745, 92] width 54 height 54
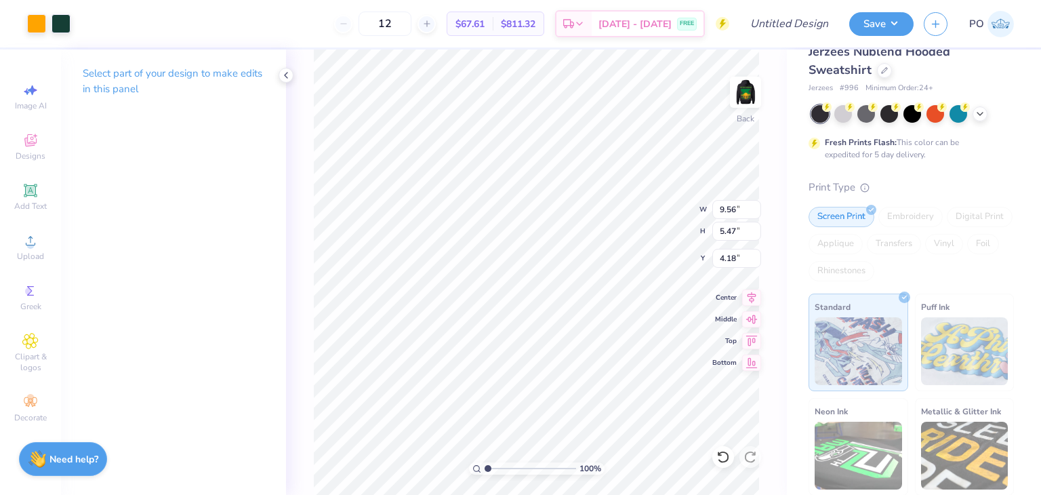
drag, startPoint x: 40, startPoint y: 27, endPoint x: 46, endPoint y: 33, distance: 8.6
click at [41, 27] on div at bounding box center [36, 23] width 19 height 19
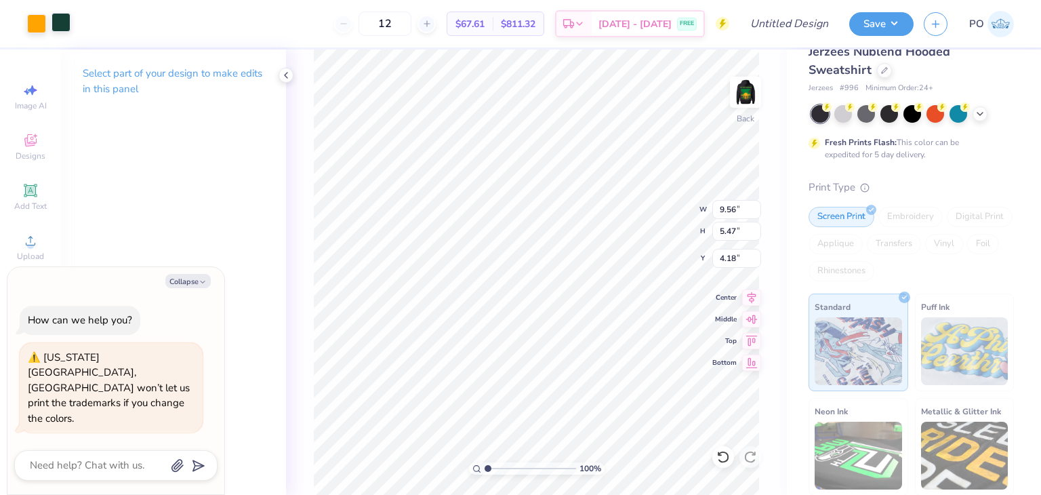
click at [63, 19] on div at bounding box center [60, 22] width 19 height 19
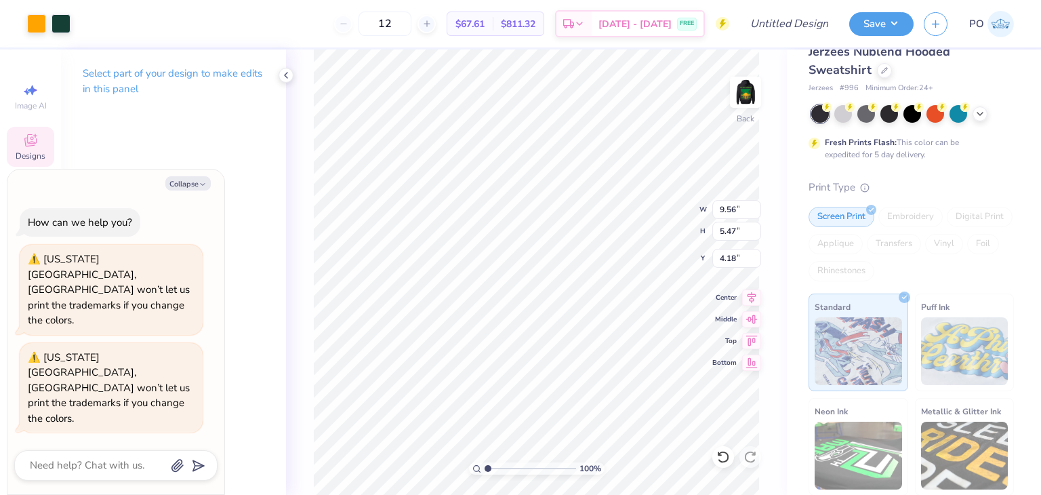
click at [27, 144] on icon at bounding box center [30, 142] width 11 height 9
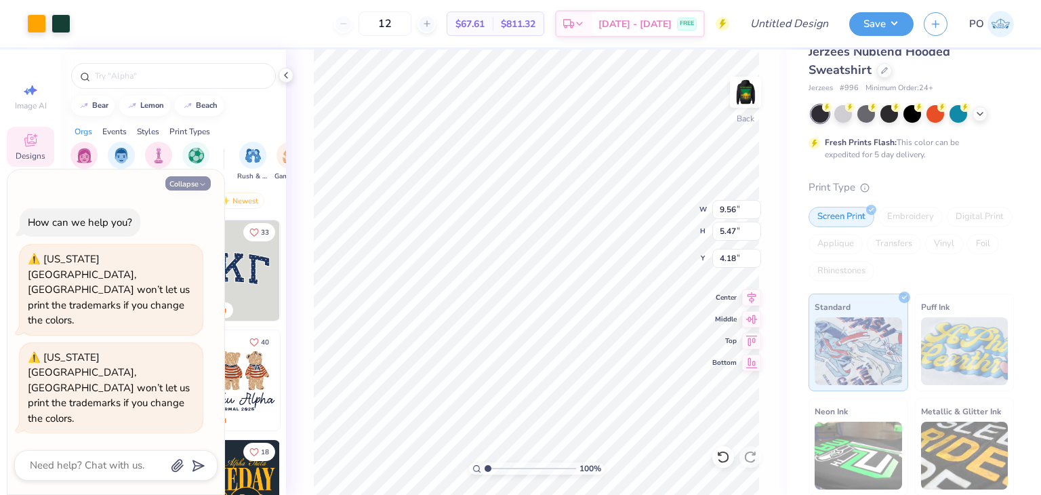
click at [209, 190] on button "Collapse" at bounding box center [187, 183] width 45 height 14
type textarea "x"
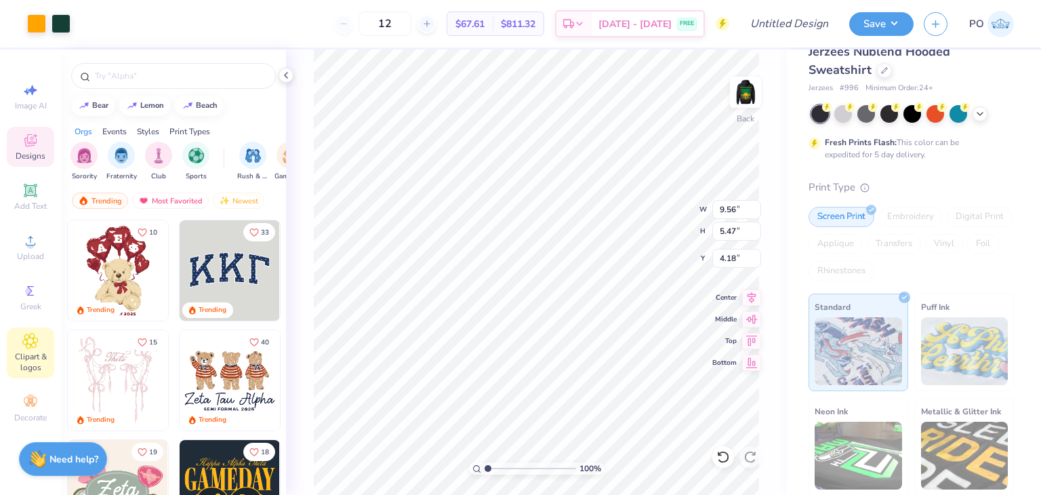
click at [26, 337] on icon at bounding box center [30, 341] width 16 height 16
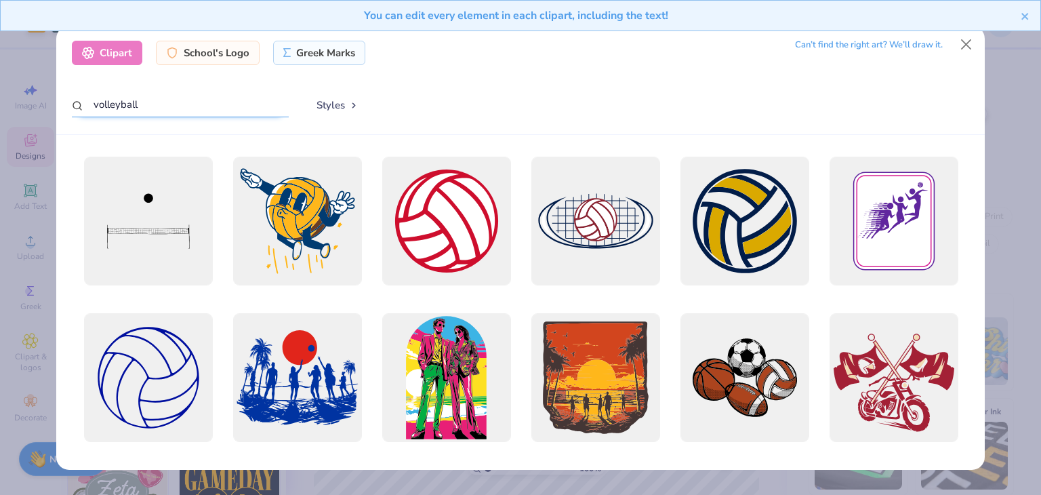
click at [239, 106] on input "volleyball" at bounding box center [180, 104] width 217 height 25
drag, startPoint x: 200, startPoint y: 114, endPoint x: 8, endPoint y: 104, distance: 192.0
click at [0, 106] on div "Clipart School's Logo Greek Marks Can’t find the right art? We’ll draw it. voll…" at bounding box center [520, 247] width 1041 height 495
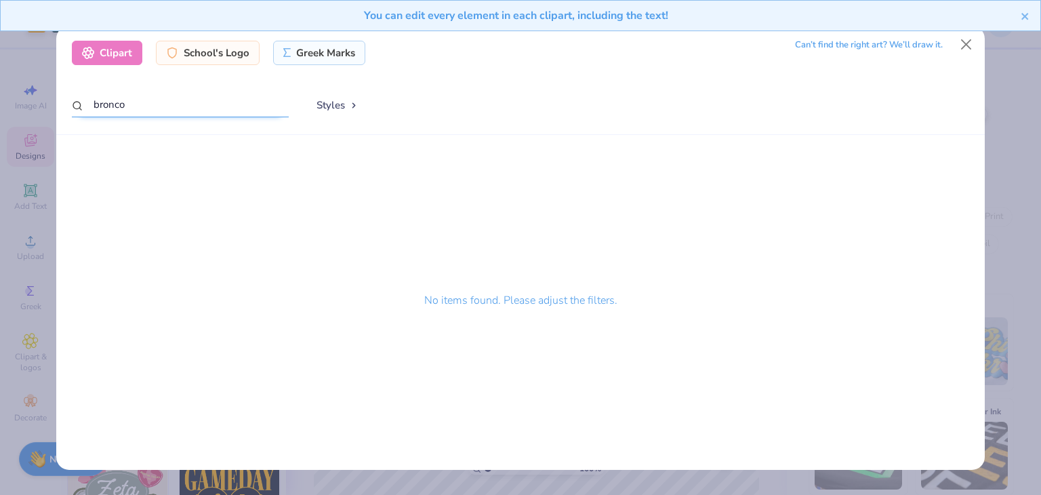
drag, startPoint x: 234, startPoint y: 104, endPoint x: 439, endPoint y: 147, distance: 209.0
click at [0, 129] on div "Clipart School's Logo Greek Marks Can’t find the right art? We’ll draw it. bron…" at bounding box center [520, 247] width 1041 height 495
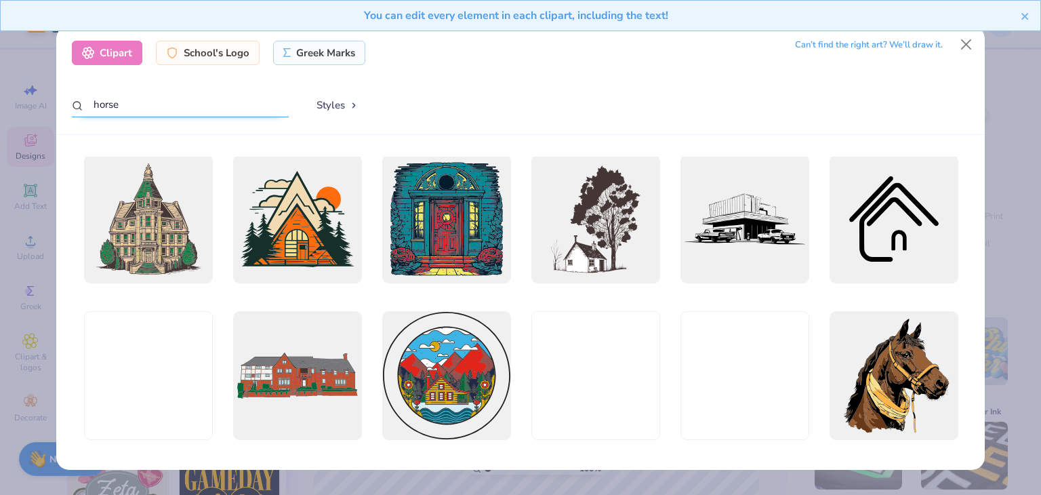
scroll to position [1897, 0]
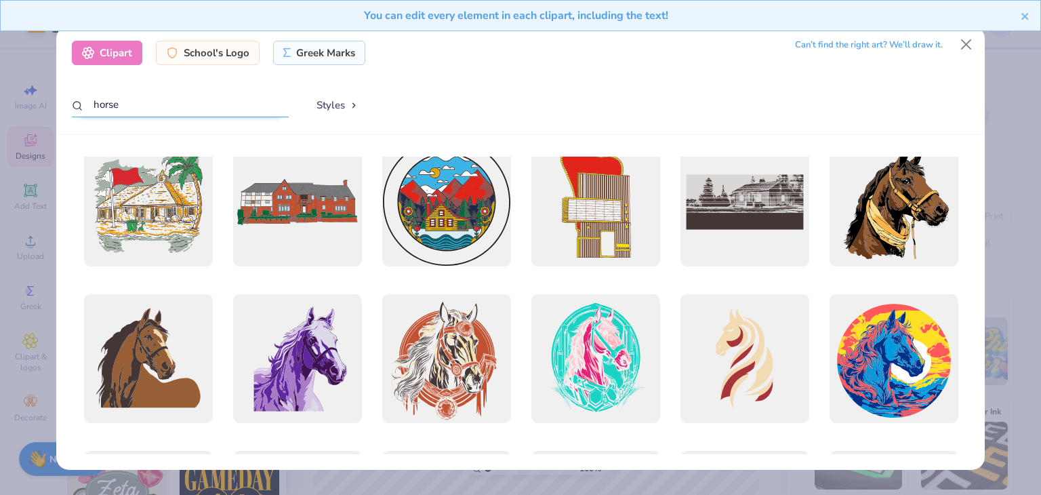
type input "horse"
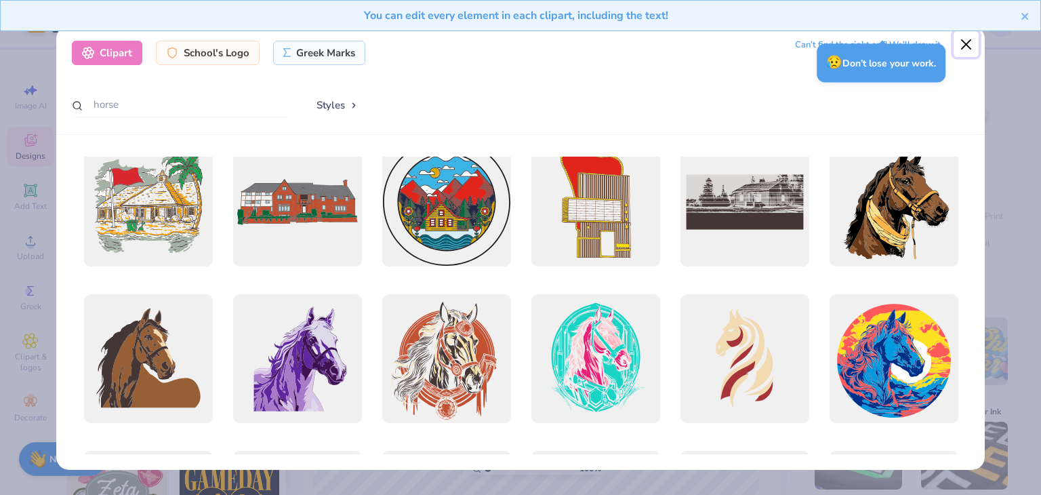
click at [968, 45] on button "Close" at bounding box center [966, 44] width 26 height 26
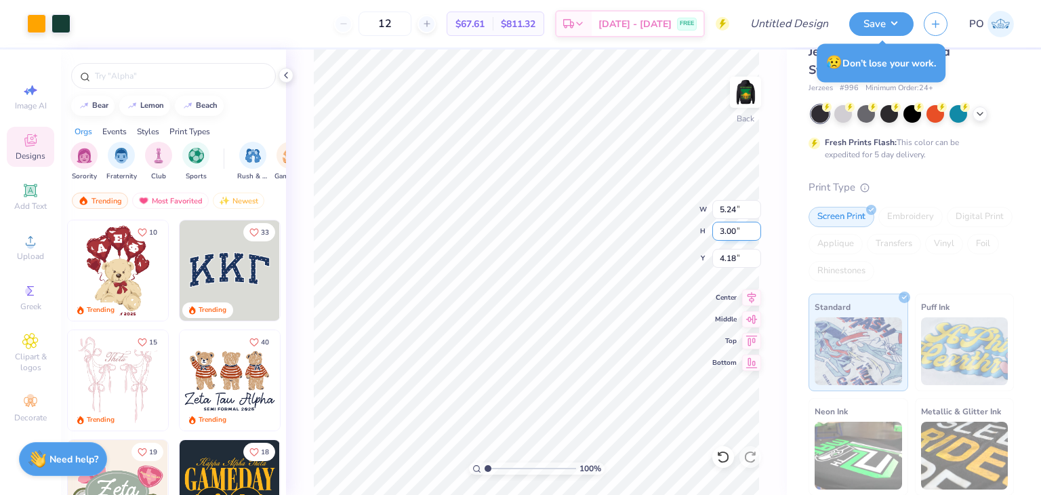
type input "5.24"
type input "3.00"
type input "5.91"
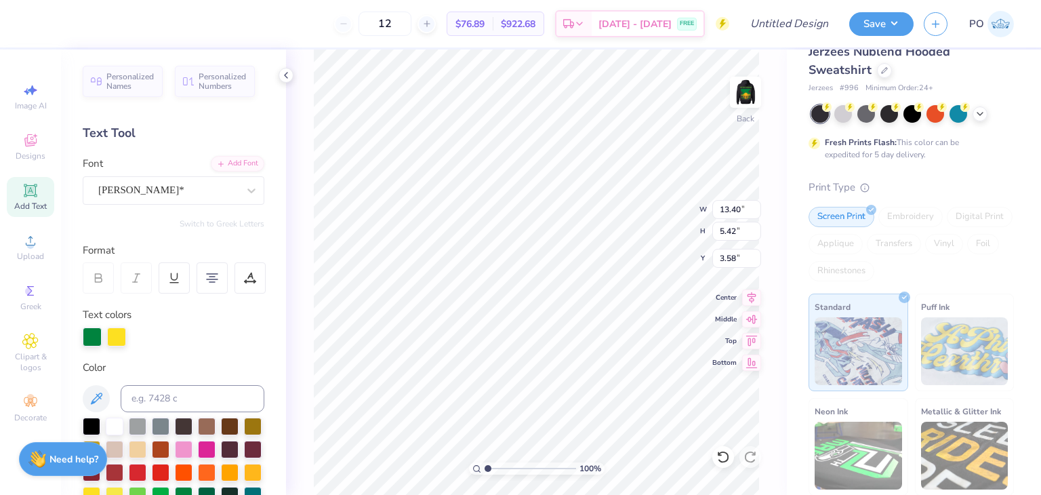
type input "4.62"
type input "1.87"
type input "4.04"
type input "4.83"
type input "1.96"
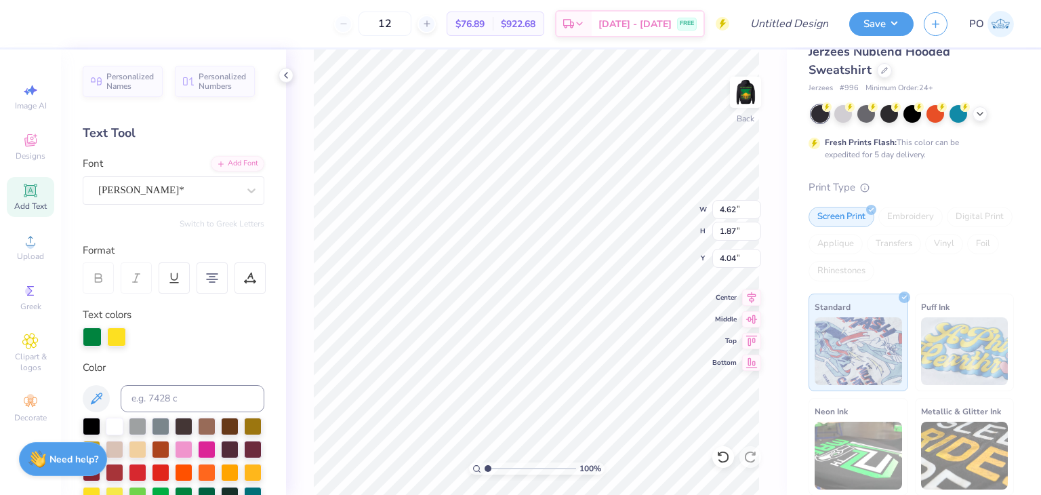
type input "3.96"
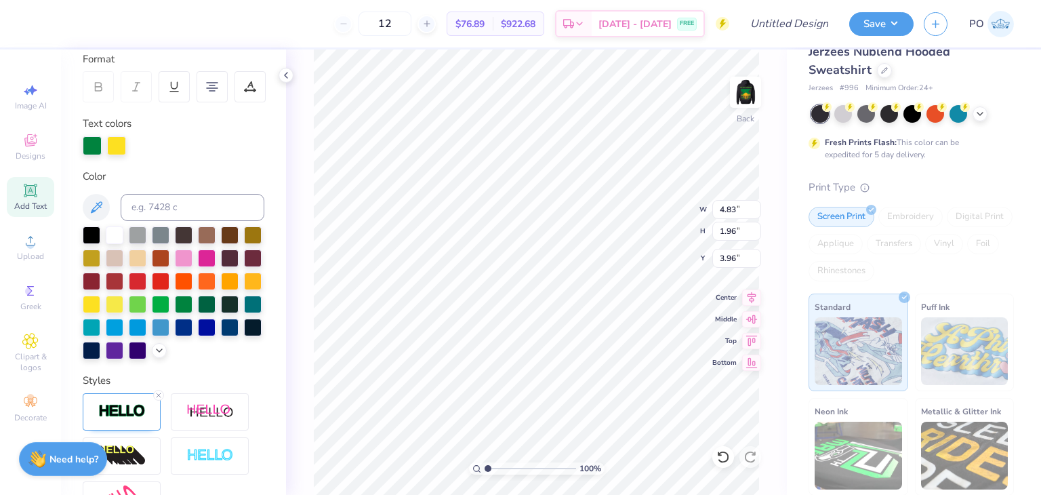
scroll to position [165, 0]
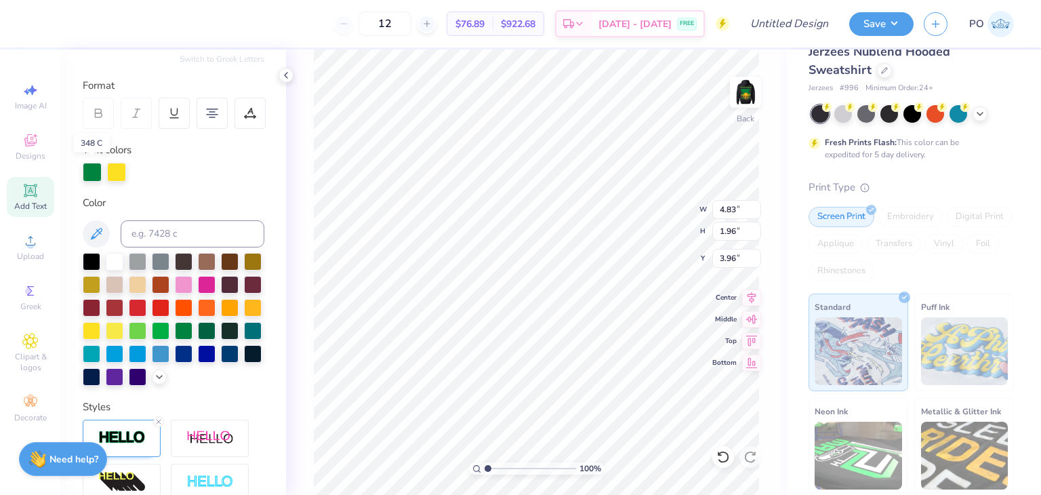
drag, startPoint x: 92, startPoint y: 171, endPoint x: 88, endPoint y: 190, distance: 18.7
click at [93, 171] on div at bounding box center [92, 172] width 19 height 19
click at [126, 173] on div at bounding box center [116, 170] width 19 height 19
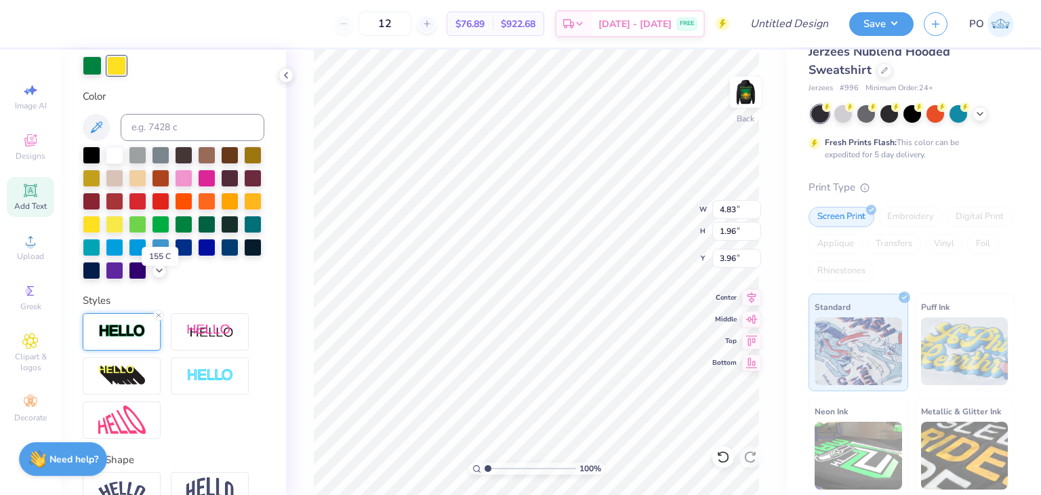
scroll to position [300, 0]
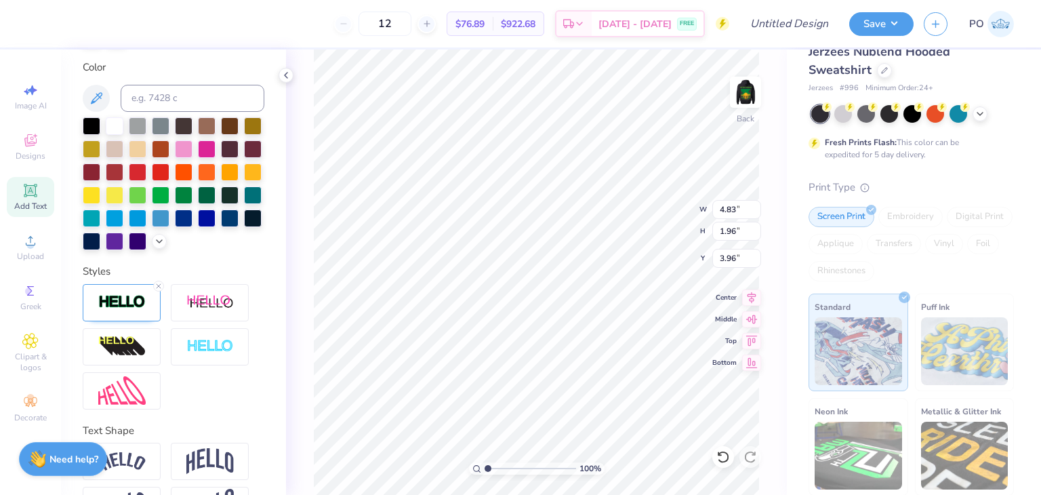
click at [105, 279] on div "Styles" at bounding box center [174, 272] width 182 height 16
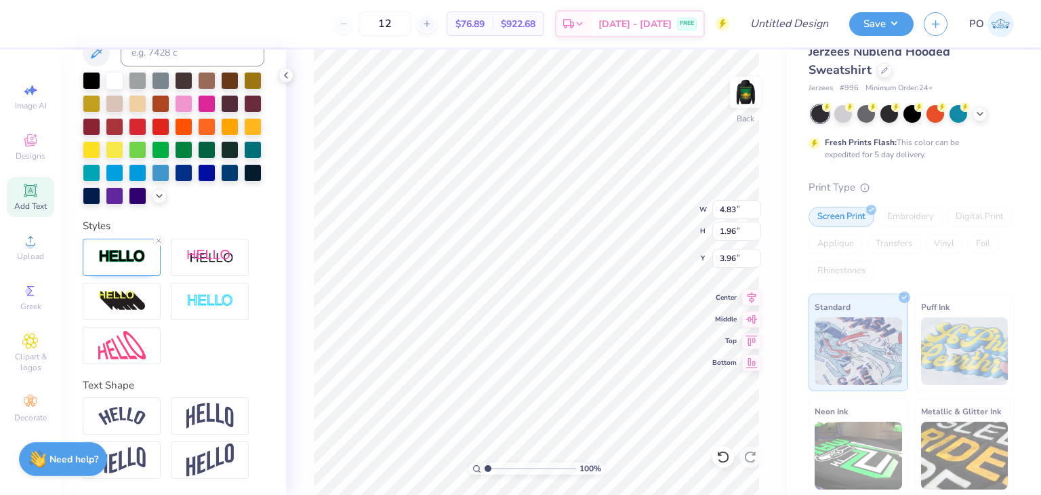
scroll to position [0, 0]
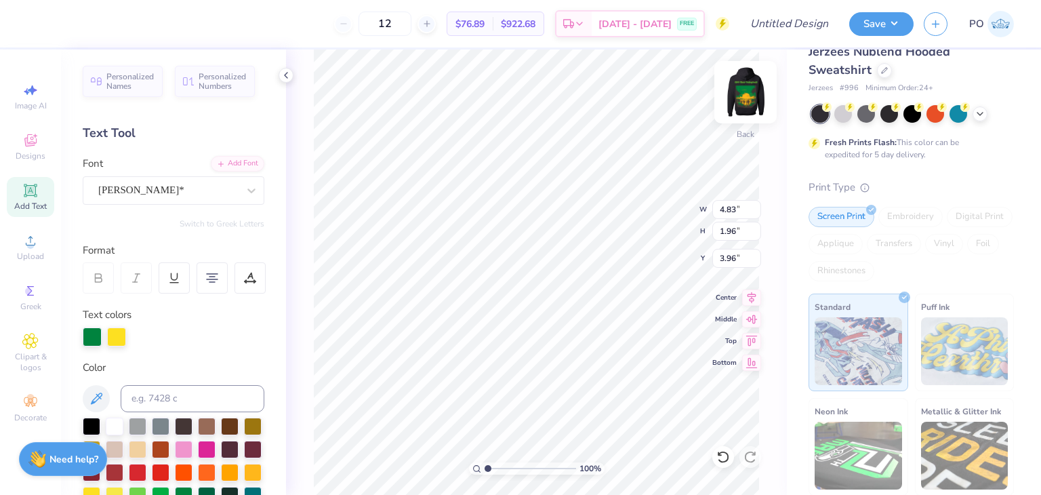
click at [745, 97] on img at bounding box center [745, 92] width 54 height 54
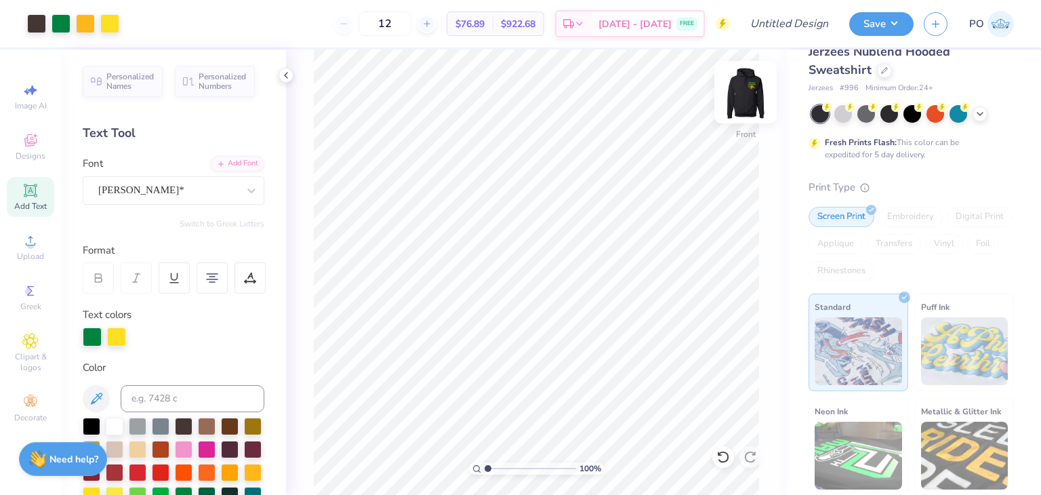
click at [746, 96] on img at bounding box center [745, 92] width 54 height 54
click at [782, 228] on div "100 % Back" at bounding box center [536, 271] width 501 height 445
